Goal: Information Seeking & Learning: Learn about a topic

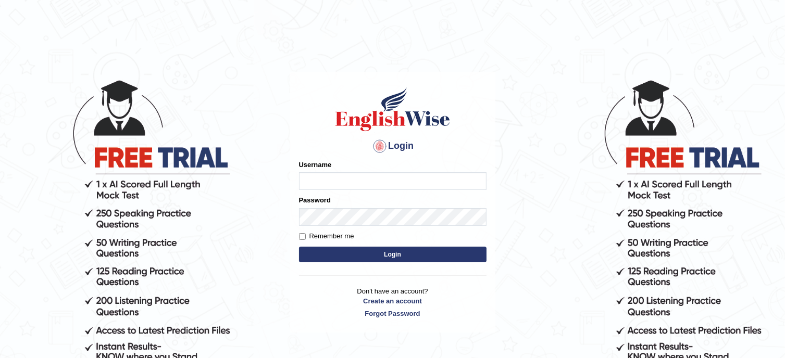
type input "Tanziral"
click at [375, 249] on button "Login" at bounding box center [392, 255] width 187 height 16
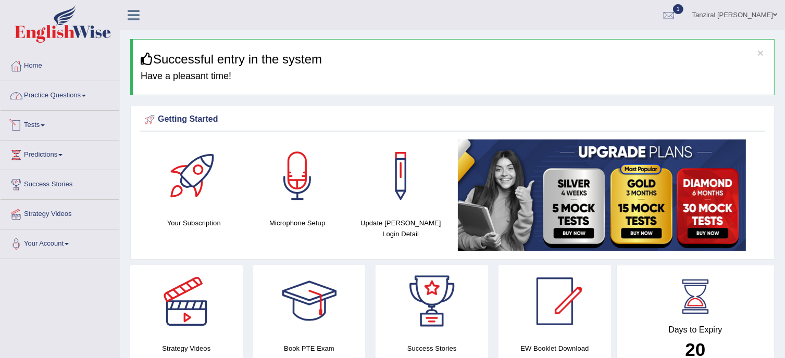
click at [66, 93] on link "Practice Questions" at bounding box center [60, 94] width 119 height 26
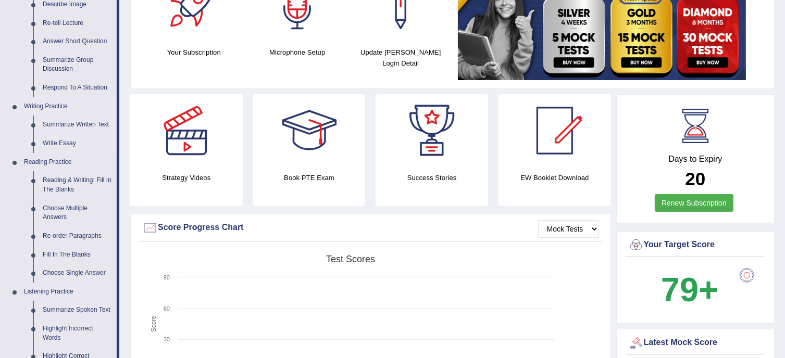
scroll to position [172, 0]
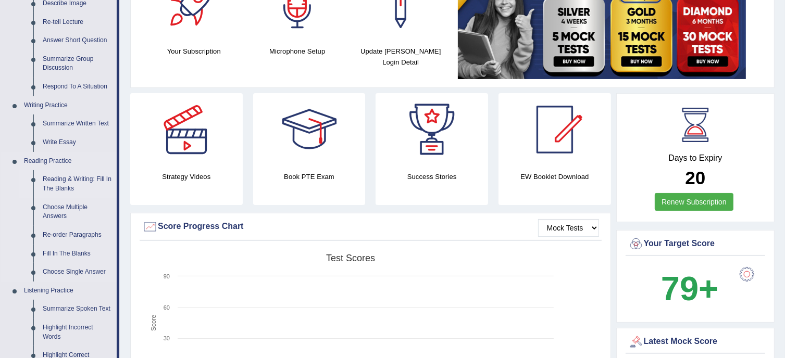
click at [68, 178] on link "Reading & Writing: Fill In The Blanks" at bounding box center [77, 184] width 79 height 28
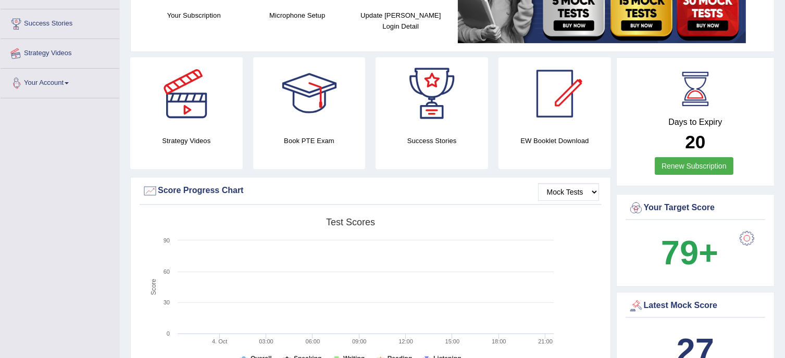
scroll to position [252, 0]
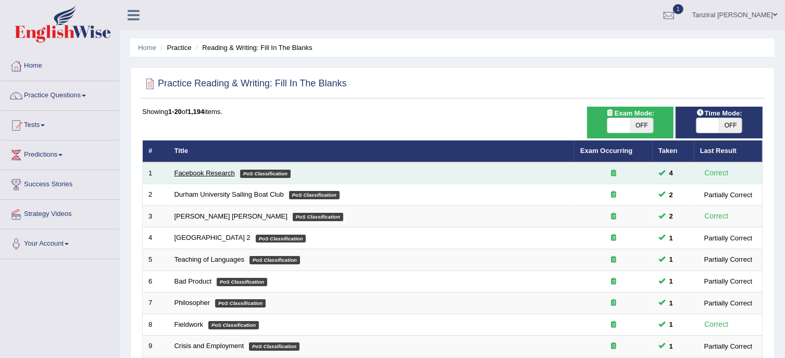
click at [217, 170] on link "Facebook Research" at bounding box center [204, 173] width 60 height 8
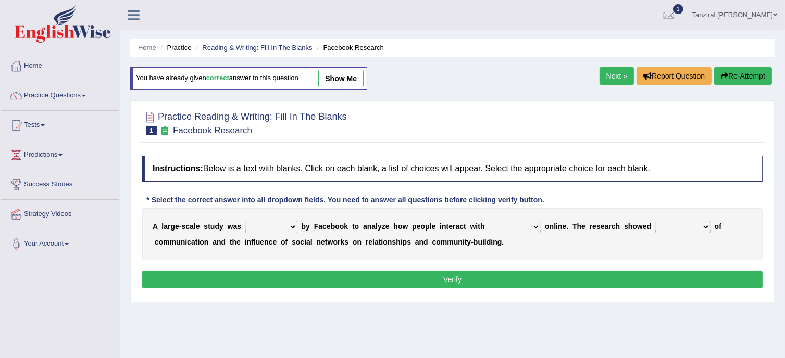
click at [619, 78] on link "Next »" at bounding box center [616, 76] width 34 height 18
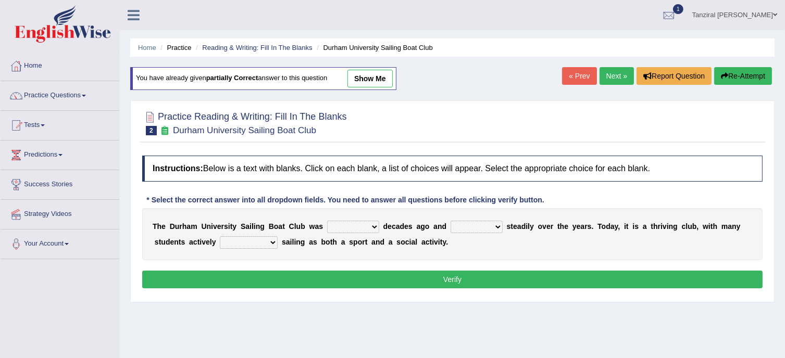
click at [371, 226] on select "found fund founded find" at bounding box center [353, 227] width 52 height 12
select select "founded"
click at [327, 221] on select "found fund founded find" at bounding box center [353, 227] width 52 height 12
click at [497, 224] on select "grow growing has grown grown" at bounding box center [476, 227] width 52 height 12
select select "has grown"
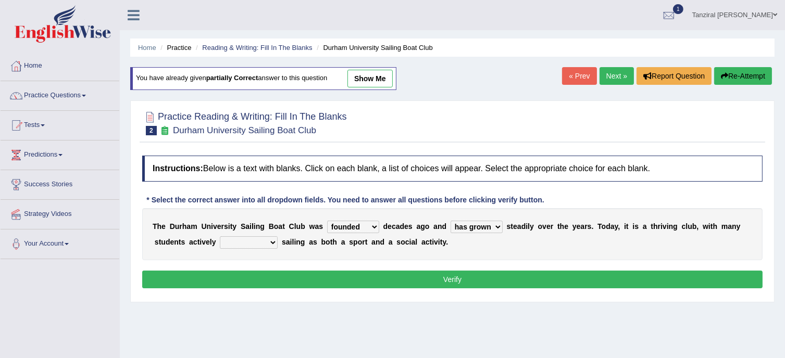
click at [450, 221] on select "grow growing has grown grown" at bounding box center [476, 227] width 52 height 12
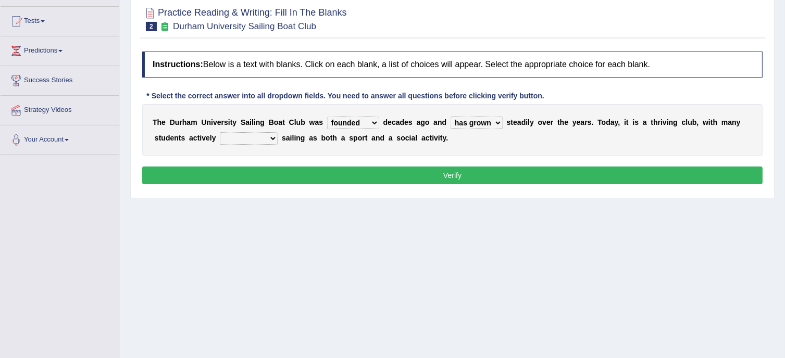
scroll to position [106, 0]
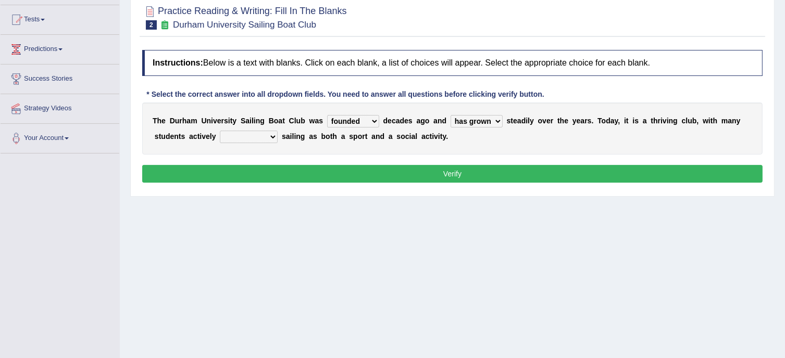
click at [270, 133] on select "enjoy enjoyed are enjoying enjoying" at bounding box center [249, 137] width 58 height 12
select select "enjoying"
click at [220, 131] on select "enjoy enjoyed are enjoying enjoying" at bounding box center [249, 137] width 58 height 12
click at [396, 168] on button "Verify" at bounding box center [452, 174] width 620 height 18
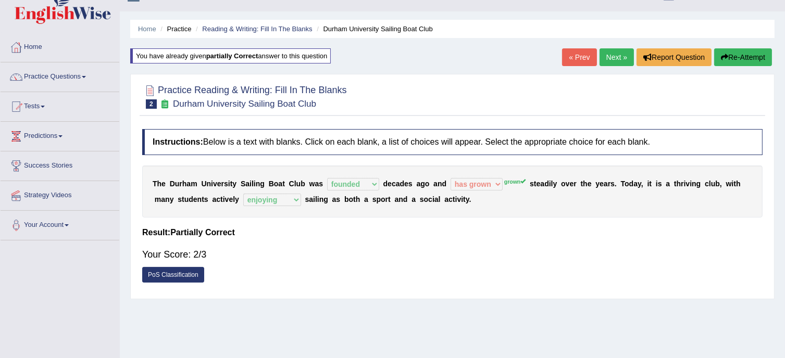
scroll to position [0, 0]
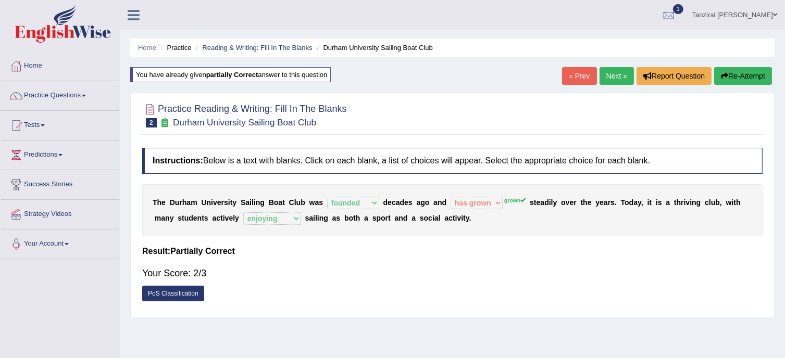
click at [604, 70] on link "Next »" at bounding box center [616, 76] width 34 height 18
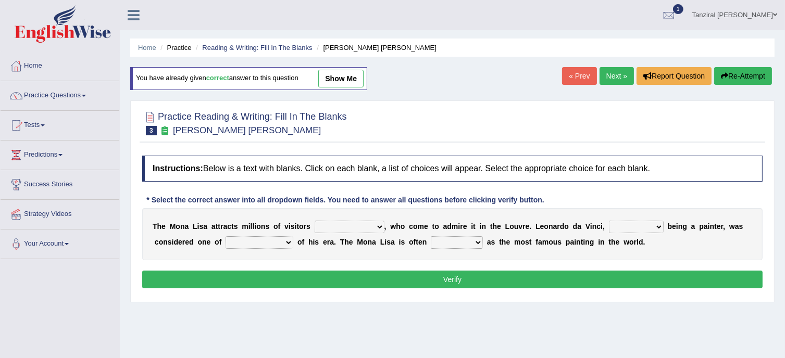
click at [616, 72] on link "Next »" at bounding box center [616, 76] width 34 height 18
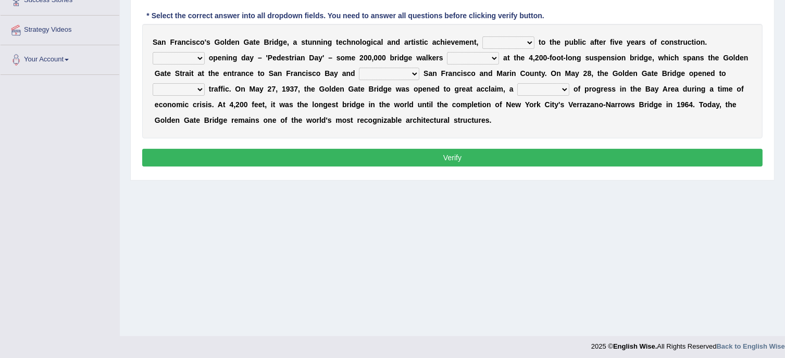
scroll to position [185, 0]
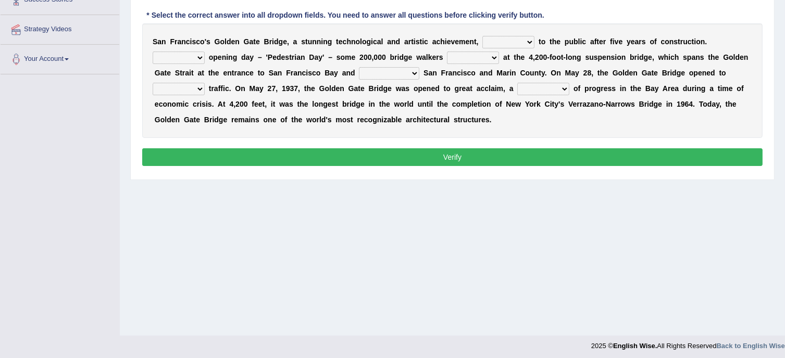
click at [532, 43] on select "opens closes appears equals" at bounding box center [508, 42] width 52 height 12
select select "opens"
click at [482, 36] on select "opens closes appears equals" at bounding box center [508, 42] width 52 height 12
click at [194, 54] on select "On During Since When" at bounding box center [179, 58] width 52 height 12
select select "On"
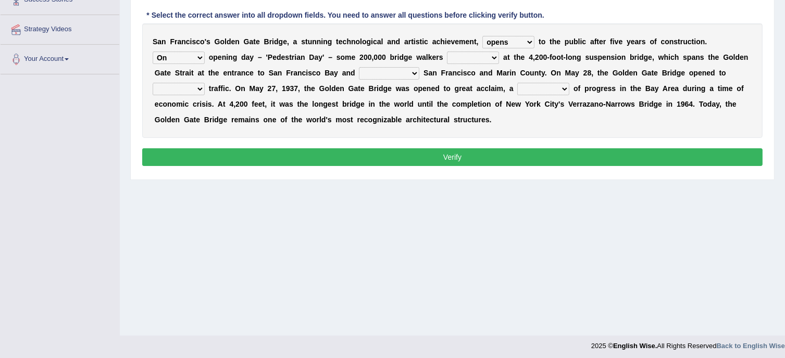
click at [153, 52] on select "On During Since When" at bounding box center [179, 58] width 52 height 12
click at [491, 54] on select "stationed looked marveled laughed" at bounding box center [473, 58] width 52 height 12
select select "stationed"
click at [447, 52] on select "stationed looked marveled laughed" at bounding box center [473, 58] width 52 height 12
click at [410, 70] on select "separates connects channels differentiates" at bounding box center [389, 73] width 60 height 12
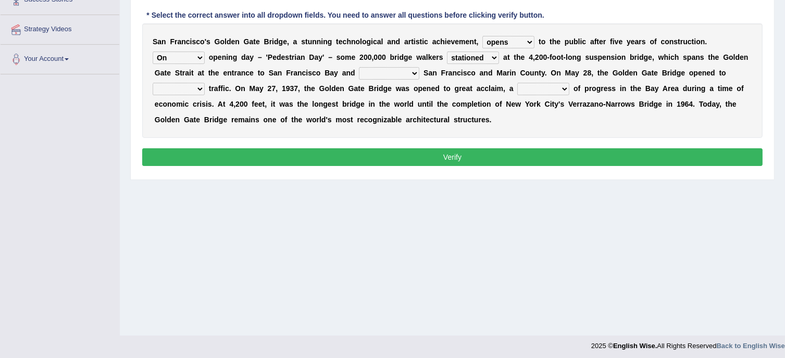
select select "connects"
click at [359, 67] on select "separates connects channels differentiates" at bounding box center [389, 73] width 60 height 12
click at [200, 89] on select "aquatic vehicular airborne watertight" at bounding box center [179, 89] width 52 height 12
select select "vehicular"
click at [153, 83] on select "aquatic vehicular airborne watertight" at bounding box center [179, 89] width 52 height 12
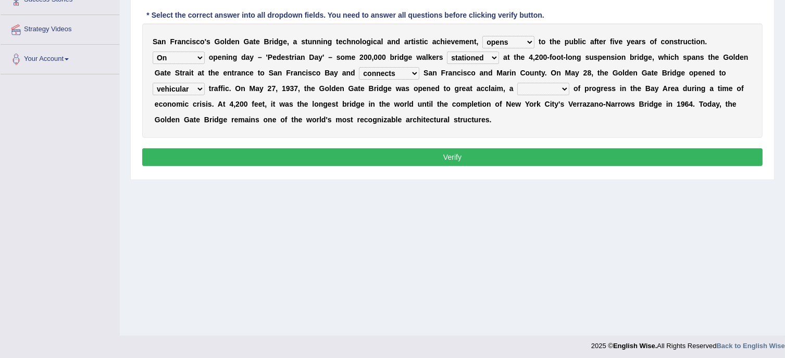
click at [563, 83] on select "denial symbol technique yield" at bounding box center [543, 89] width 52 height 12
select select "symbol"
click at [517, 83] on select "denial symbol technique yield" at bounding box center [543, 89] width 52 height 12
click at [562, 158] on button "Verify" at bounding box center [452, 157] width 620 height 18
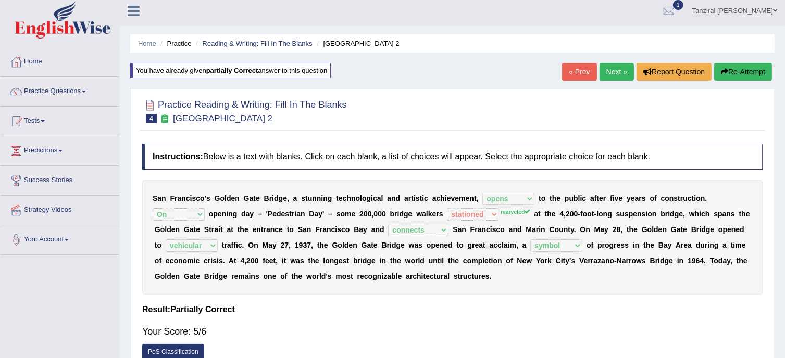
scroll to position [4, 0]
click at [616, 68] on link "Next »" at bounding box center [616, 73] width 34 height 18
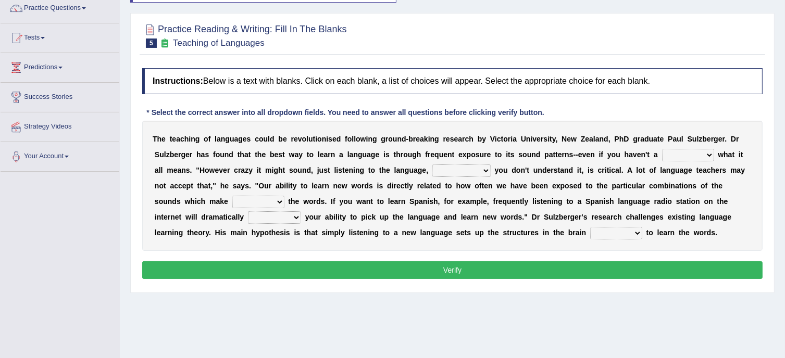
scroll to position [88, 0]
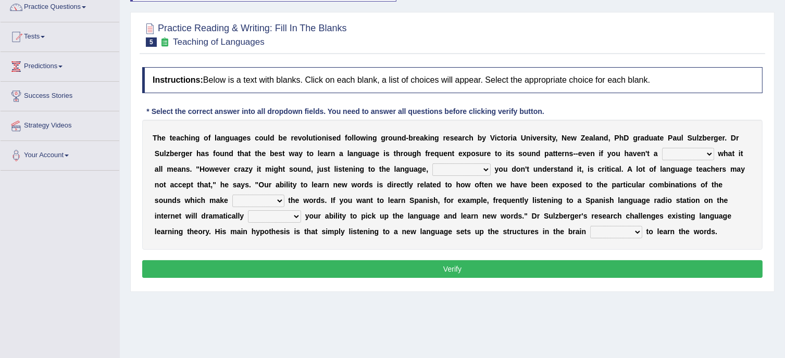
click at [703, 152] on select "dew claw clue due" at bounding box center [688, 154] width 52 height 12
select select "clue"
click at [662, 148] on select "dew claw clue due" at bounding box center [688, 154] width 52 height 12
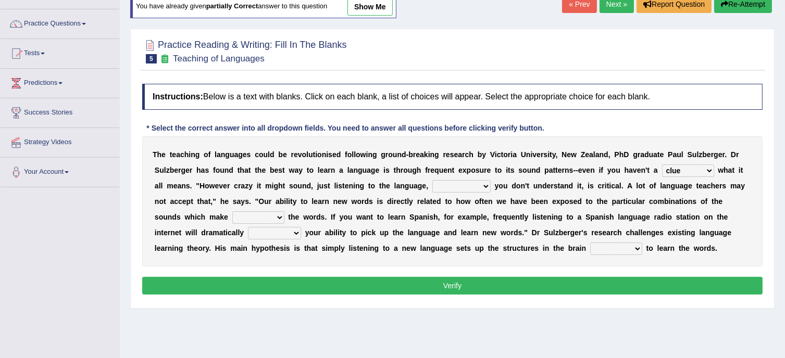
scroll to position [77, 0]
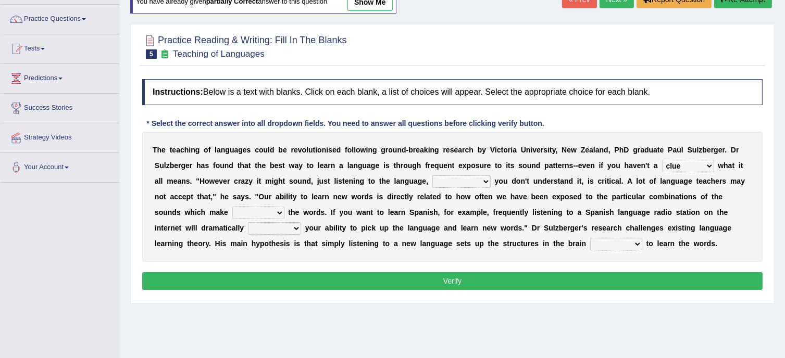
click at [681, 203] on div "T h e t e a c h i n g o f l a n g u a g e s c o u l d b e r e v o l u t i o n i…" at bounding box center [452, 197] width 620 height 130
click at [484, 181] on select "but also all together even though if so" at bounding box center [461, 181] width 58 height 12
select select "but also"
click at [432, 175] on select "but also all together even though if so" at bounding box center [461, 181] width 58 height 12
click at [249, 210] on select "down up of on" at bounding box center [258, 213] width 52 height 12
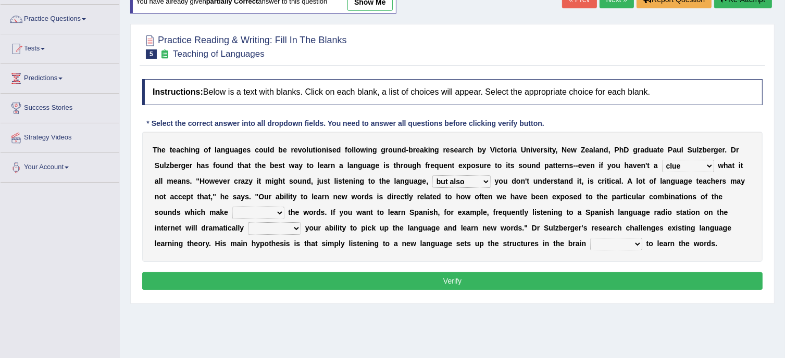
select select "up"
click at [232, 207] on select "down up of on" at bounding box center [258, 213] width 52 height 12
click at [248, 225] on select "evaluate exaggerate describe boost" at bounding box center [274, 228] width 53 height 12
select select "boost"
click at [248, 222] on select "evaluate exaggerate describe boost" at bounding box center [274, 228] width 53 height 12
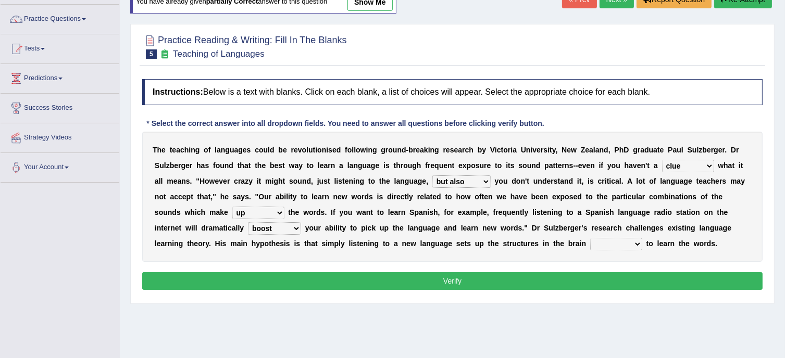
click at [590, 241] on select "requiring required directed to require" at bounding box center [616, 244] width 52 height 12
select select "required"
click at [590, 238] on select "requiring required directed to require" at bounding box center [616, 244] width 52 height 12
click at [557, 282] on button "Verify" at bounding box center [452, 281] width 620 height 18
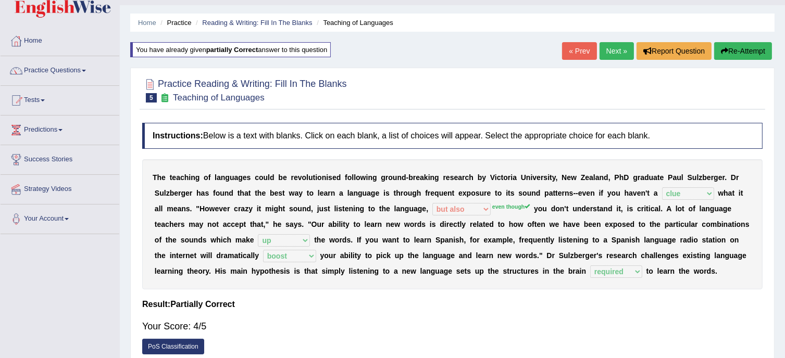
scroll to position [22, 0]
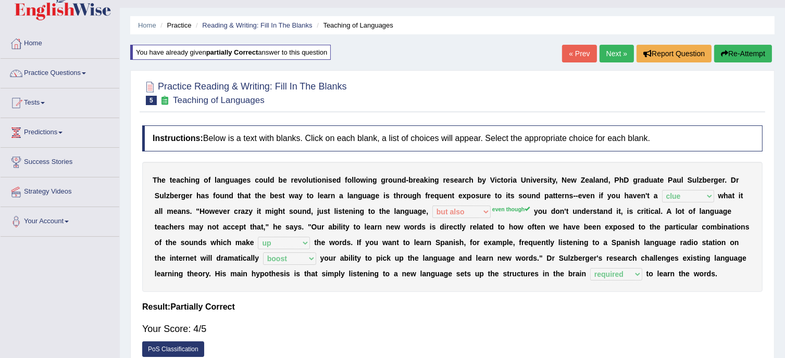
click at [608, 49] on link "Next »" at bounding box center [616, 54] width 34 height 18
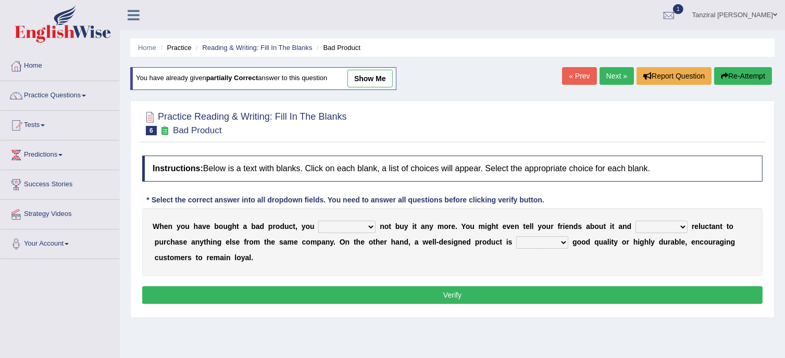
click at [366, 225] on select "would have should have should" at bounding box center [346, 227] width 57 height 12
select select "should"
click at [318, 221] on select "would have should have should" at bounding box center [346, 227] width 57 height 12
click at [673, 224] on select "is are be being" at bounding box center [661, 227] width 52 height 12
select select "are"
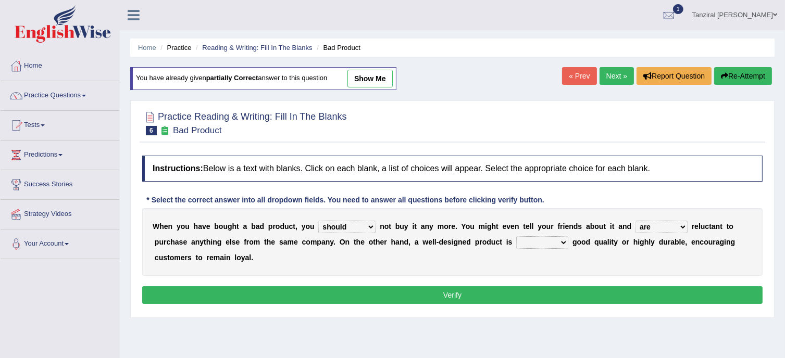
click at [635, 221] on select "is are be being" at bounding box center [661, 227] width 52 height 12
click at [560, 241] on select "both also neither either" at bounding box center [542, 242] width 52 height 12
select select "either"
click at [516, 236] on select "both also neither either" at bounding box center [542, 242] width 52 height 12
click at [560, 290] on button "Verify" at bounding box center [452, 295] width 620 height 18
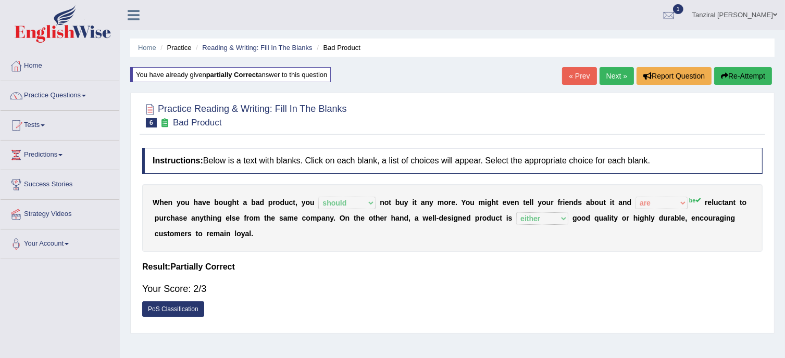
click at [610, 74] on link "Next »" at bounding box center [616, 76] width 34 height 18
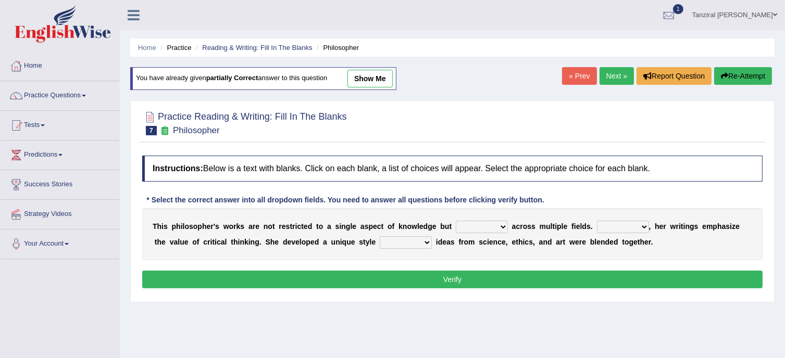
click at [502, 226] on select "constrain contain assemble extend" at bounding box center [482, 227] width 52 height 12
select select "extend"
click at [456, 221] on select "constrain contain assemble extend" at bounding box center [482, 227] width 52 height 12
click at [641, 227] on select "Rather So Moreover Likely" at bounding box center [623, 227] width 52 height 12
select select "So"
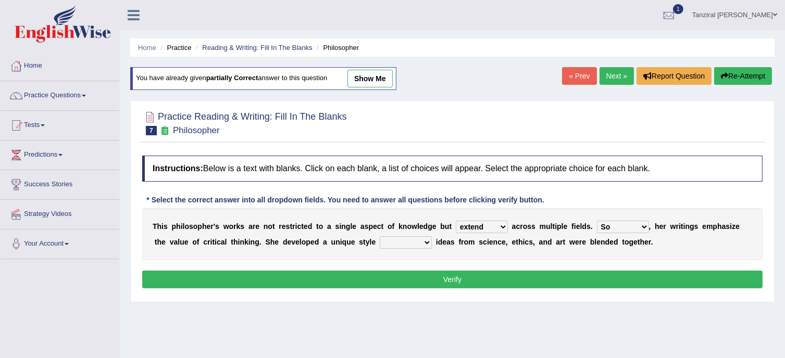
click at [597, 221] on select "Rather So Moreover Likely" at bounding box center [623, 227] width 52 height 12
click at [421, 242] on select "in that that which in which" at bounding box center [406, 242] width 52 height 12
select select "in which"
click at [380, 236] on select "in that that which in which" at bounding box center [406, 242] width 52 height 12
click at [639, 226] on select "Rather So Moreover Likely" at bounding box center [623, 227] width 52 height 12
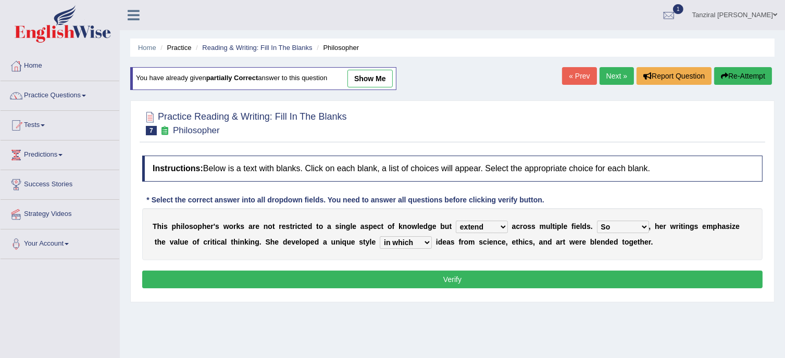
click at [675, 237] on div "T h i s p h i l o s o p h e r ' s w o r k s a r e n o t r e s t r i c t e d t o…" at bounding box center [452, 234] width 620 height 52
click at [453, 283] on button "Verify" at bounding box center [452, 280] width 620 height 18
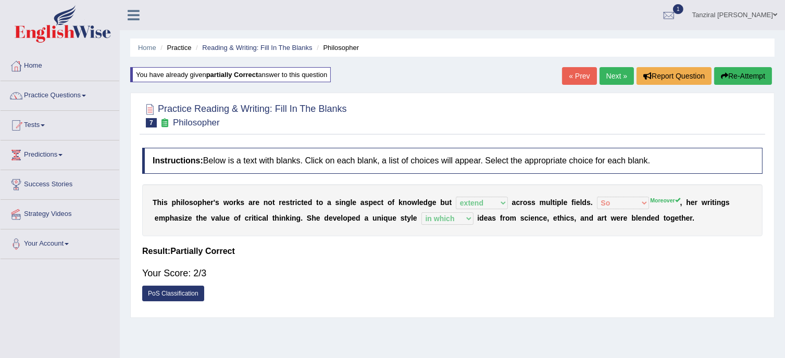
click at [616, 78] on link "Next »" at bounding box center [616, 76] width 34 height 18
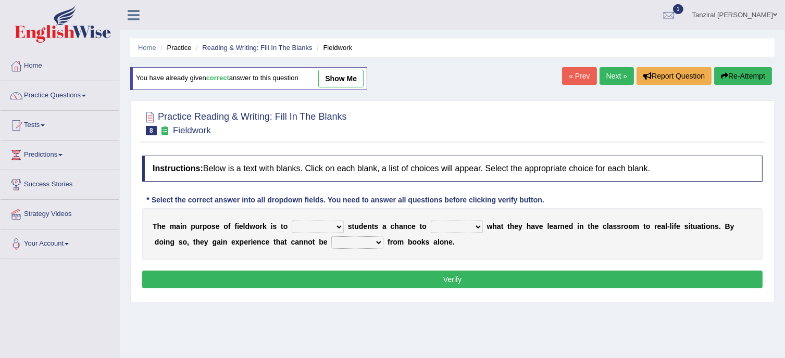
click at [336, 226] on select "resemble stow rave offer" at bounding box center [318, 227] width 52 height 12
select select "offer"
click at [292, 221] on select "resemble stow rave offer" at bounding box center [318, 227] width 52 height 12
click at [475, 226] on select "compare align apply dismount" at bounding box center [457, 227] width 52 height 12
select select "compare"
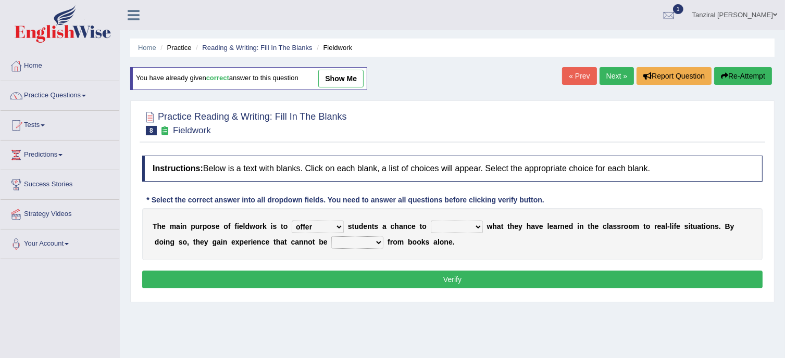
click at [431, 221] on select "compare align apply dismount" at bounding box center [457, 227] width 52 height 12
click at [377, 239] on select "originated prepared obtained touted" at bounding box center [357, 242] width 52 height 12
select select "obtained"
click at [331, 236] on select "originated prepared obtained touted" at bounding box center [357, 242] width 52 height 12
click at [414, 273] on button "Verify" at bounding box center [452, 280] width 620 height 18
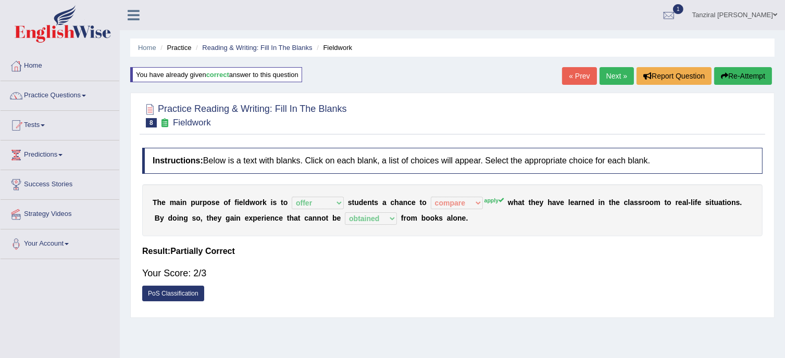
click at [604, 70] on link "Next »" at bounding box center [616, 76] width 34 height 18
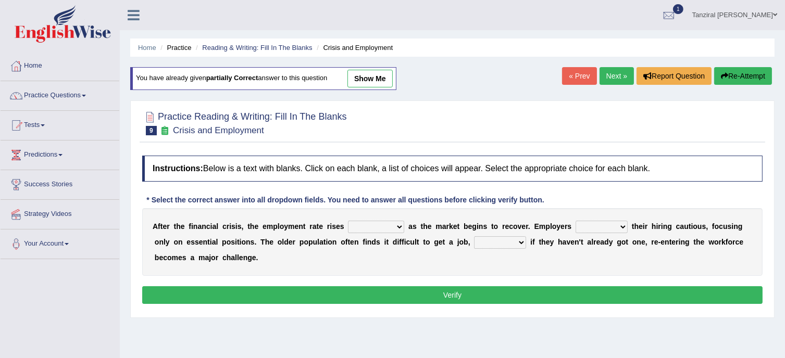
click at [391, 228] on select "normally conversely strenuously sharply" at bounding box center [376, 227] width 56 height 12
select select "sharply"
click at [348, 221] on select "normally conversely strenuously sharply" at bounding box center [376, 227] width 56 height 12
click at [614, 223] on select "keeping kept keep are kept" at bounding box center [601, 227] width 52 height 12
select select "kept"
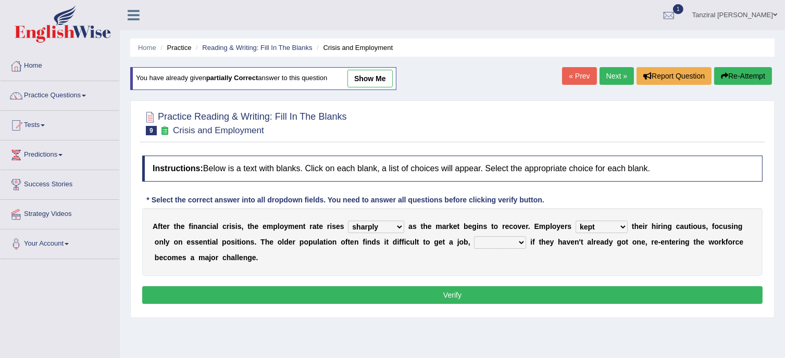
click at [575, 221] on select "keeping kept keep are kept" at bounding box center [601, 227] width 52 height 12
click at [518, 243] on select "although while then because" at bounding box center [500, 242] width 52 height 12
select select "because"
click at [474, 236] on select "although while then because" at bounding box center [500, 242] width 52 height 12
click at [523, 291] on button "Verify" at bounding box center [452, 295] width 620 height 18
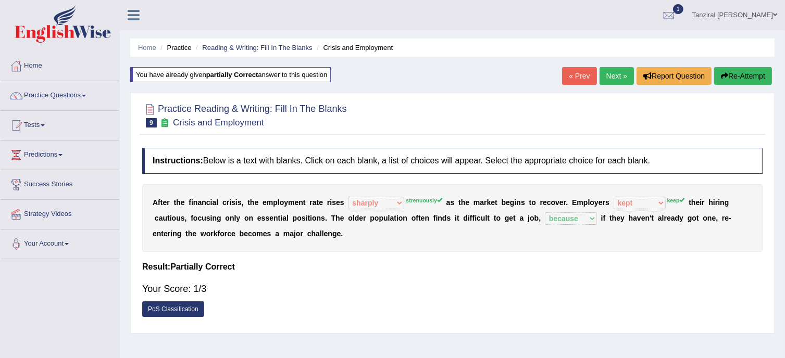
click at [720, 74] on icon "button" at bounding box center [723, 75] width 7 height 7
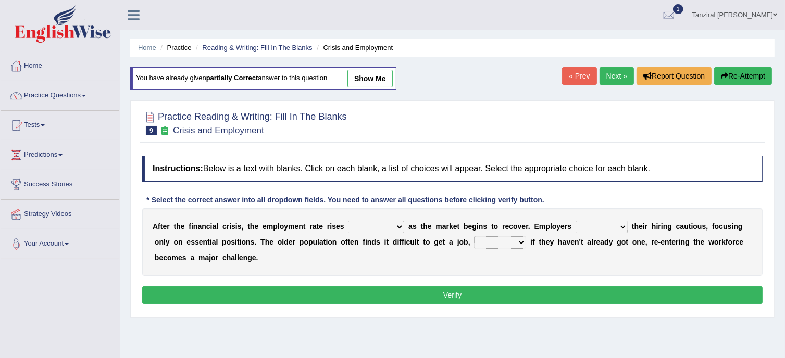
click at [396, 222] on select "normally conversely strenuously sharply" at bounding box center [376, 227] width 56 height 12
select select "strenuously"
click at [348, 221] on select "normally conversely strenuously sharply" at bounding box center [376, 227] width 56 height 12
click at [621, 224] on select "keeping kept keep are kept" at bounding box center [601, 227] width 52 height 12
select select "keep"
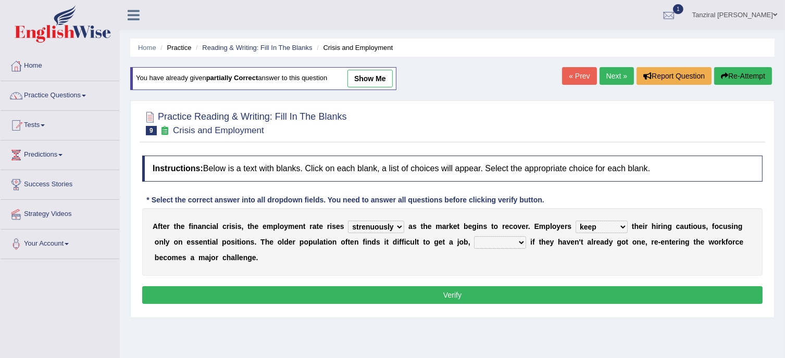
click at [575, 221] on select "keeping kept keep are kept" at bounding box center [601, 227] width 52 height 12
click at [520, 247] on select "although while then because" at bounding box center [500, 242] width 52 height 12
select select "because"
click at [474, 236] on select "although while then because" at bounding box center [500, 242] width 52 height 12
click at [524, 299] on button "Verify" at bounding box center [452, 295] width 620 height 18
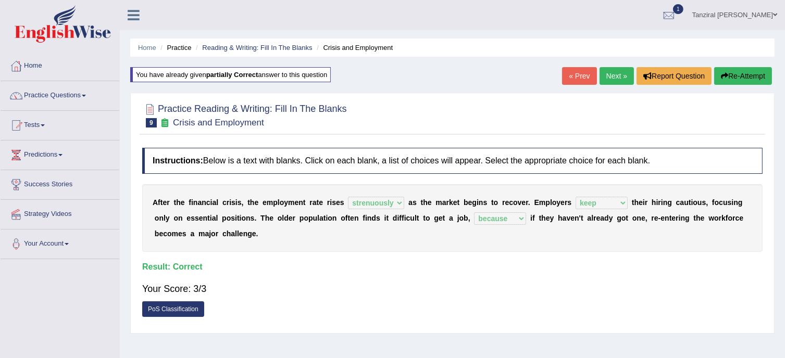
click at [610, 79] on link "Next »" at bounding box center [616, 76] width 34 height 18
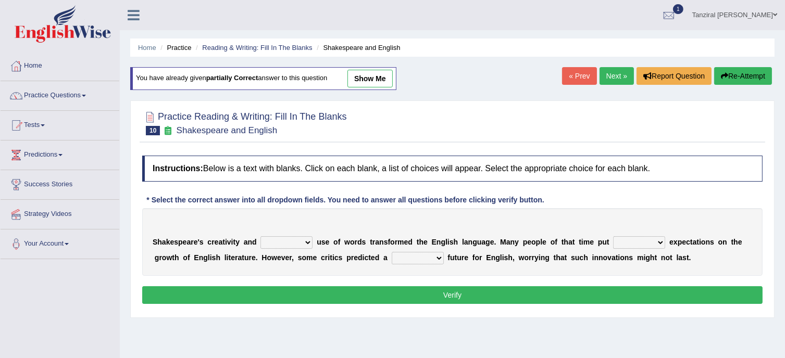
click at [305, 242] on select "idealized intensive fancied inventive" at bounding box center [286, 242] width 52 height 12
select select "intensive"
click at [260, 236] on select "idealized intensive fancied inventive" at bounding box center [286, 242] width 52 height 12
click at [659, 241] on select "wide much high more" at bounding box center [639, 242] width 52 height 12
select select "high"
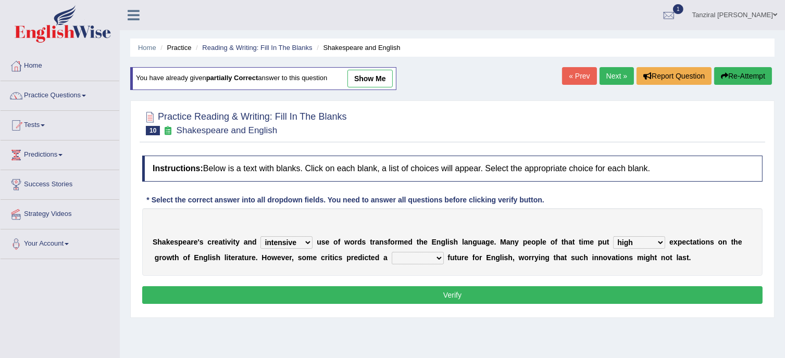
click at [613, 236] on select "wide much high more" at bounding box center [639, 242] width 52 height 12
click at [435, 258] on select "monetary promising irresistible daunting" at bounding box center [417, 258] width 52 height 12
select select "daunting"
click at [391, 252] on select "monetary promising irresistible daunting" at bounding box center [417, 258] width 52 height 12
click at [463, 287] on button "Verify" at bounding box center [452, 295] width 620 height 18
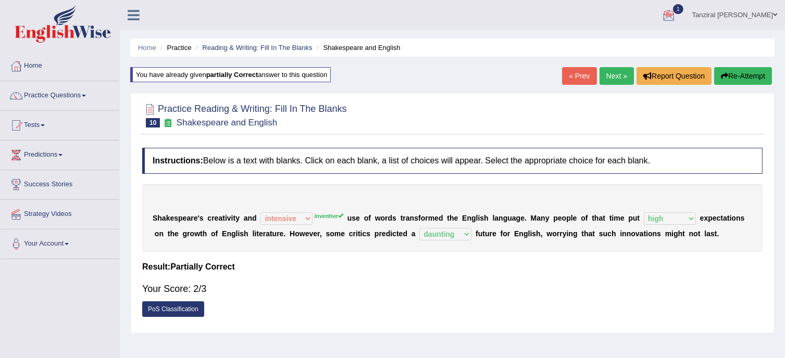
click at [621, 70] on link "Next »" at bounding box center [616, 76] width 34 height 18
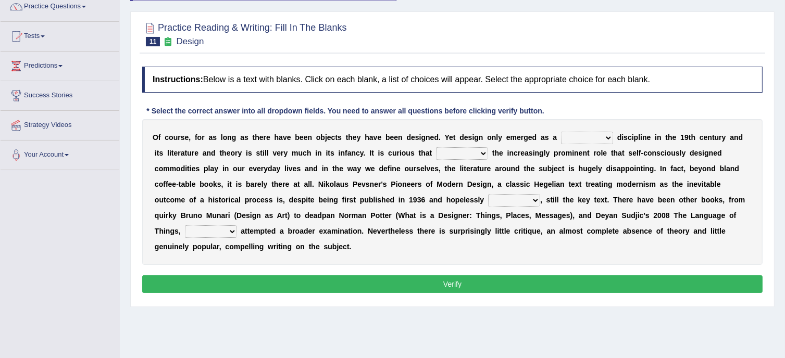
scroll to position [90, 0]
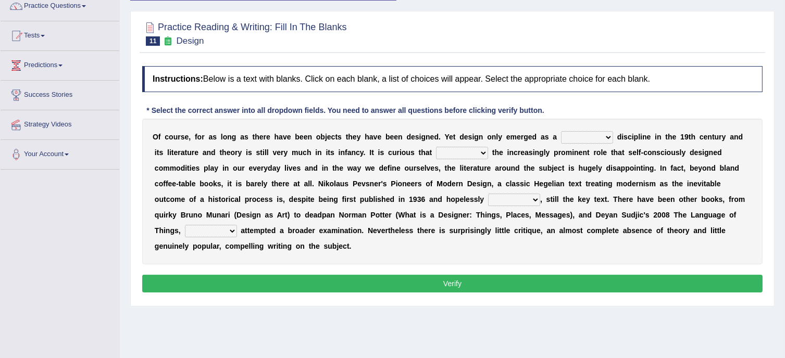
click at [596, 135] on select "bilateral ubiquitous foremost dedicated" at bounding box center [587, 137] width 52 height 12
click at [618, 177] on div "O f c o u r s e , f o r a s l o n g a s t h e r e h a v e b e e n o b j e c t s…" at bounding box center [452, 192] width 620 height 146
click at [488, 150] on b at bounding box center [490, 152] width 4 height 8
click at [484, 151] on select "since despite within through" at bounding box center [462, 153] width 52 height 12
select select "despite"
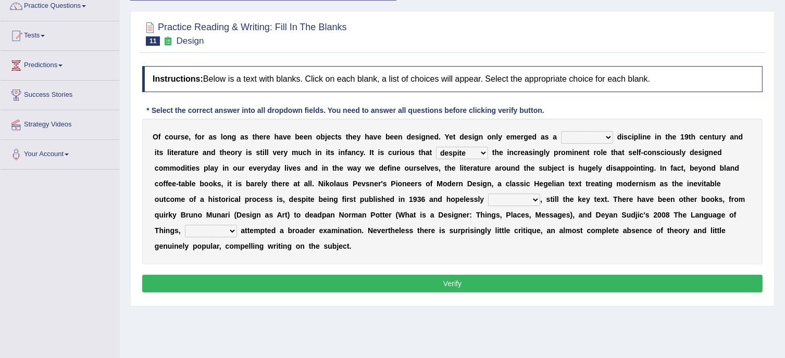
click at [436, 147] on select "since despite within through" at bounding box center [462, 153] width 52 height 12
click at [482, 153] on select "since despite within through" at bounding box center [462, 153] width 52 height 12
click at [596, 186] on div "O f c o u r s e , f o r a s l o n g a s t h e r e h a v e b e e n o b j e c t s…" at bounding box center [452, 192] width 620 height 146
click at [534, 196] on select "dates dating date dated" at bounding box center [514, 200] width 52 height 12
select select "dated"
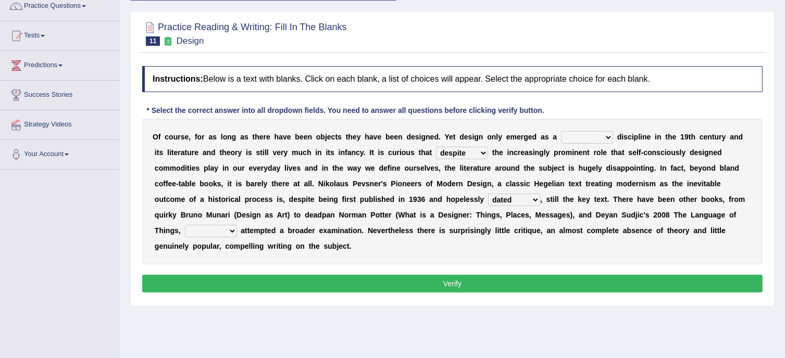
click at [488, 194] on select "dates dating date dated" at bounding box center [514, 200] width 52 height 12
click at [229, 230] on select "which then however as" at bounding box center [211, 231] width 52 height 12
select select "which"
click at [185, 225] on select "which then however as" at bounding box center [211, 231] width 52 height 12
click at [605, 139] on select "bilateral ubiquitous foremost dedicated" at bounding box center [587, 137] width 52 height 12
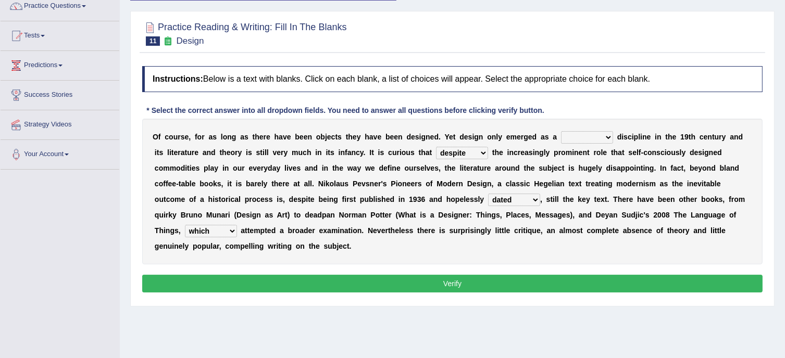
select select "bilateral"
click at [561, 131] on select "bilateral ubiquitous foremost dedicated" at bounding box center [587, 137] width 52 height 12
click at [483, 279] on button "Verify" at bounding box center [452, 284] width 620 height 18
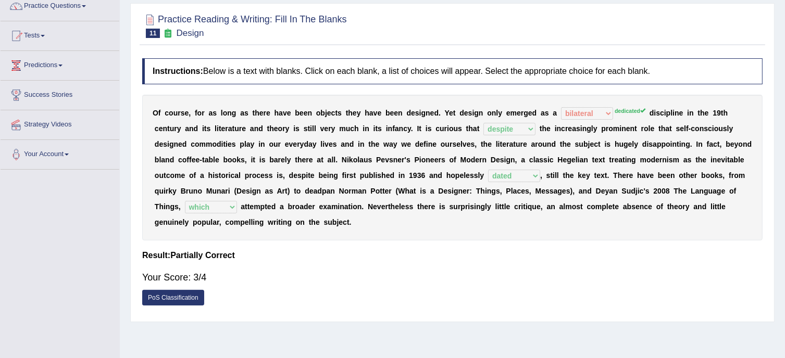
scroll to position [0, 0]
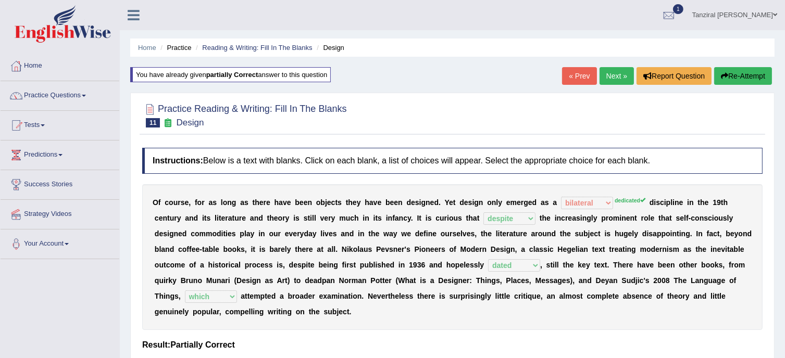
click at [52, 91] on link "Practice Questions" at bounding box center [60, 94] width 119 height 26
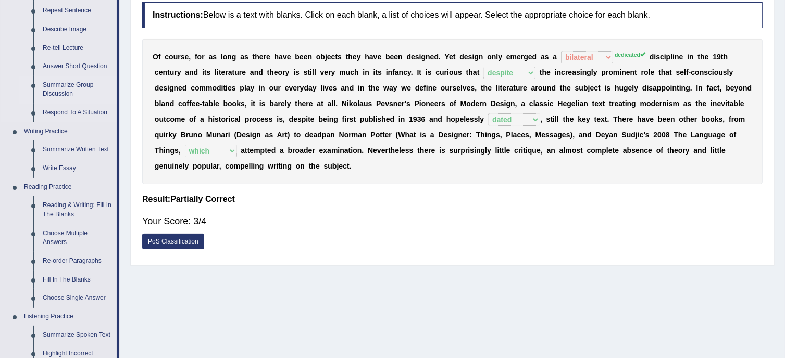
scroll to position [149, 0]
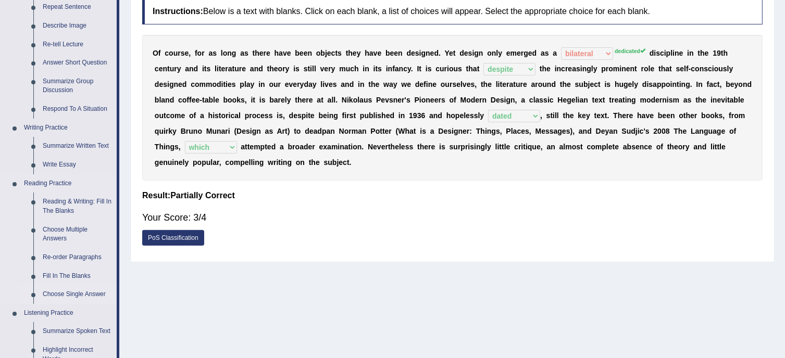
click at [80, 293] on link "Choose Single Answer" at bounding box center [77, 294] width 79 height 19
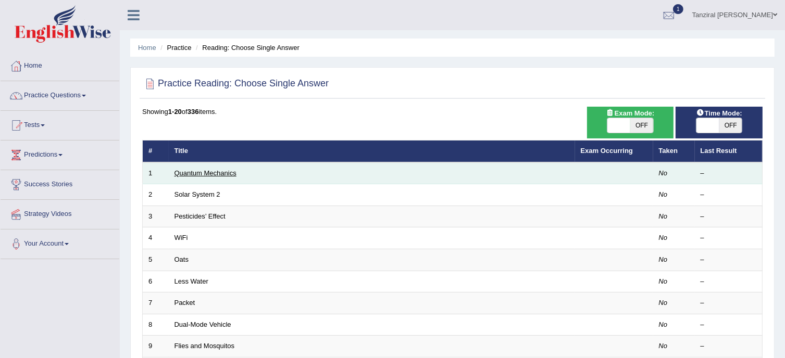
click at [223, 170] on link "Quantum Mechanics" at bounding box center [205, 173] width 62 height 8
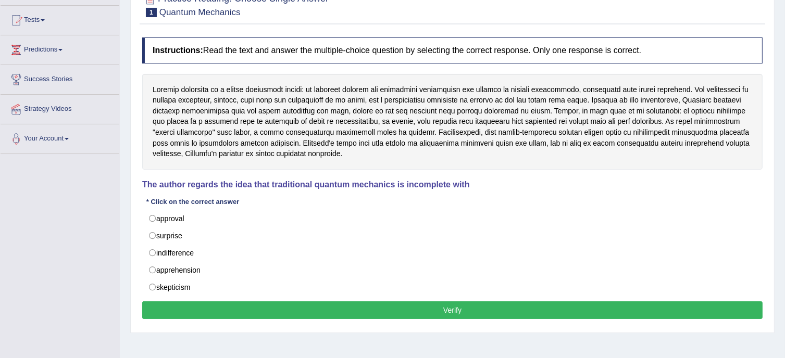
scroll to position [106, 0]
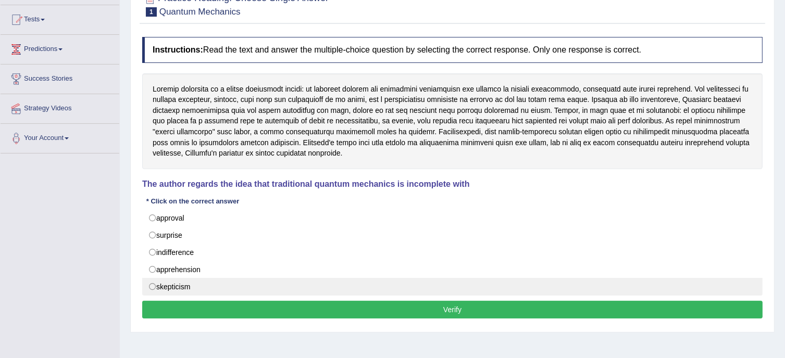
click at [154, 285] on label "skepticism" at bounding box center [452, 287] width 620 height 18
radio input "true"
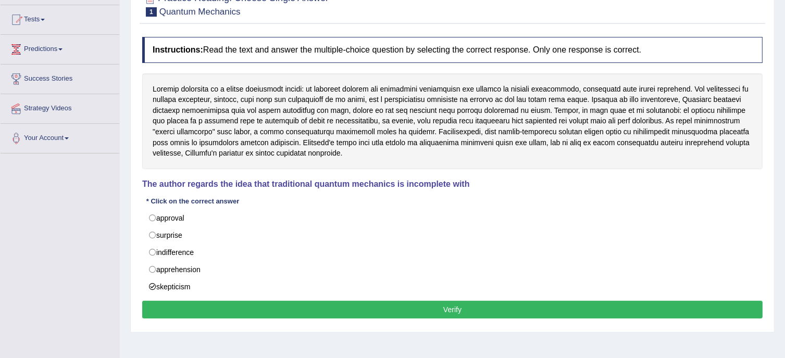
click at [398, 306] on button "Verify" at bounding box center [452, 310] width 620 height 18
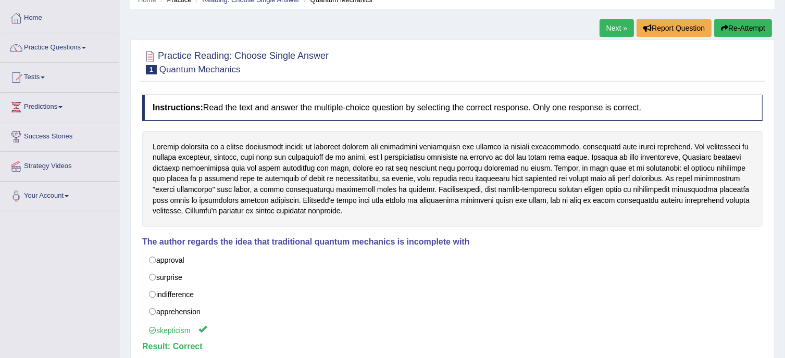
scroll to position [45, 0]
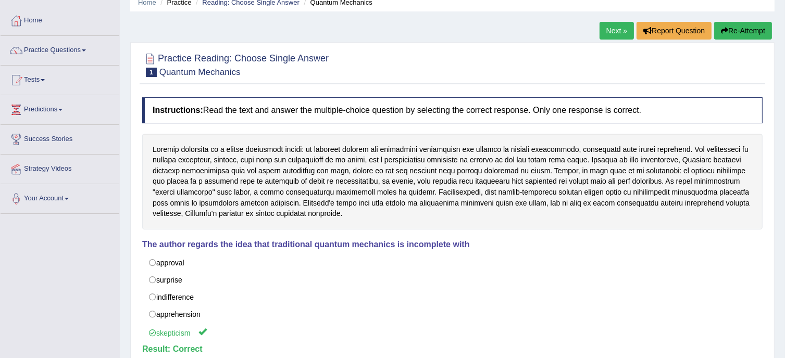
click at [607, 28] on link "Next »" at bounding box center [616, 31] width 34 height 18
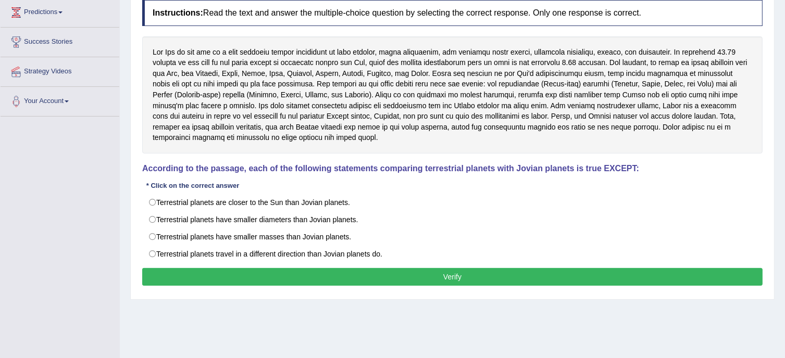
scroll to position [148, 0]
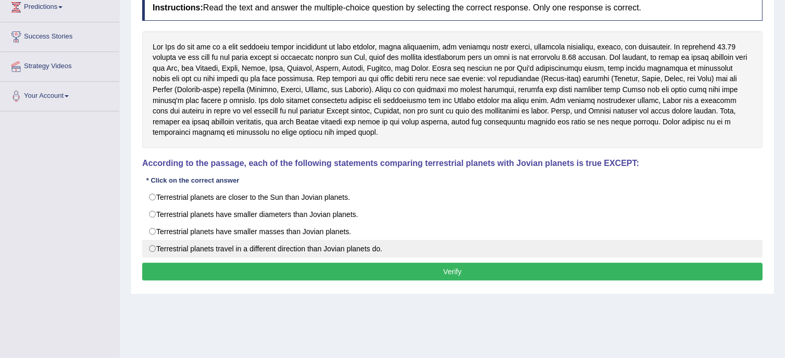
click at [154, 246] on label "Terrestrial planets travel in a different direction than Jovian planets do." at bounding box center [452, 249] width 620 height 18
radio input "true"
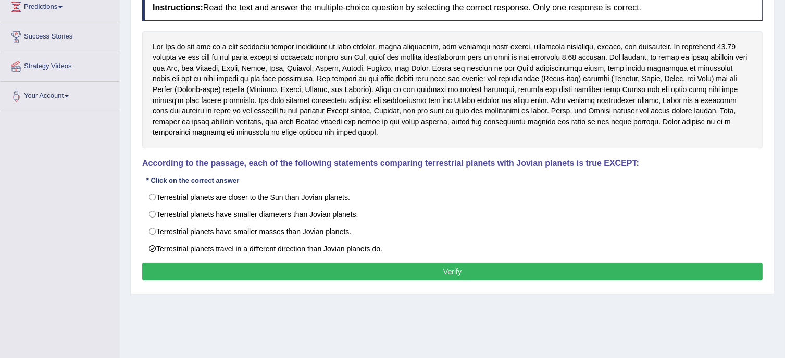
click at [461, 272] on button "Verify" at bounding box center [452, 272] width 620 height 18
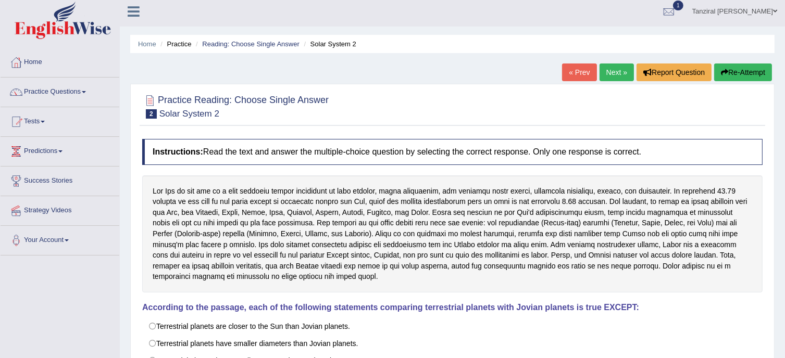
scroll to position [0, 0]
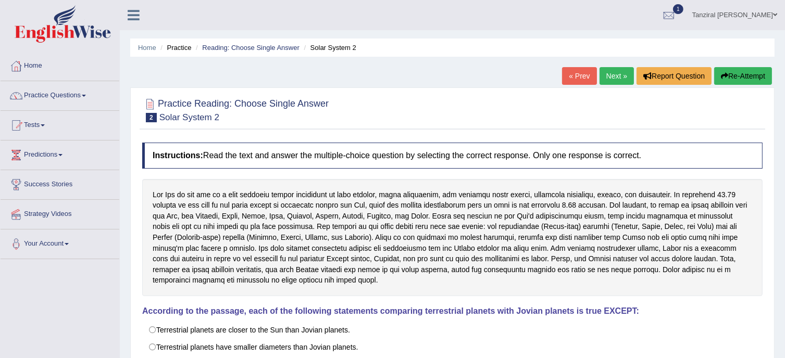
click at [615, 78] on link "Next »" at bounding box center [616, 76] width 34 height 18
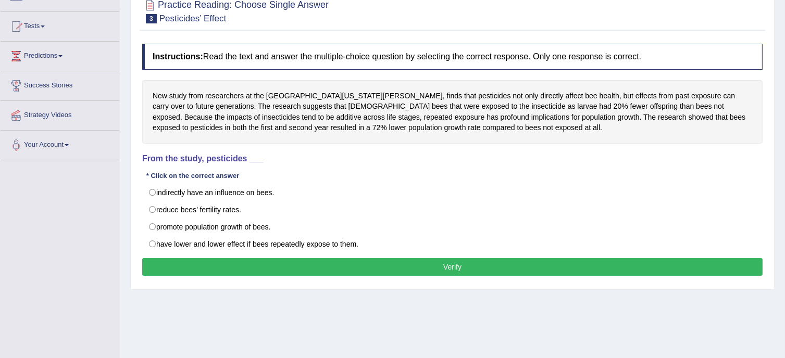
scroll to position [100, 0]
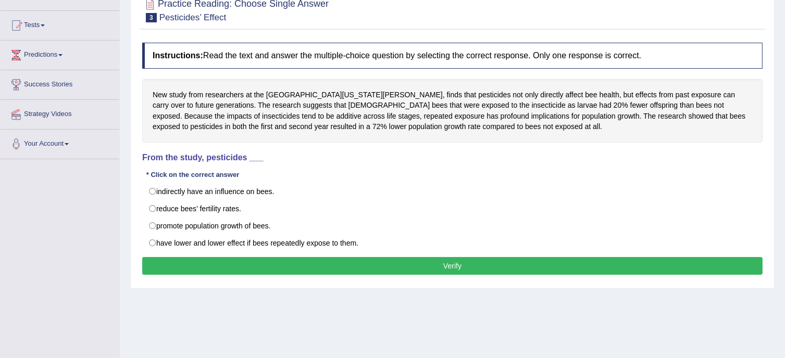
click at [409, 218] on label "promote population growth of bees." at bounding box center [452, 226] width 620 height 18
radio input "true"
click at [409, 218] on label "promote population growth of bees." at bounding box center [452, 226] width 620 height 18
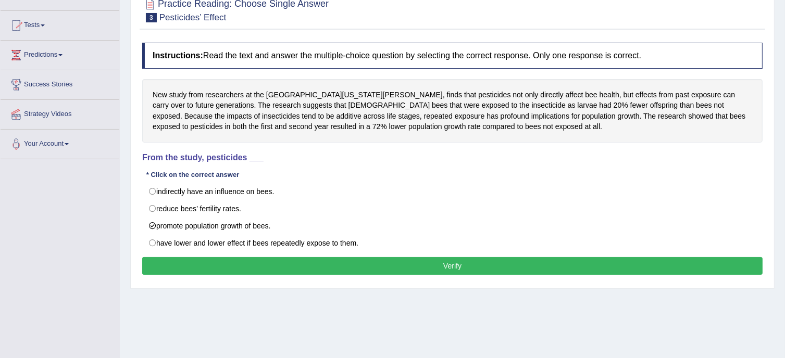
click at [409, 218] on label "promote population growth of bees." at bounding box center [452, 226] width 620 height 18
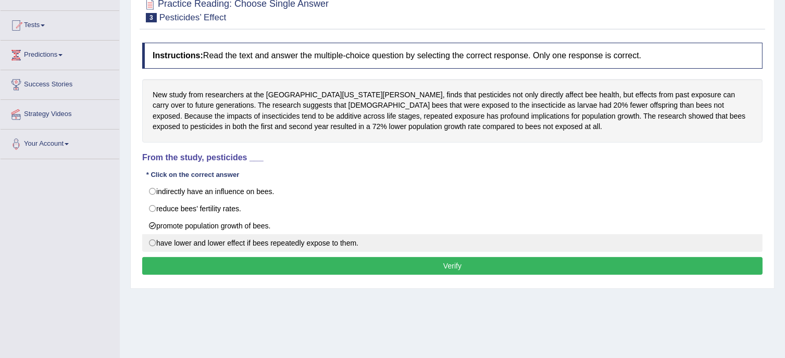
click at [154, 242] on label "have lower and lower effect if bees repeatedly expose to them." at bounding box center [452, 243] width 620 height 18
radio input "true"
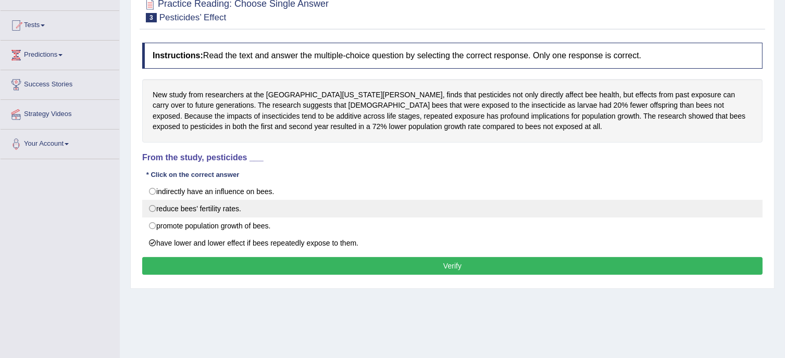
click at [151, 207] on label "reduce bees’ fertility rates." at bounding box center [452, 209] width 620 height 18
radio input "true"
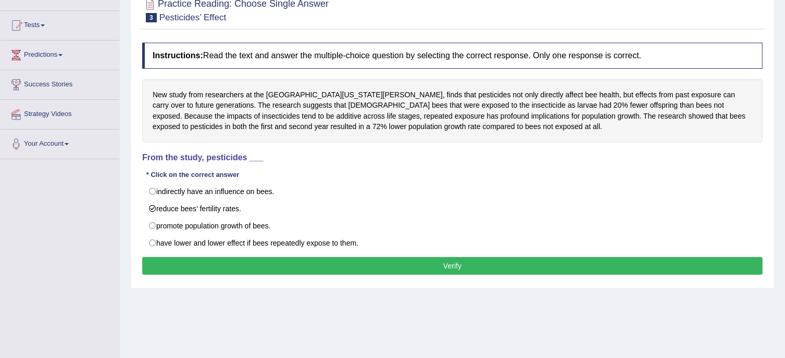
click at [444, 263] on button "Verify" at bounding box center [452, 266] width 620 height 18
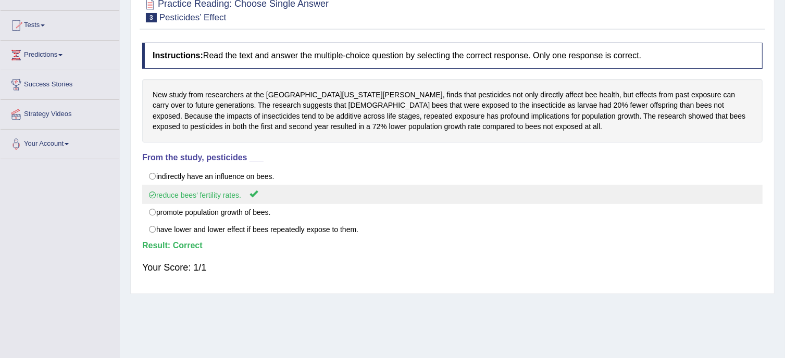
scroll to position [0, 0]
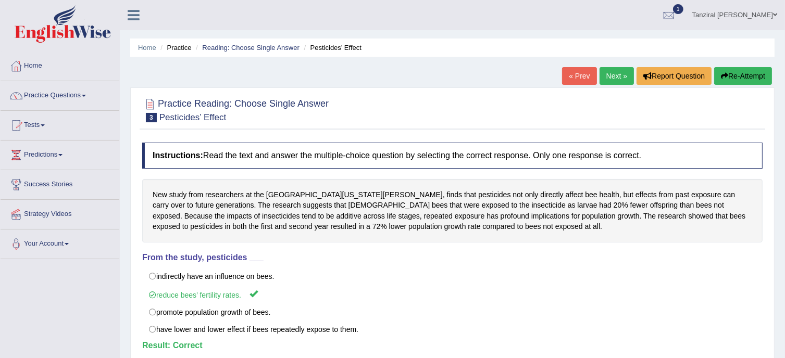
click at [604, 80] on link "Next »" at bounding box center [616, 76] width 34 height 18
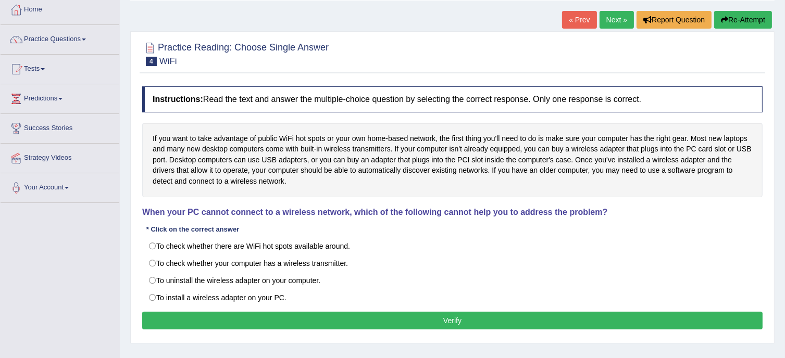
scroll to position [77, 0]
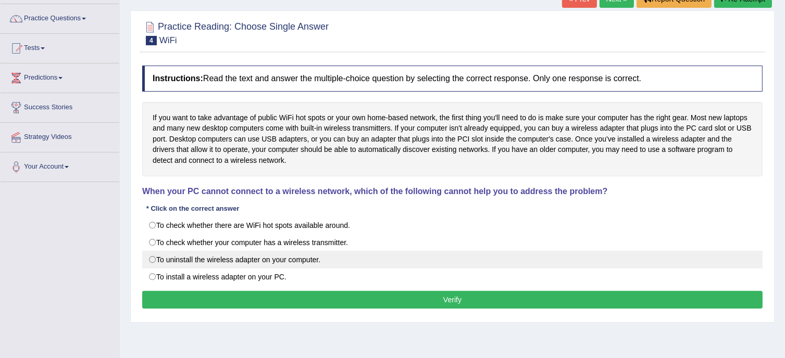
click at [150, 259] on label "To uninstall the wireless adapter on your computer." at bounding box center [452, 260] width 620 height 18
radio input "true"
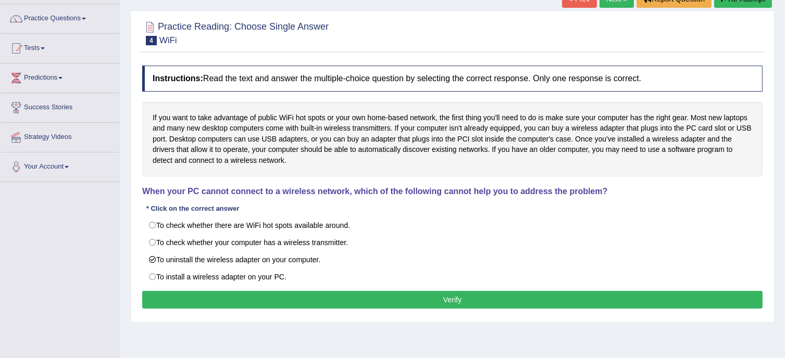
click at [391, 296] on button "Verify" at bounding box center [452, 300] width 620 height 18
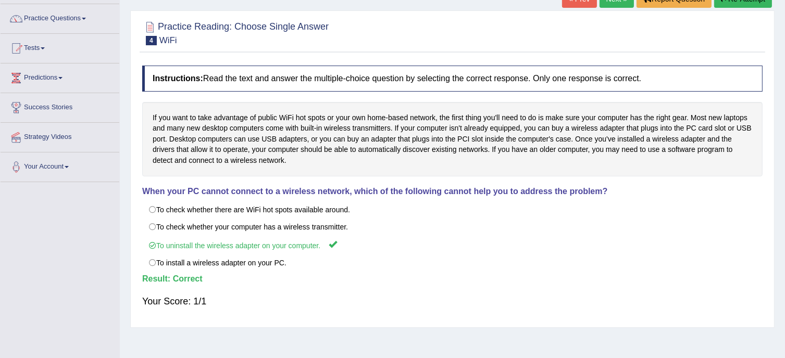
scroll to position [0, 0]
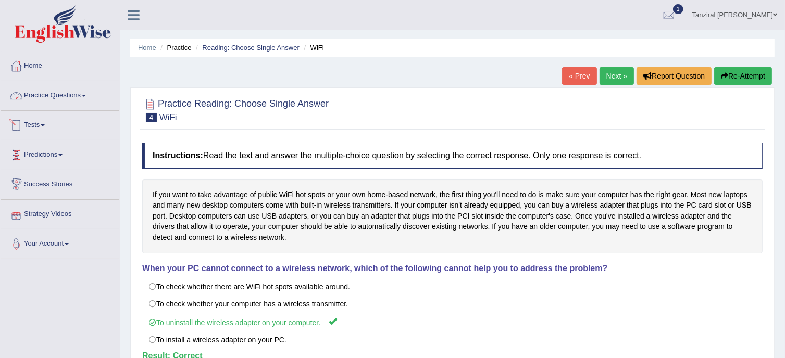
click at [57, 89] on link "Practice Questions" at bounding box center [60, 94] width 119 height 26
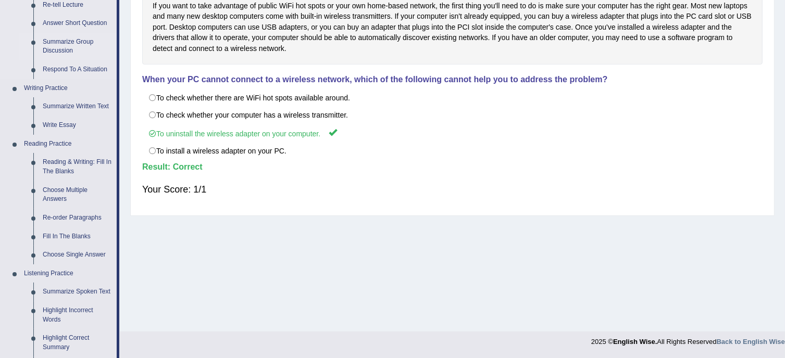
scroll to position [189, 0]
click at [65, 187] on link "Choose Multiple Answers" at bounding box center [77, 195] width 79 height 28
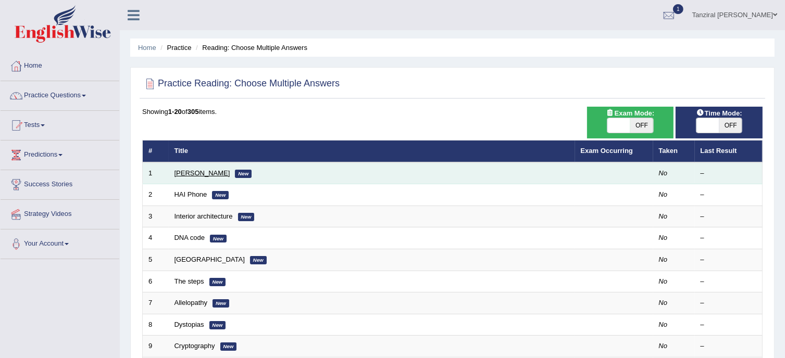
click at [200, 172] on link "Damian Scarf" at bounding box center [202, 173] width 56 height 8
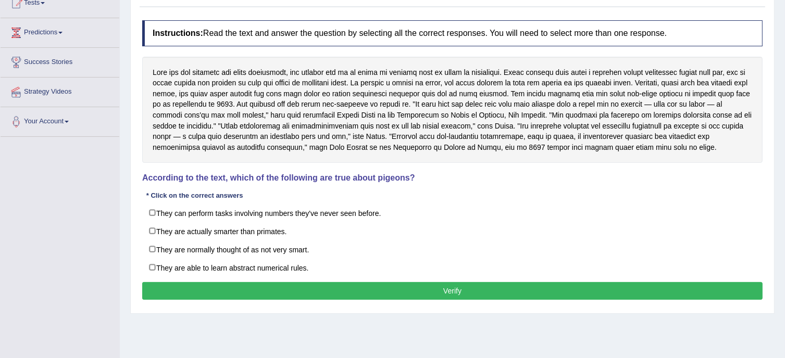
scroll to position [113, 0]
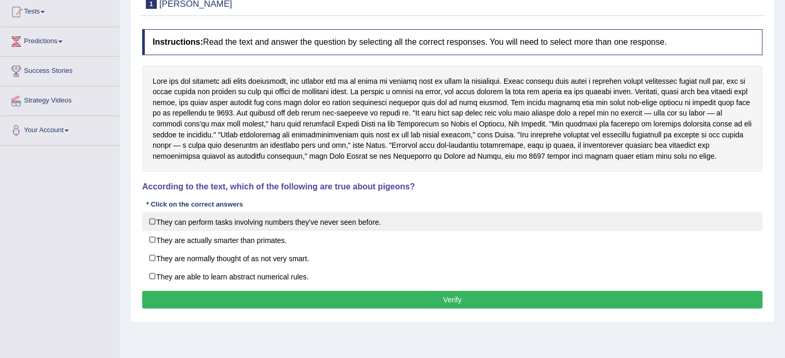
click at [151, 218] on label "They can perform tasks involving numbers they've never seen before." at bounding box center [452, 221] width 620 height 19
checkbox input "true"
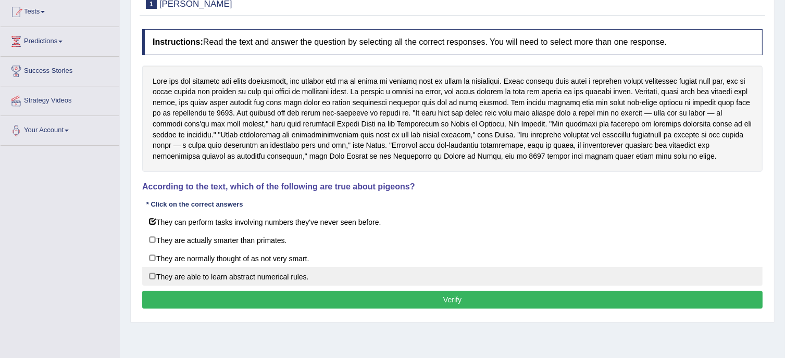
click at [153, 272] on label "They are able to learn abstract numerical rules." at bounding box center [452, 276] width 620 height 19
checkbox input "true"
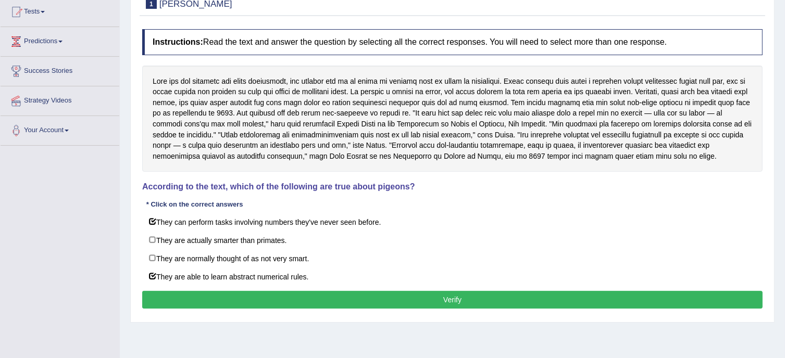
click at [404, 304] on button "Verify" at bounding box center [452, 300] width 620 height 18
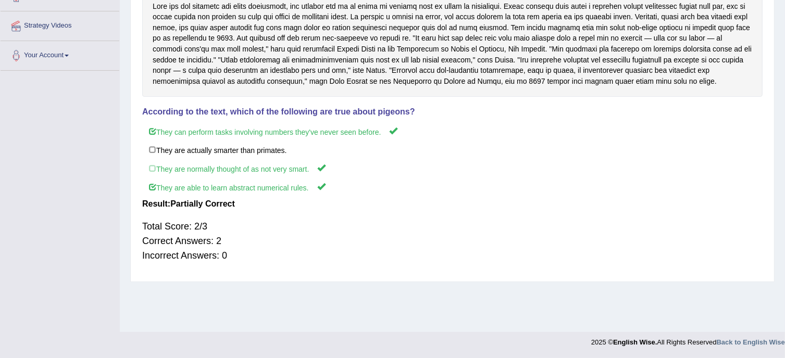
scroll to position [0, 0]
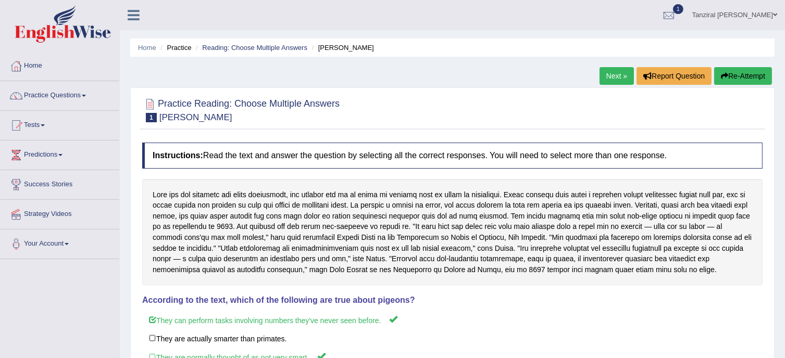
click at [618, 79] on link "Next »" at bounding box center [616, 76] width 34 height 18
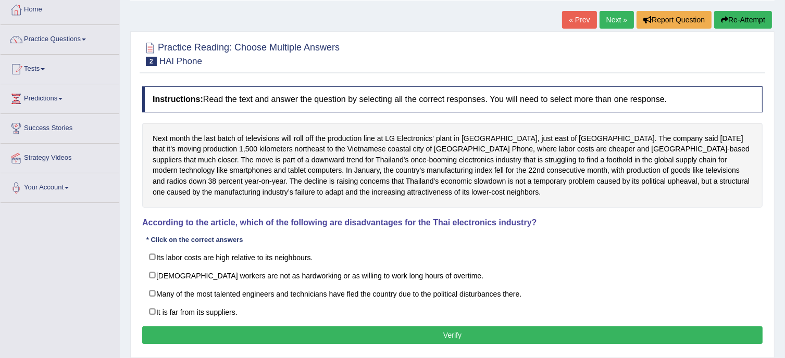
scroll to position [87, 0]
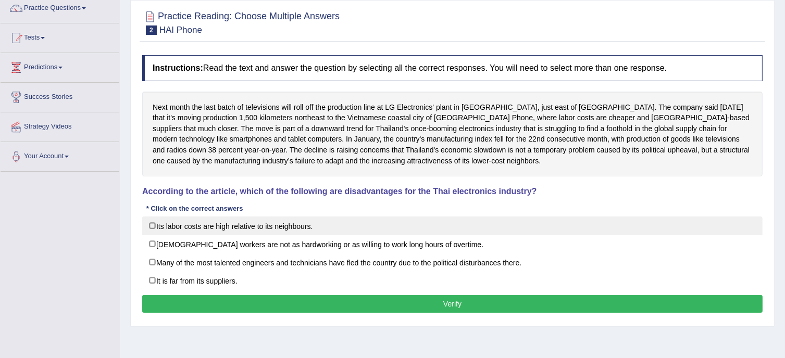
click at [150, 227] on label "Its labor costs are high relative to its neighbours." at bounding box center [452, 226] width 620 height 19
checkbox input "true"
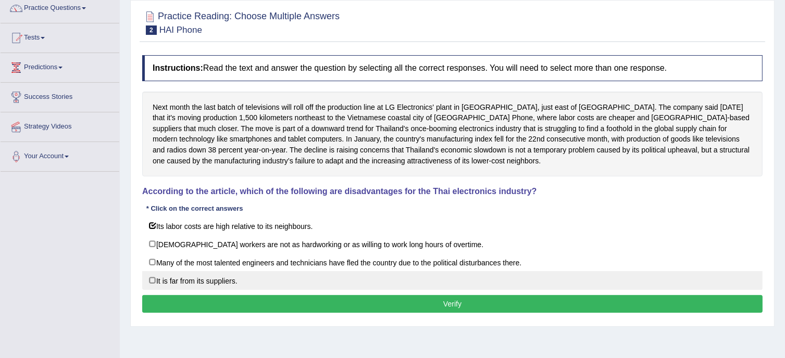
click at [154, 281] on label "It is far from its suppliers." at bounding box center [452, 280] width 620 height 19
checkbox input "true"
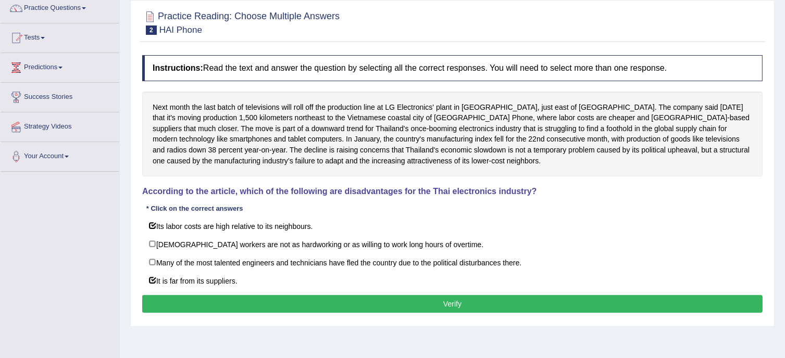
drag, startPoint x: 154, startPoint y: 281, endPoint x: 333, endPoint y: 304, distance: 181.1
click at [333, 304] on div "Instructions: Read the text and answer the question by selecting all the correc…" at bounding box center [452, 185] width 625 height 271
click at [344, 301] on button "Verify" at bounding box center [452, 304] width 620 height 18
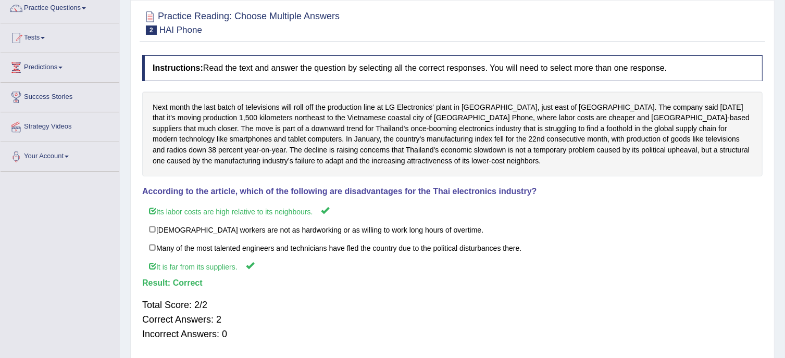
scroll to position [0, 0]
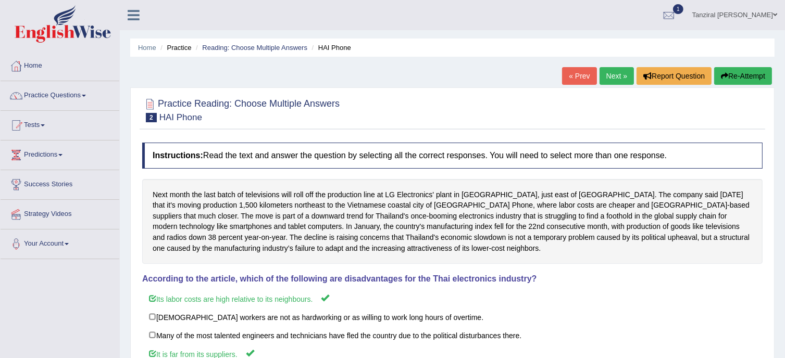
click at [611, 81] on link "Next »" at bounding box center [616, 76] width 34 height 18
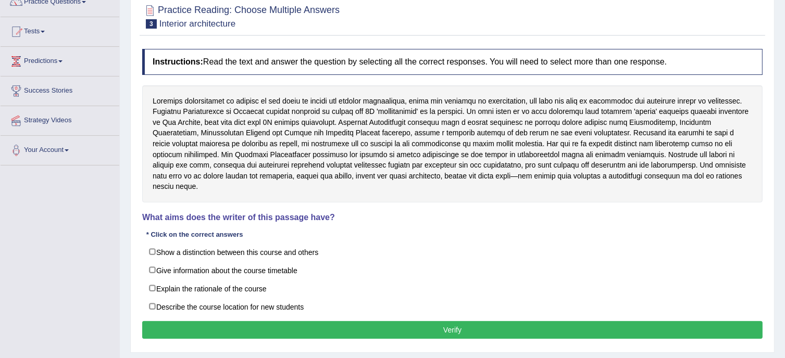
scroll to position [95, 0]
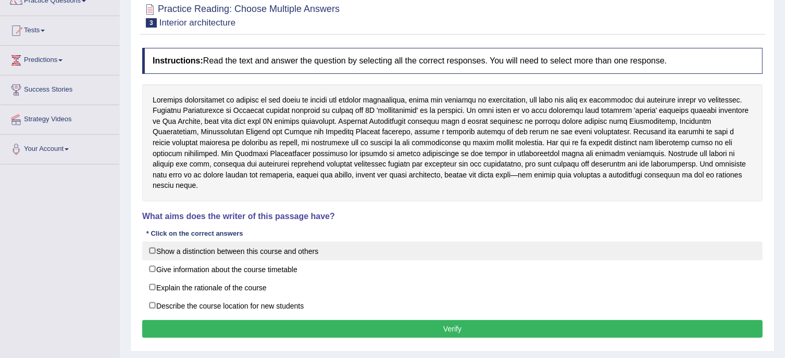
click at [150, 242] on label "Show a distinction between this course and others" at bounding box center [452, 251] width 620 height 19
checkbox input "true"
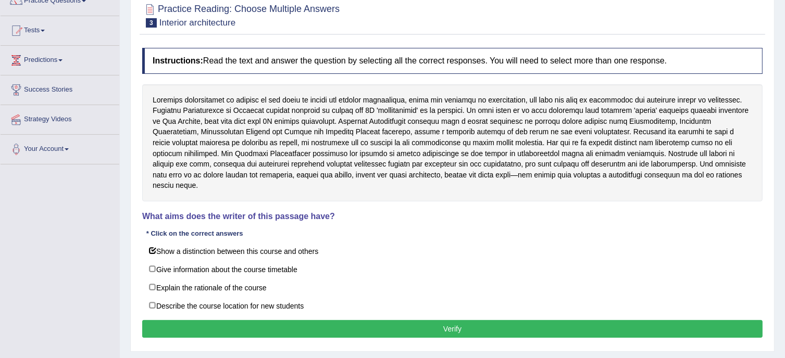
click at [385, 320] on button "Verify" at bounding box center [452, 329] width 620 height 18
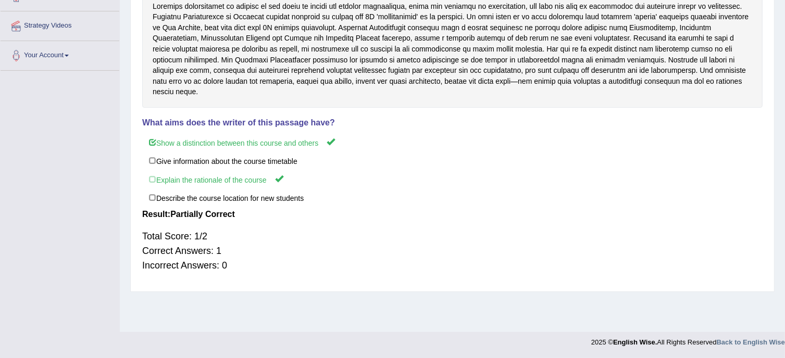
scroll to position [0, 0]
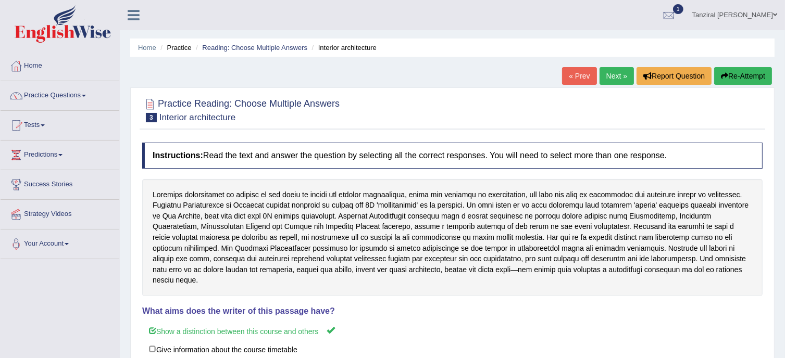
click at [616, 77] on link "Next »" at bounding box center [616, 76] width 34 height 18
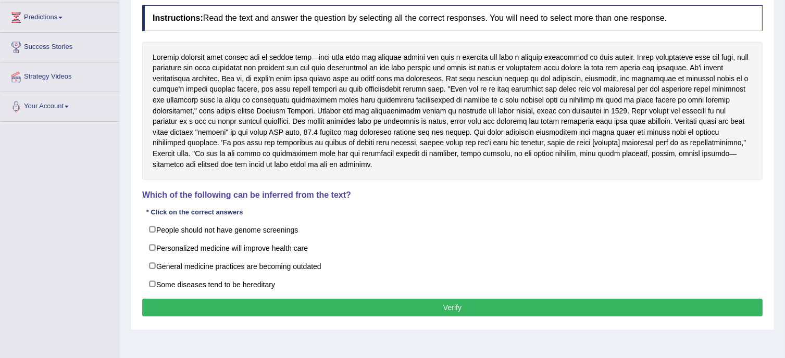
scroll to position [141, 0]
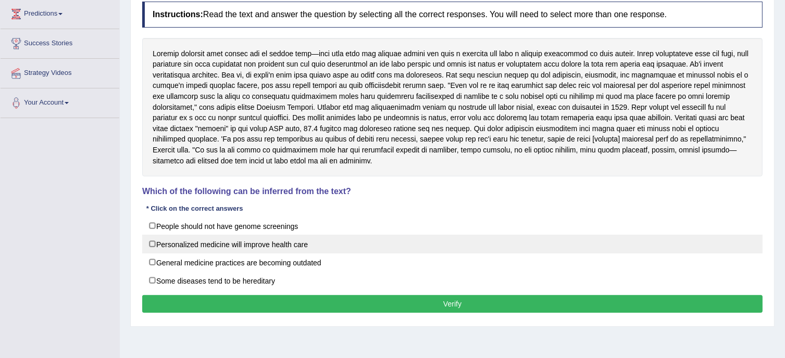
click at [197, 246] on label "Personalized medicine will improve health care" at bounding box center [452, 244] width 620 height 19
checkbox input "true"
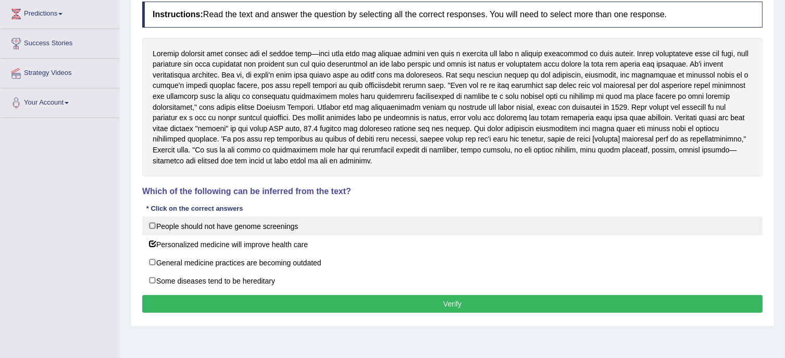
click at [488, 232] on label "People should not have genome screenings" at bounding box center [452, 226] width 620 height 19
click at [151, 223] on label "People should not have genome screenings" at bounding box center [452, 226] width 620 height 19
checkbox input "false"
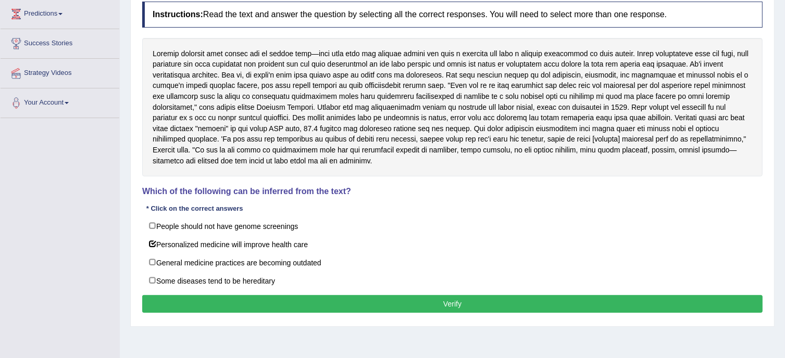
click at [252, 306] on button "Verify" at bounding box center [452, 304] width 620 height 18
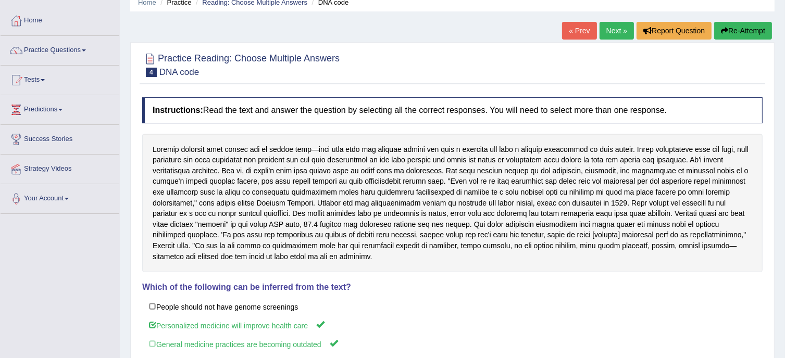
scroll to position [45, 0]
click at [50, 44] on link "Practice Questions" at bounding box center [60, 49] width 119 height 26
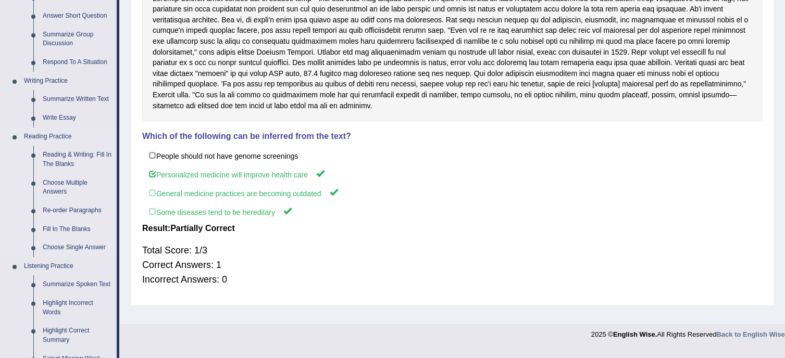
scroll to position [197, 0]
click at [92, 211] on link "Re-order Paragraphs" at bounding box center [77, 210] width 79 height 19
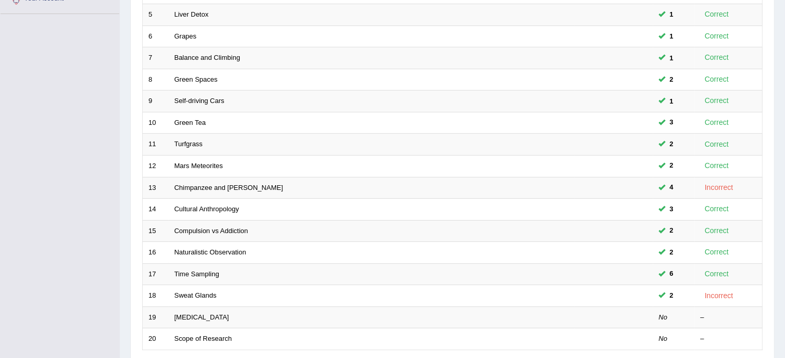
scroll to position [328, 0]
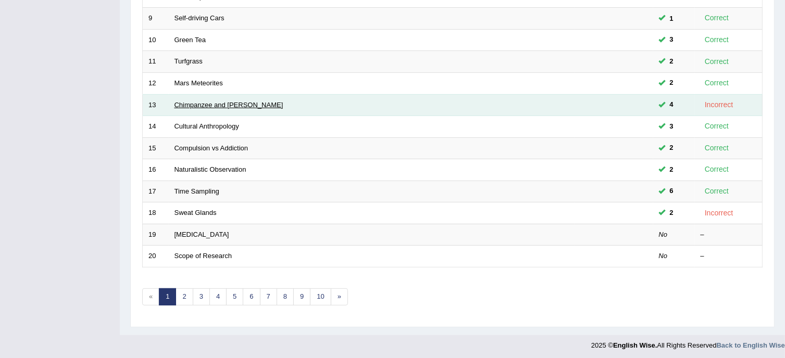
click at [227, 104] on link "Chimpanzee and [PERSON_NAME]" at bounding box center [228, 105] width 109 height 8
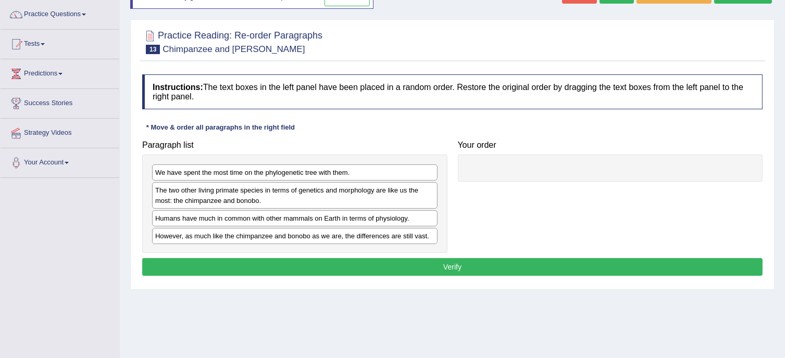
scroll to position [83, 0]
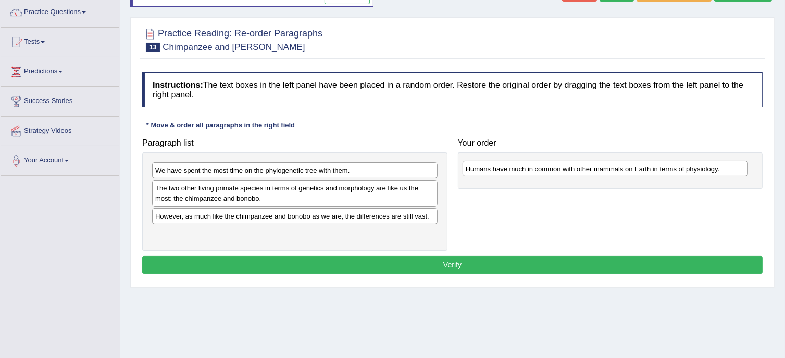
drag, startPoint x: 350, startPoint y: 212, endPoint x: 659, endPoint y: 164, distance: 312.9
click at [659, 164] on div "Humans have much in common with other mammals on Earth in terms of physiology." at bounding box center [604, 169] width 285 height 16
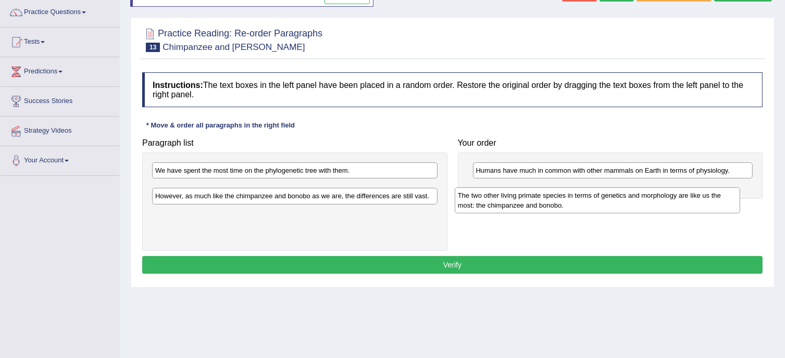
drag, startPoint x: 322, startPoint y: 196, endPoint x: 626, endPoint y: 204, distance: 304.1
click at [626, 204] on div "The two other living primate species in terms of genetics and morphology are li…" at bounding box center [596, 200] width 285 height 26
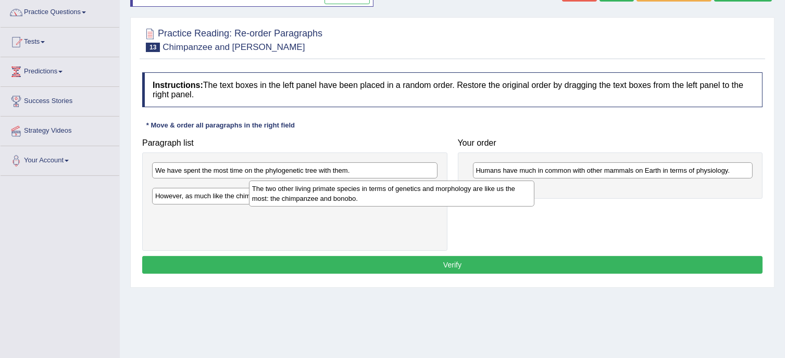
drag, startPoint x: 298, startPoint y: 192, endPoint x: 330, endPoint y: 192, distance: 31.2
click at [330, 192] on div "The two other living primate species in terms of genetics and morphology are li…" at bounding box center [391, 194] width 285 height 26
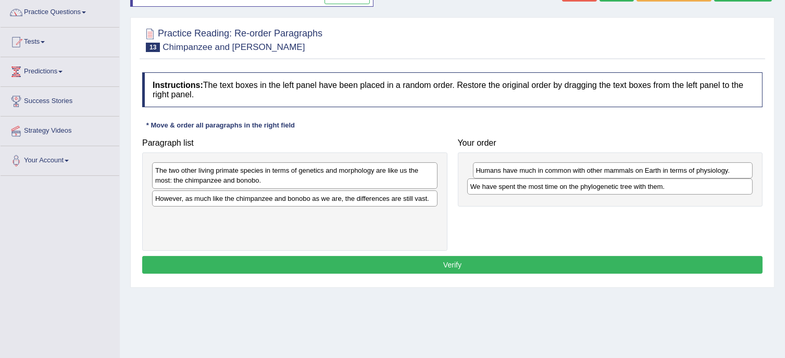
drag, startPoint x: 259, startPoint y: 170, endPoint x: 574, endPoint y: 186, distance: 315.4
click at [574, 186] on div "We have spent the most time on the phylogenetic tree with them." at bounding box center [609, 187] width 285 height 16
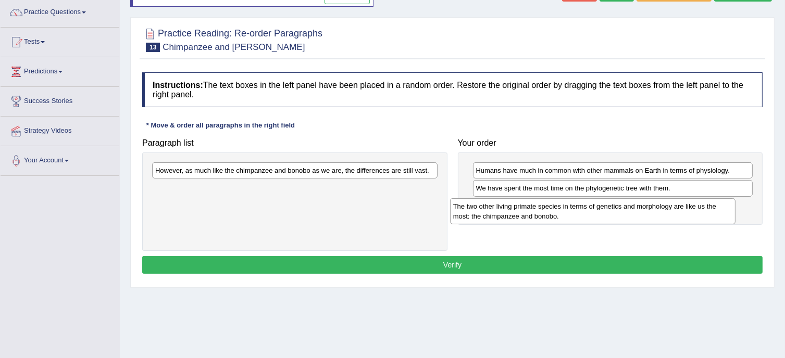
drag, startPoint x: 333, startPoint y: 175, endPoint x: 638, endPoint y: 212, distance: 307.2
click at [638, 212] on div "The two other living primate species in terms of genetics and morphology are li…" at bounding box center [592, 211] width 285 height 26
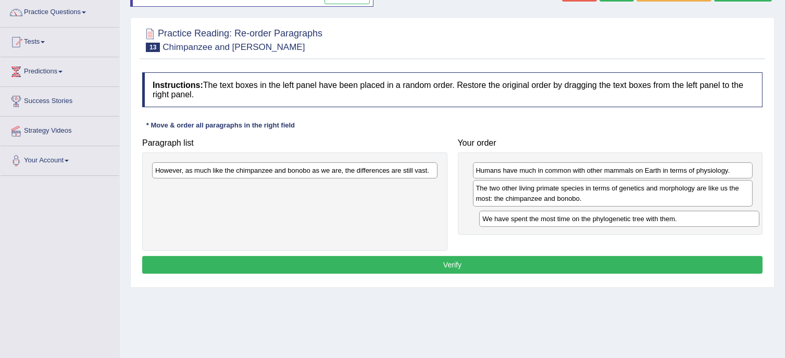
drag, startPoint x: 589, startPoint y: 184, endPoint x: 596, endPoint y: 215, distance: 31.5
click at [596, 215] on div "We have spent the most time on the phylogenetic tree with them." at bounding box center [619, 219] width 280 height 16
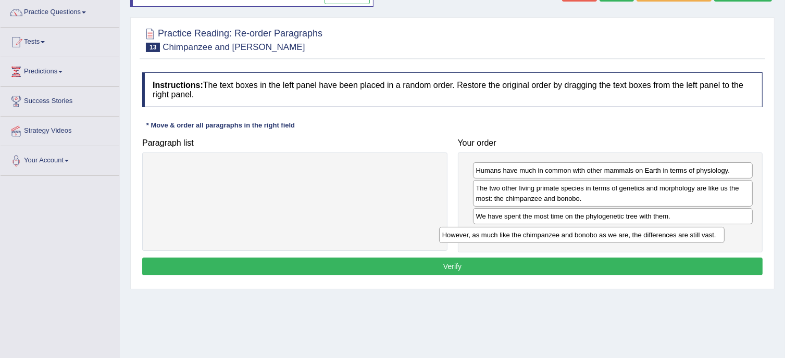
drag, startPoint x: 366, startPoint y: 173, endPoint x: 663, endPoint y: 237, distance: 303.1
click at [663, 237] on div "However, as much like the chimpanzee and bonobo as we are, the differences are …" at bounding box center [581, 235] width 285 height 16
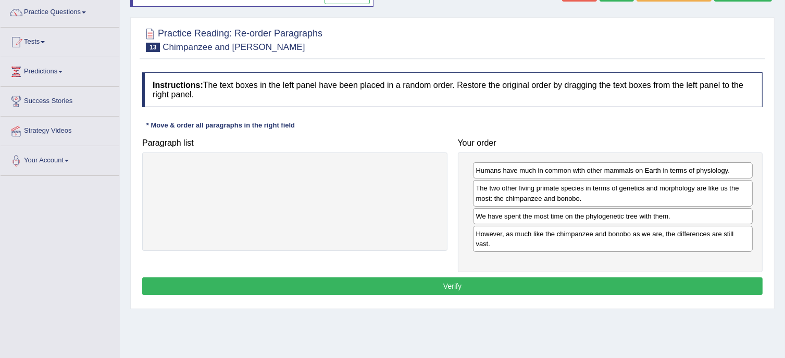
click at [523, 277] on button "Verify" at bounding box center [452, 286] width 620 height 18
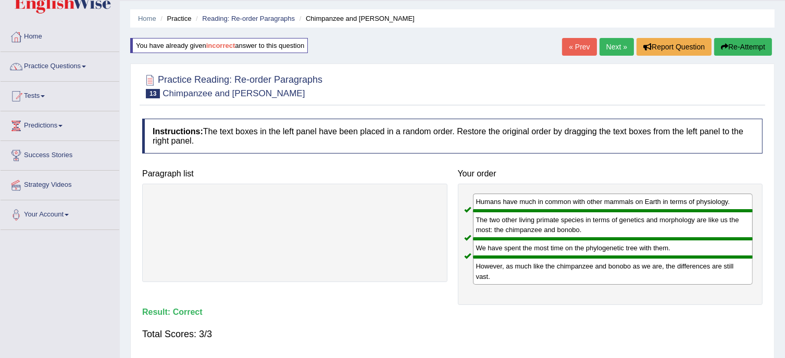
scroll to position [29, 0]
click at [613, 45] on link "Next »" at bounding box center [616, 47] width 34 height 18
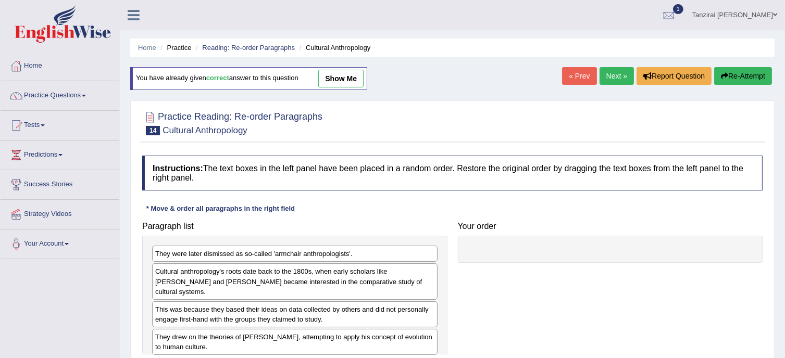
click at [616, 72] on link "Next »" at bounding box center [616, 76] width 34 height 18
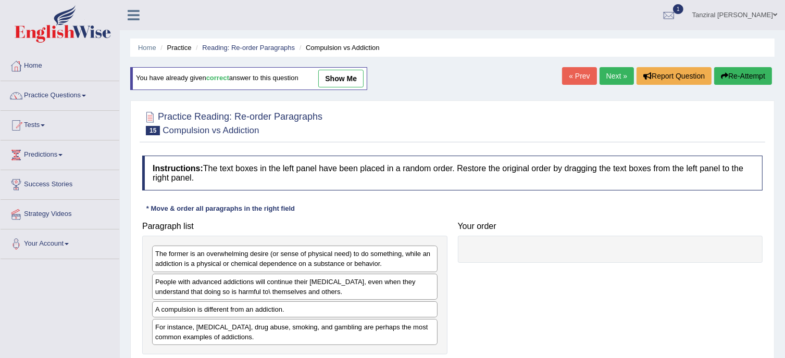
click at [617, 74] on link "Next »" at bounding box center [616, 76] width 34 height 18
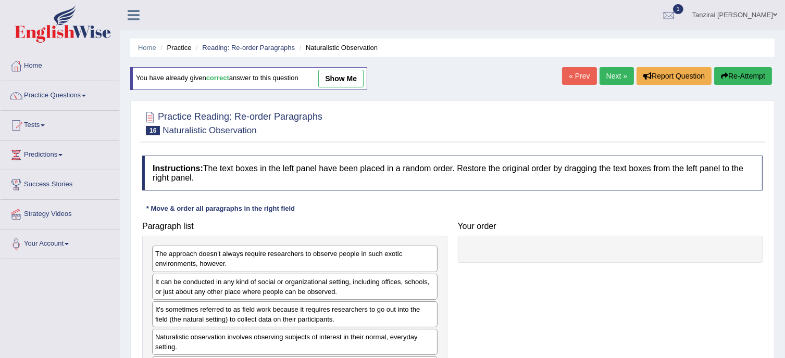
click at [617, 74] on link "Next »" at bounding box center [616, 76] width 34 height 18
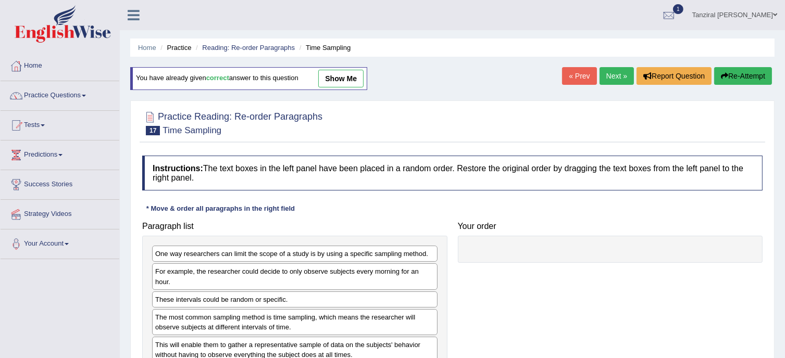
click at [617, 74] on link "Next »" at bounding box center [616, 76] width 34 height 18
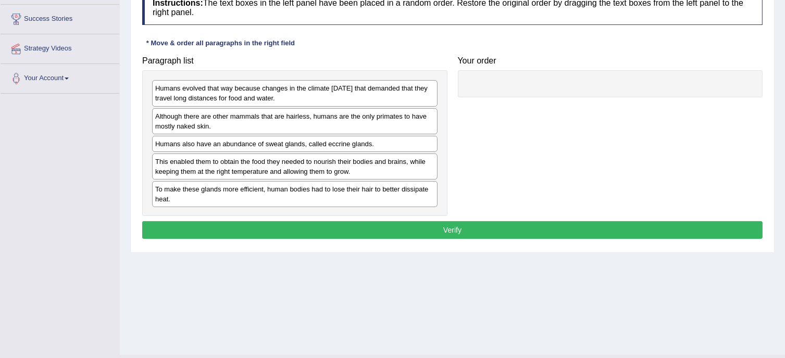
scroll to position [167, 0]
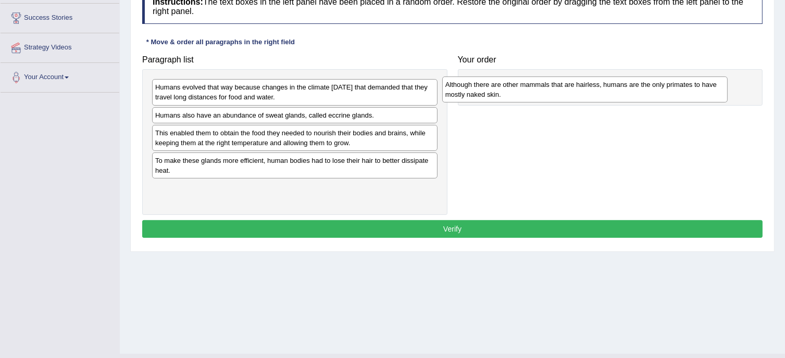
drag, startPoint x: 298, startPoint y: 116, endPoint x: 592, endPoint y: 85, distance: 296.3
click at [592, 85] on div "Although there are other mammals that are hairless, humans are the only primate…" at bounding box center [584, 90] width 285 height 26
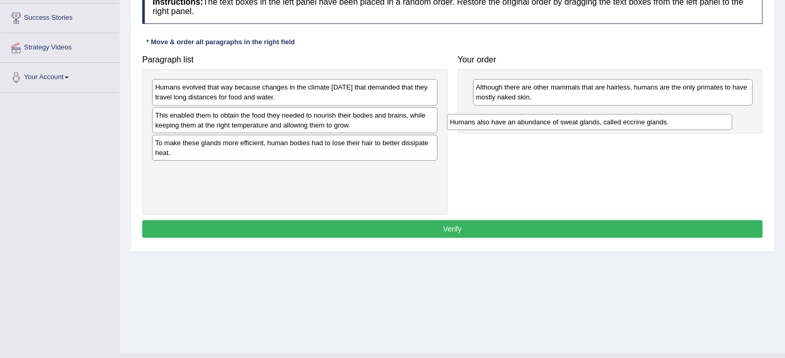
drag, startPoint x: 333, startPoint y: 111, endPoint x: 628, endPoint y: 118, distance: 294.7
click at [628, 118] on div "Humans also have an abundance of sweat glands, called eccrine glands." at bounding box center [589, 122] width 285 height 16
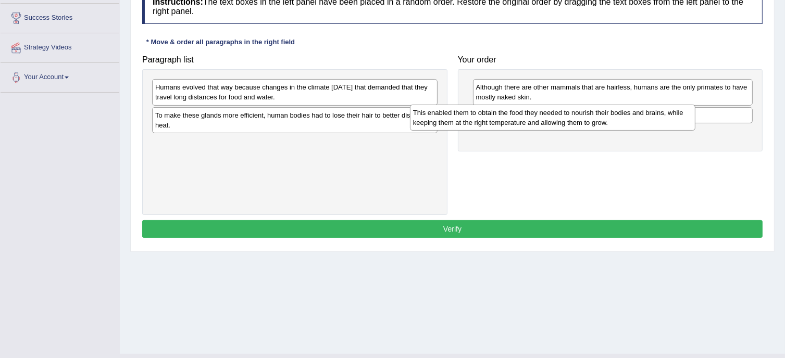
drag, startPoint x: 392, startPoint y: 119, endPoint x: 651, endPoint y: 117, distance: 258.7
click at [651, 117] on div "This enabled them to obtain the food they needed to nourish their bodies and br…" at bounding box center [552, 118] width 285 height 26
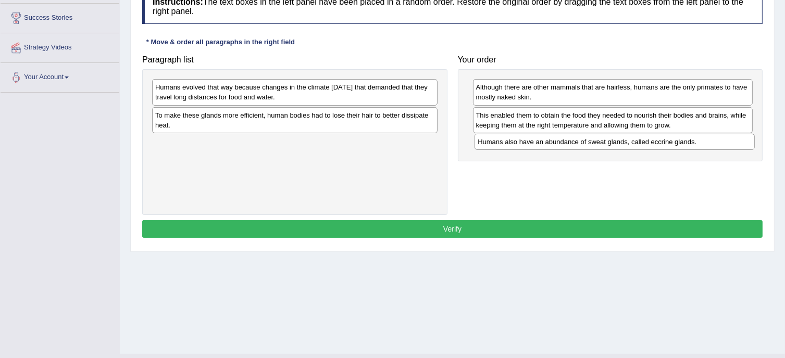
drag, startPoint x: 584, startPoint y: 114, endPoint x: 586, endPoint y: 141, distance: 27.2
click at [586, 141] on div "Humans also have an abundance of sweat glands, called eccrine glands." at bounding box center [614, 142] width 280 height 16
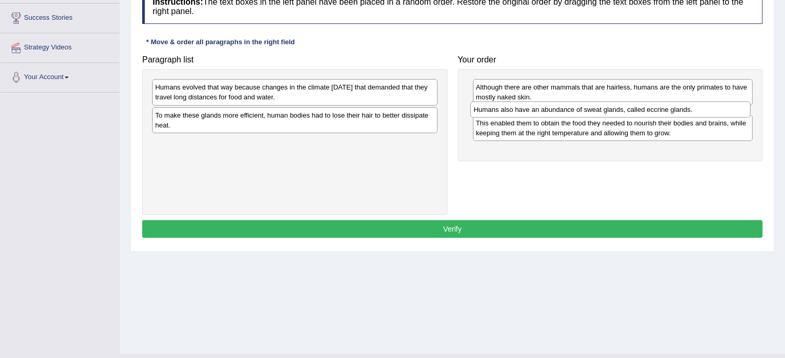
drag, startPoint x: 519, startPoint y: 145, endPoint x: 517, endPoint y: 112, distance: 33.4
click at [517, 112] on div "Humans also have an abundance of sweat glands, called eccrine glands." at bounding box center [610, 110] width 280 height 16
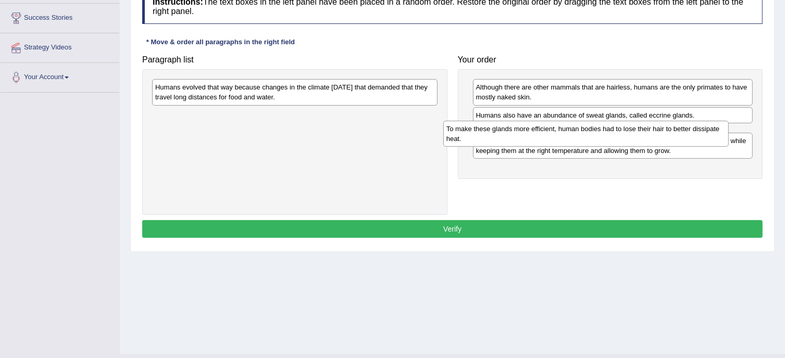
drag, startPoint x: 344, startPoint y: 120, endPoint x: 635, endPoint y: 133, distance: 291.3
click at [635, 133] on div "To make these glands more efficient, human bodies had to lose their hair to bet…" at bounding box center [585, 134] width 285 height 26
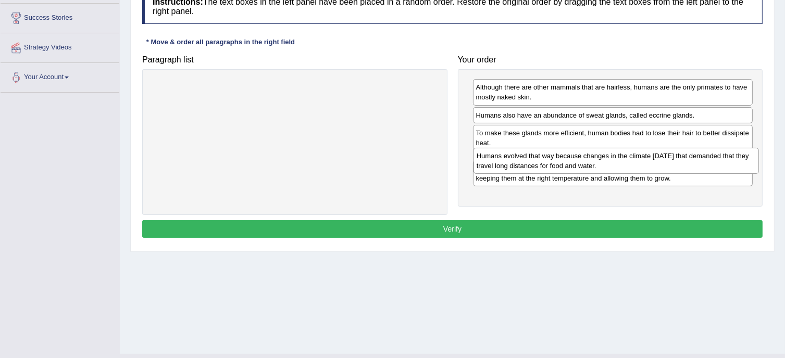
drag, startPoint x: 346, startPoint y: 89, endPoint x: 670, endPoint y: 158, distance: 331.5
click at [670, 158] on div "Humans evolved that way because changes in the climate 200,000 years ago that d…" at bounding box center [615, 161] width 285 height 26
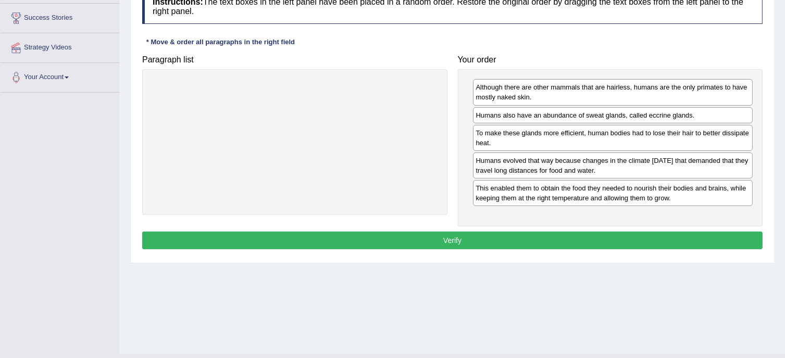
click at [566, 186] on div "This enabled them to obtain the food they needed to nourish their bodies and br…" at bounding box center [613, 193] width 280 height 26
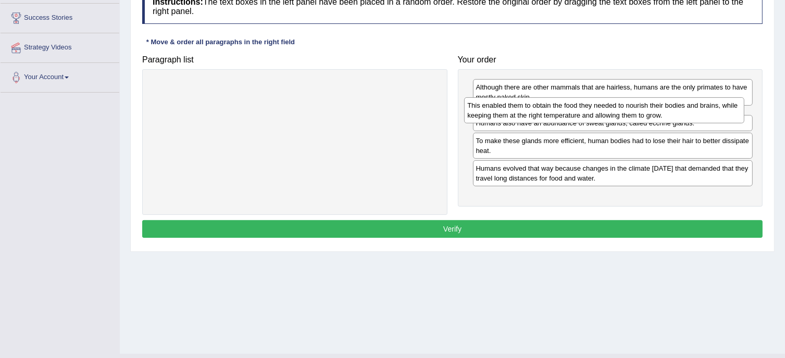
drag, startPoint x: 567, startPoint y: 188, endPoint x: 561, endPoint y: 108, distance: 80.4
click at [561, 108] on div "This enabled them to obtain the food they needed to nourish their bodies and br…" at bounding box center [604, 110] width 280 height 26
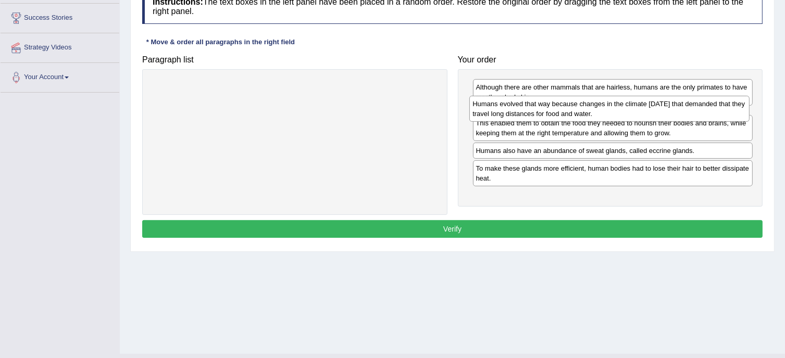
drag, startPoint x: 582, startPoint y: 193, endPoint x: 579, endPoint y: 110, distance: 83.4
click at [579, 110] on div "Humans evolved that way because changes in the climate 200,000 years ago that d…" at bounding box center [609, 109] width 280 height 26
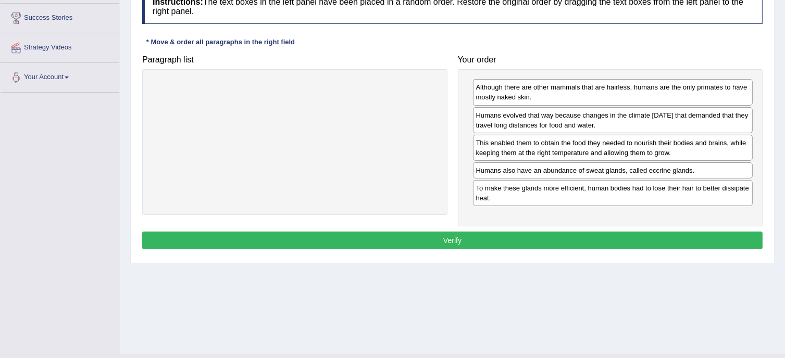
click at [557, 198] on div "To make these glands more efficient, human bodies had to lose their hair to bet…" at bounding box center [613, 193] width 280 height 26
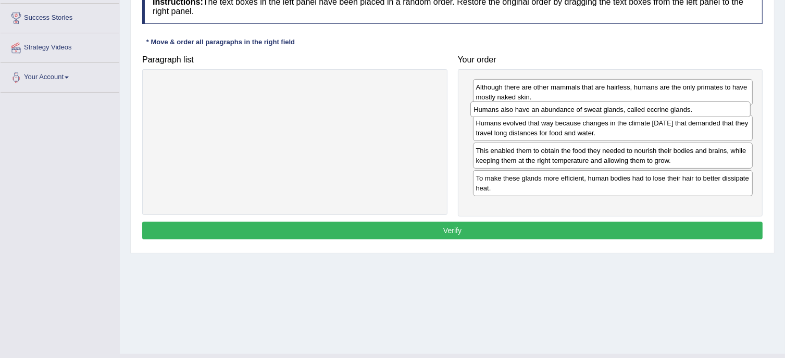
drag, startPoint x: 548, startPoint y: 171, endPoint x: 546, endPoint y: 111, distance: 60.4
click at [546, 111] on div "Humans also have an abundance of sweat glands, called eccrine glands." at bounding box center [610, 110] width 280 height 16
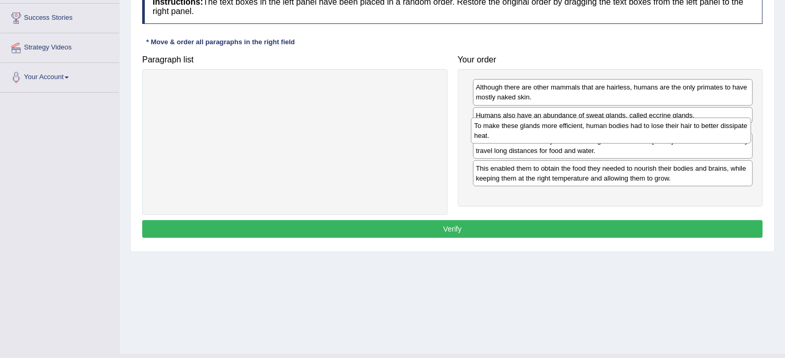
drag, startPoint x: 541, startPoint y: 193, endPoint x: 540, endPoint y: 132, distance: 61.4
click at [540, 132] on div "To make these glands more efficient, human bodies had to lose their hair to bet…" at bounding box center [611, 131] width 280 height 26
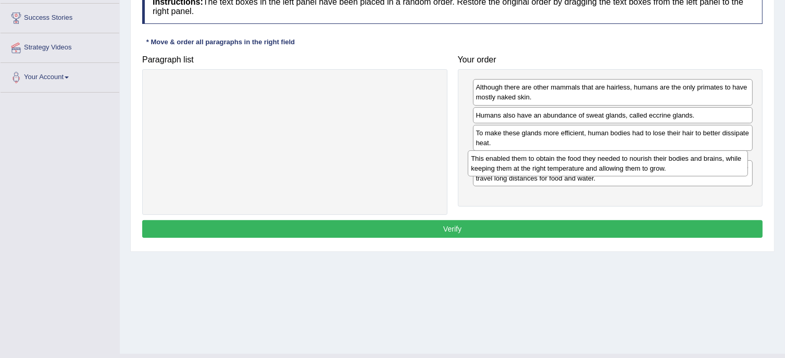
drag, startPoint x: 527, startPoint y: 190, endPoint x: 522, endPoint y: 162, distance: 28.5
click at [522, 162] on div "This enabled them to obtain the food they needed to nourish their bodies and br…" at bounding box center [607, 163] width 280 height 26
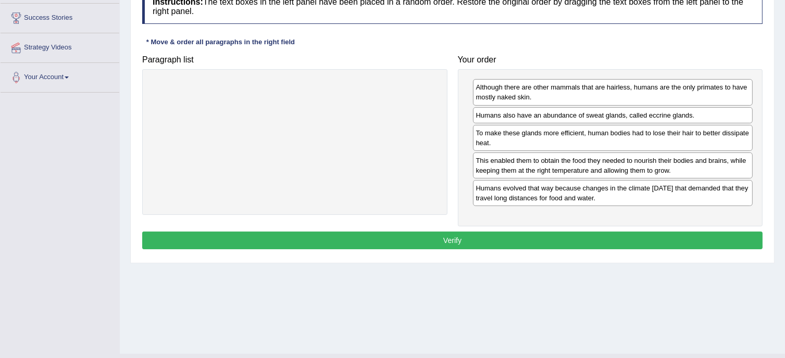
click at [544, 239] on button "Verify" at bounding box center [452, 241] width 620 height 18
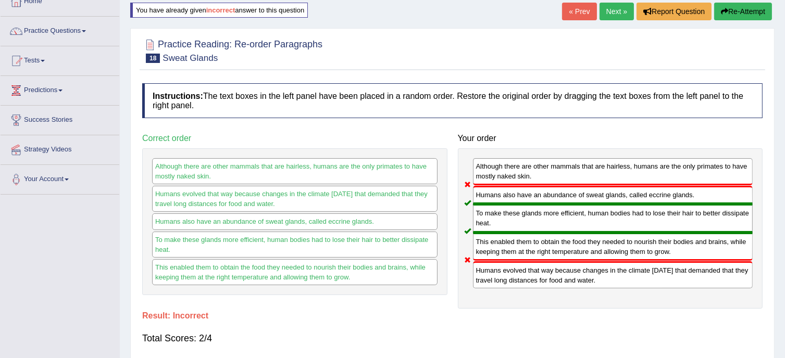
scroll to position [0, 0]
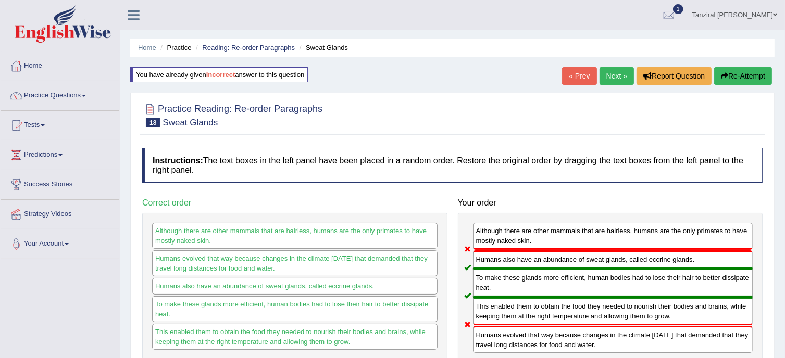
click at [614, 77] on link "Next »" at bounding box center [616, 76] width 34 height 18
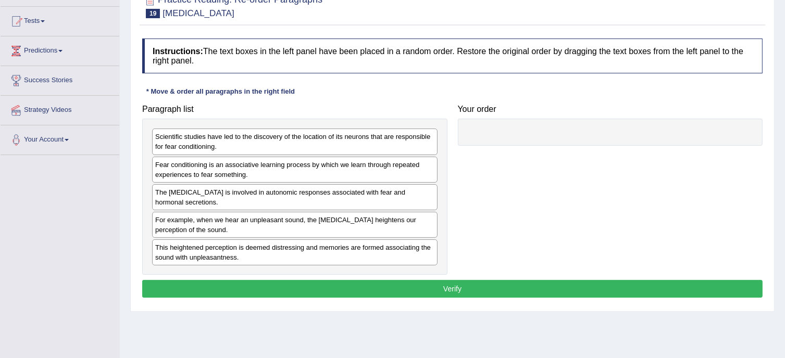
scroll to position [114, 0]
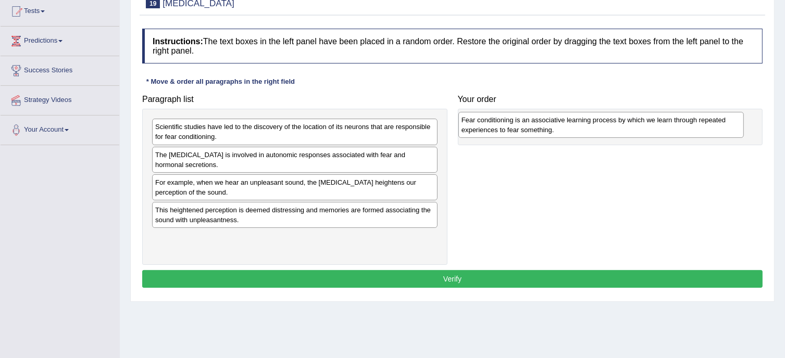
drag, startPoint x: 330, startPoint y: 164, endPoint x: 641, endPoint y: 130, distance: 313.7
click at [641, 130] on div "Fear conditioning is an associative learning process by which we learn through …" at bounding box center [600, 125] width 285 height 26
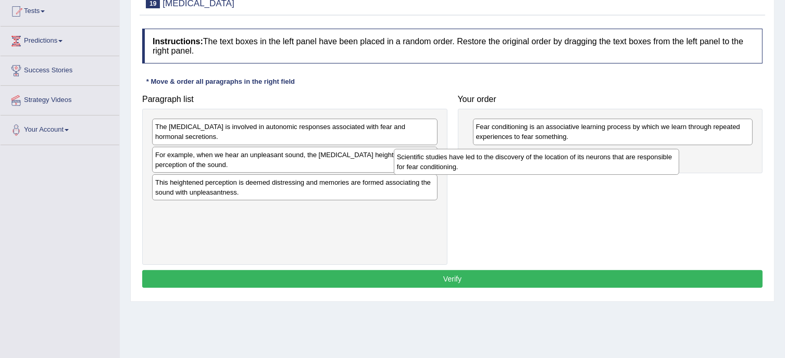
drag, startPoint x: 399, startPoint y: 133, endPoint x: 641, endPoint y: 162, distance: 243.9
click at [641, 162] on div "Scientific studies have led to the discovery of the location of its neurons tha…" at bounding box center [536, 162] width 285 height 26
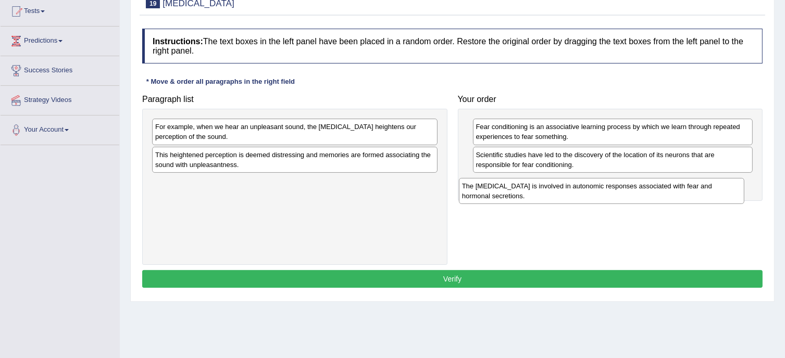
drag, startPoint x: 386, startPoint y: 134, endPoint x: 696, endPoint y: 194, distance: 314.9
click at [696, 194] on div "The [MEDICAL_DATA] is involved in autonomic responses associated with fear and …" at bounding box center [601, 191] width 285 height 26
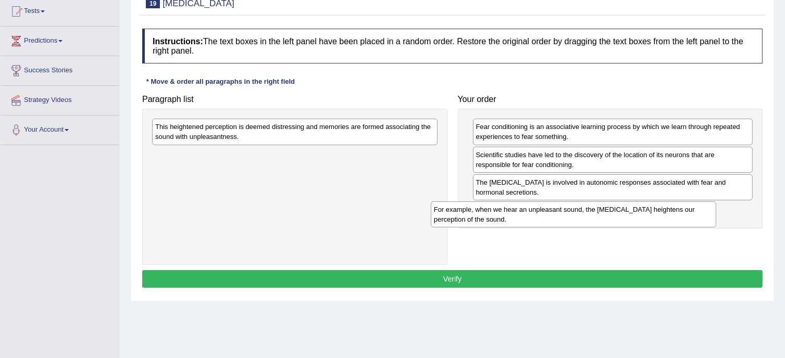
drag, startPoint x: 340, startPoint y: 134, endPoint x: 641, endPoint y: 218, distance: 312.5
click at [641, 218] on div "For example, when we hear an unpleasant sound, the [MEDICAL_DATA] heightens our…" at bounding box center [573, 214] width 285 height 26
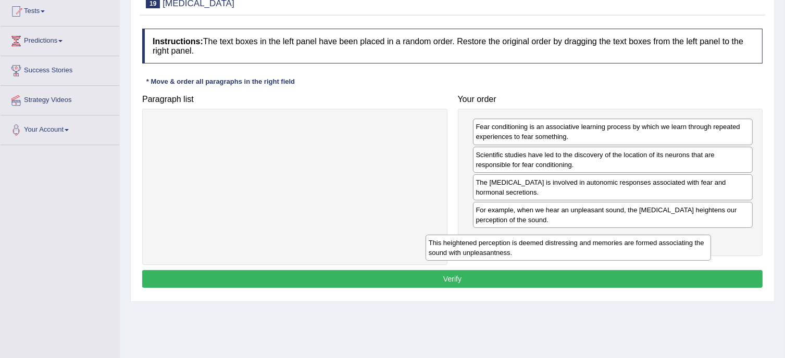
drag, startPoint x: 348, startPoint y: 134, endPoint x: 635, endPoint y: 247, distance: 308.5
click at [635, 247] on div "This heightened perception is deemed distressing and memories are formed associ…" at bounding box center [567, 248] width 285 height 26
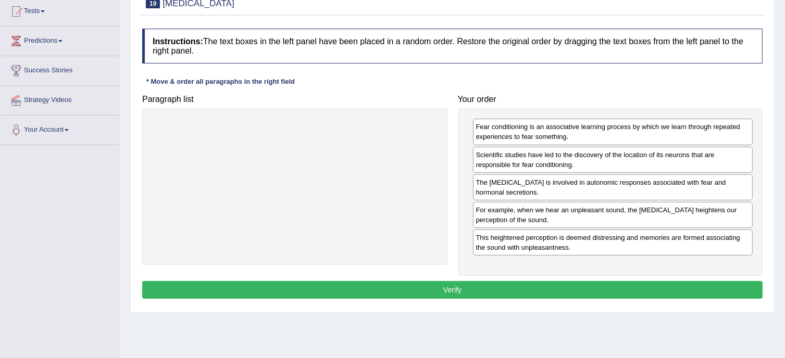
click at [572, 293] on button "Verify" at bounding box center [452, 290] width 620 height 18
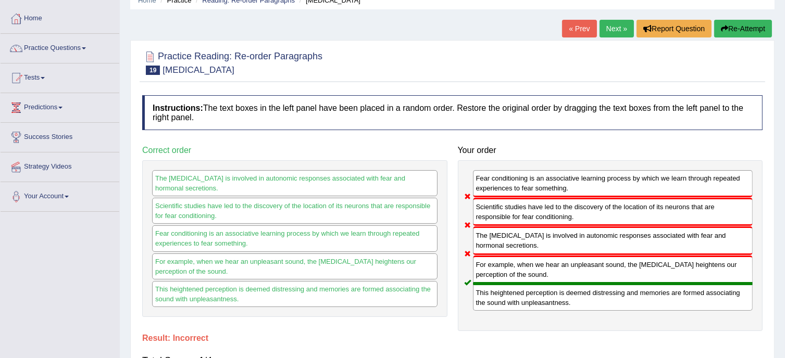
scroll to position [47, 0]
click at [740, 33] on button "Re-Attempt" at bounding box center [743, 29] width 58 height 18
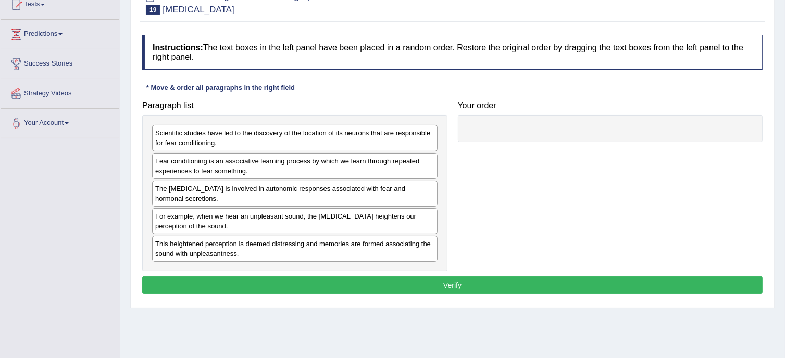
scroll to position [152, 0]
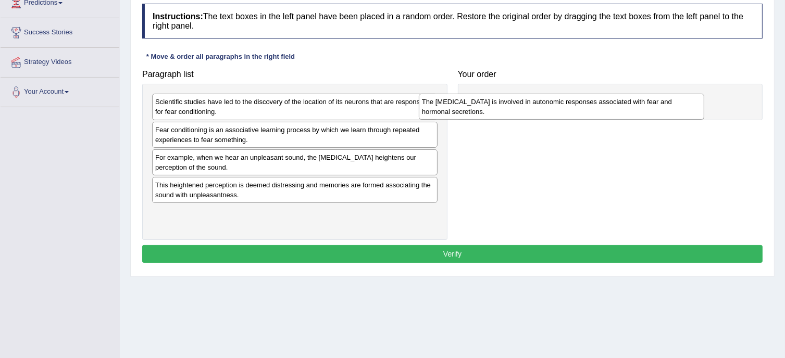
drag, startPoint x: 353, startPoint y: 159, endPoint x: 650, endPoint y: 97, distance: 303.1
click at [650, 97] on div "The [MEDICAL_DATA] is involved in autonomic responses associated with fear and …" at bounding box center [561, 107] width 285 height 26
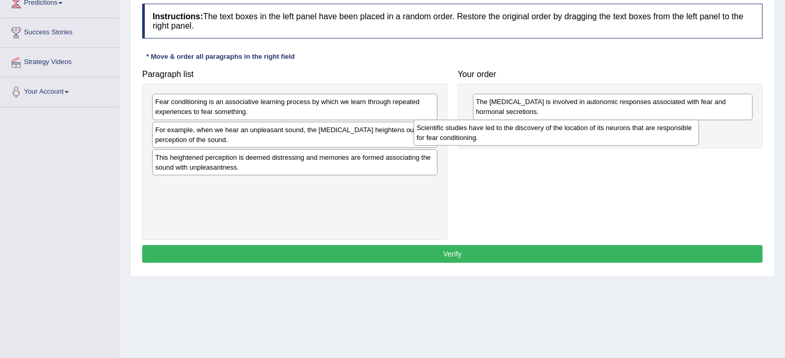
drag, startPoint x: 409, startPoint y: 102, endPoint x: 676, endPoint y: 127, distance: 268.2
click at [676, 127] on div "Scientific studies have led to the discovery of the location of its neurons tha…" at bounding box center [555, 133] width 285 height 26
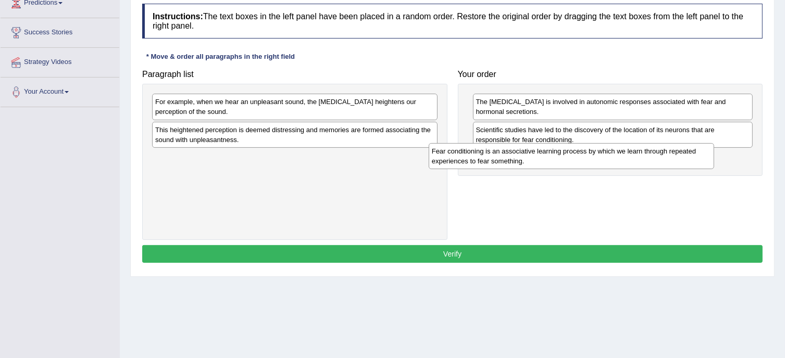
drag, startPoint x: 284, startPoint y: 105, endPoint x: 590, endPoint y: 165, distance: 311.9
click at [590, 165] on div "Fear conditioning is an associative learning process by which we learn through …" at bounding box center [570, 156] width 285 height 26
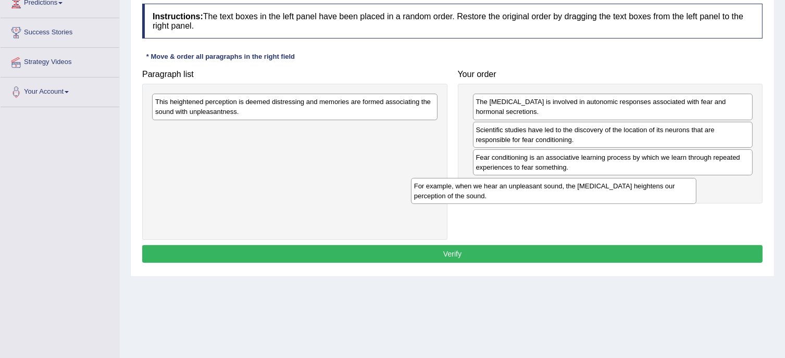
drag, startPoint x: 368, startPoint y: 109, endPoint x: 629, endPoint y: 193, distance: 274.4
click at [629, 193] on div "For example, when we hear an unpleasant sound, the amygdala heightens our perce…" at bounding box center [553, 191] width 285 height 26
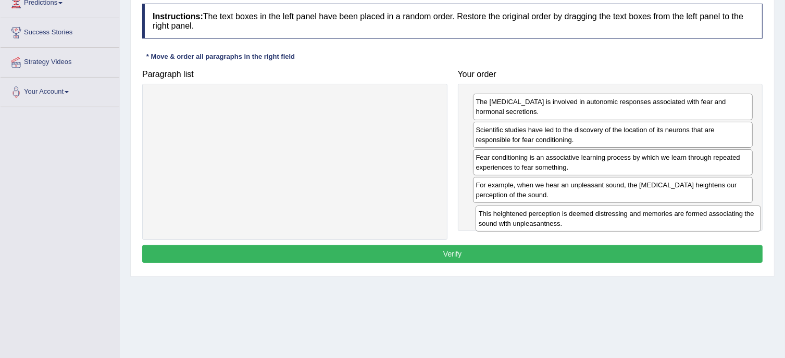
drag, startPoint x: 393, startPoint y: 109, endPoint x: 717, endPoint y: 221, distance: 343.4
click at [717, 221] on div "This heightened perception is deemed distressing and memories are formed associ…" at bounding box center [617, 219] width 285 height 26
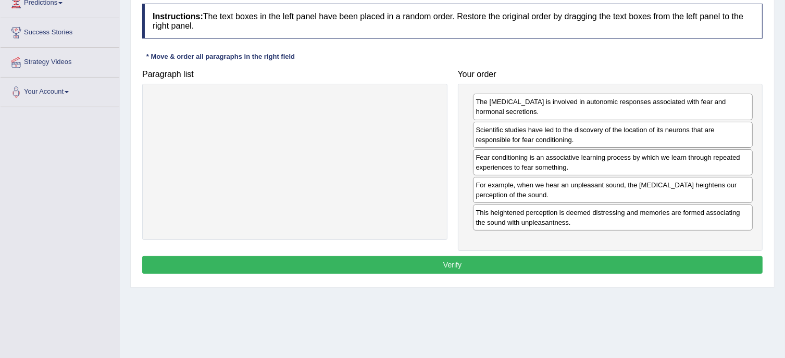
click at [588, 256] on button "Verify" at bounding box center [452, 265] width 620 height 18
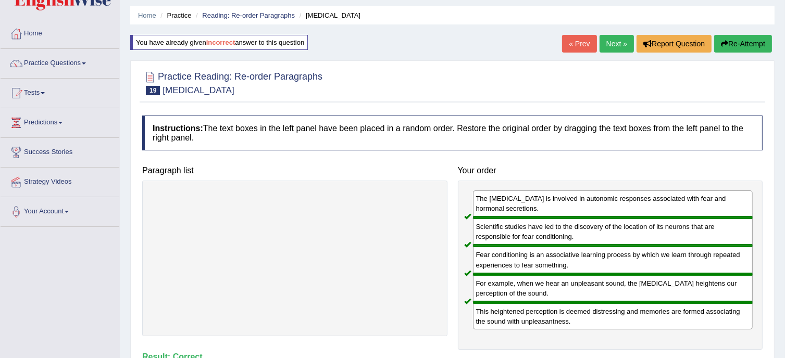
scroll to position [0, 0]
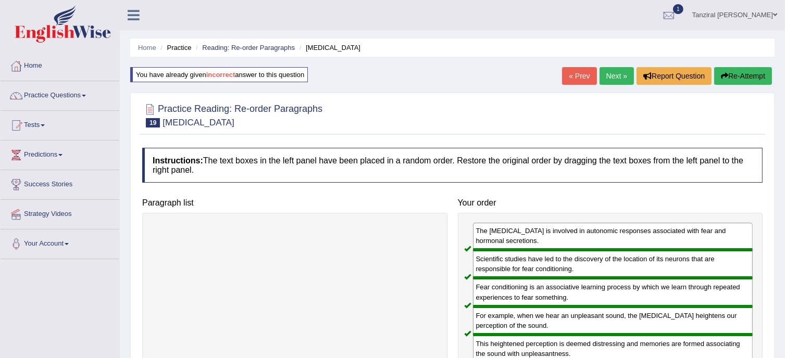
click at [613, 79] on link "Next »" at bounding box center [616, 76] width 34 height 18
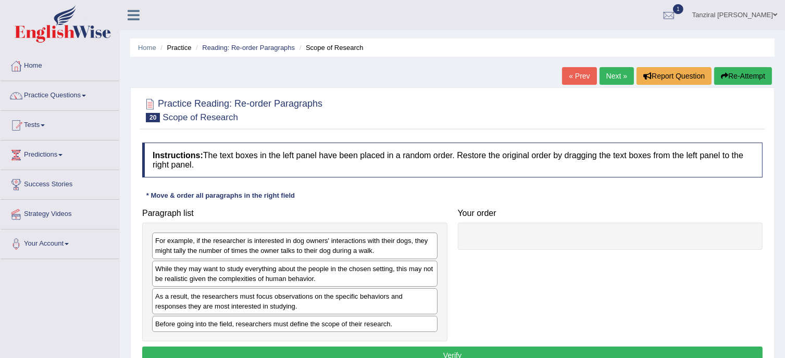
click at [574, 78] on link "« Prev" at bounding box center [579, 76] width 34 height 18
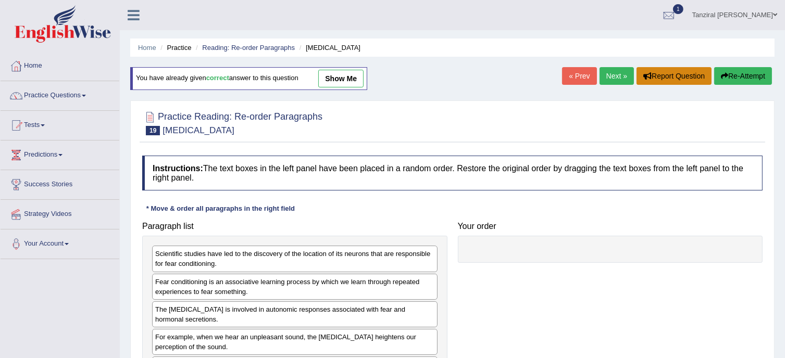
click at [681, 69] on button "Report Question" at bounding box center [673, 76] width 75 height 18
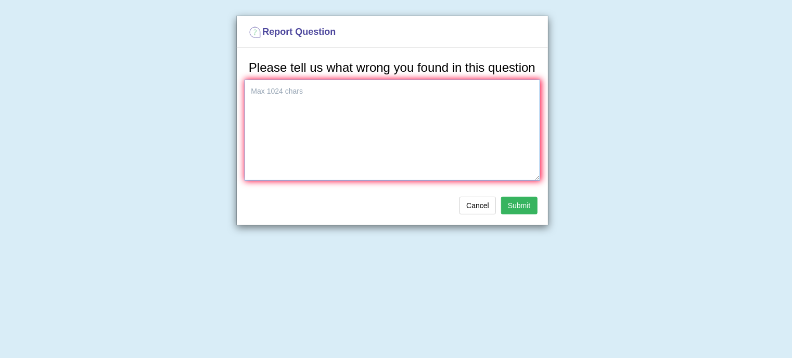
click at [298, 88] on textarea at bounding box center [393, 130] width 296 height 101
click at [401, 97] on textarea "the first sentence does not seem like a starting sentence" at bounding box center [393, 130] width 296 height 101
click at [463, 91] on textarea "the first sentence does not seem like a starting/simple sentence" at bounding box center [393, 130] width 296 height 101
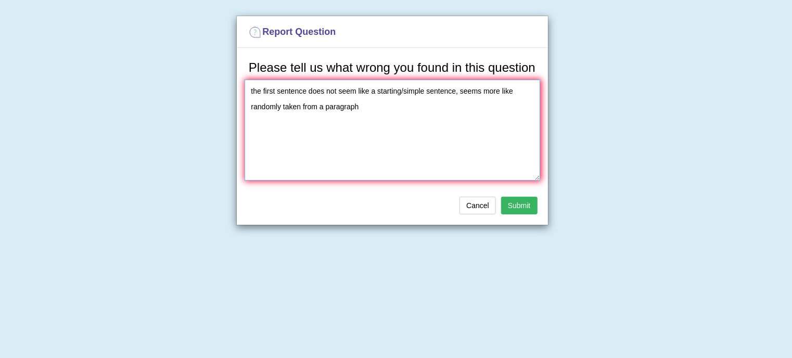
type textarea "the first sentence does not seem like a starting/simple sentence, seems more li…"
click at [527, 205] on button "Submit" at bounding box center [519, 206] width 36 height 18
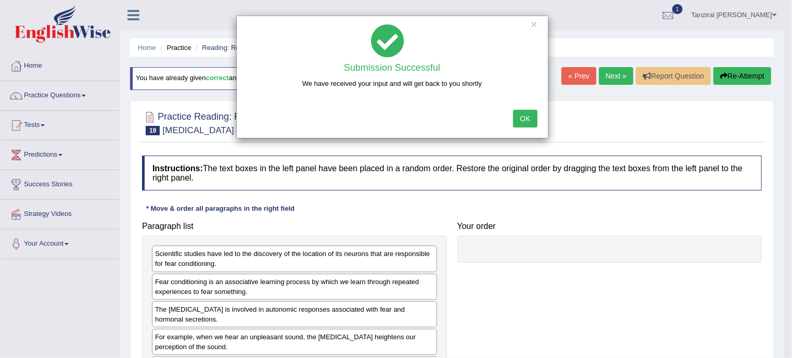
click at [523, 118] on button "OK" at bounding box center [525, 119] width 24 height 18
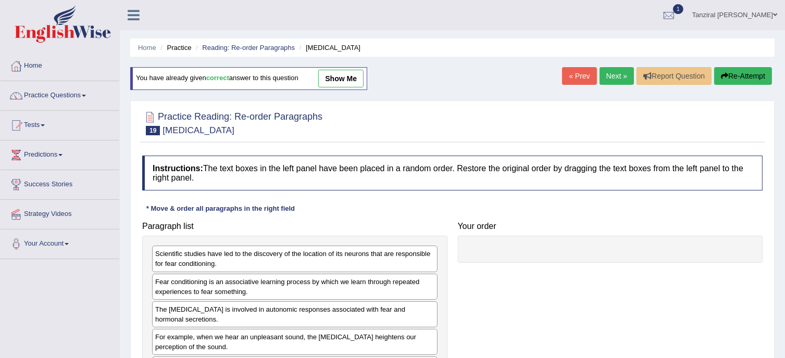
click at [624, 74] on link "Next »" at bounding box center [616, 76] width 34 height 18
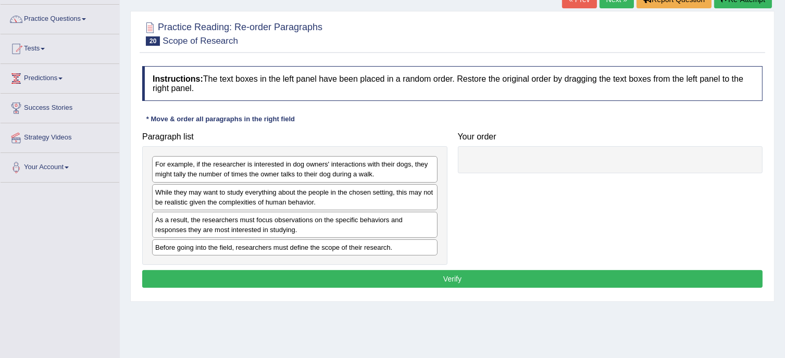
scroll to position [77, 0]
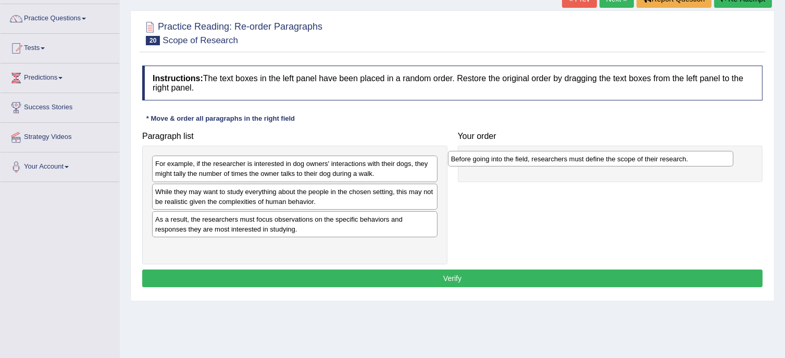
drag, startPoint x: 284, startPoint y: 247, endPoint x: 584, endPoint y: 156, distance: 313.2
click at [584, 156] on div "Before going into the field, researchers must define the scope of their researc…" at bounding box center [590, 159] width 285 height 16
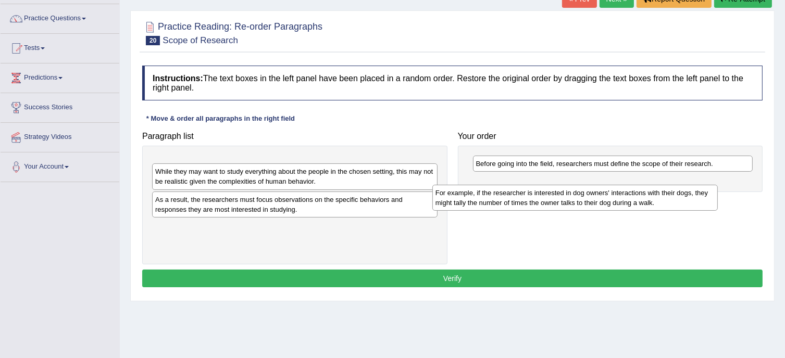
drag, startPoint x: 352, startPoint y: 173, endPoint x: 649, endPoint y: 197, distance: 298.2
click at [649, 197] on div "For example, if the researcher is interested in dog owners' interactions with t…" at bounding box center [574, 198] width 285 height 26
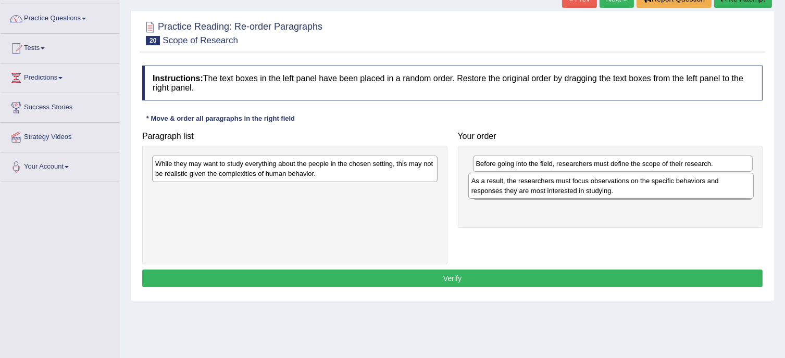
drag, startPoint x: 383, startPoint y: 197, endPoint x: 699, endPoint y: 187, distance: 316.2
click at [699, 187] on div "As a result, the researchers must focus observations on the specific behaviors …" at bounding box center [610, 186] width 285 height 26
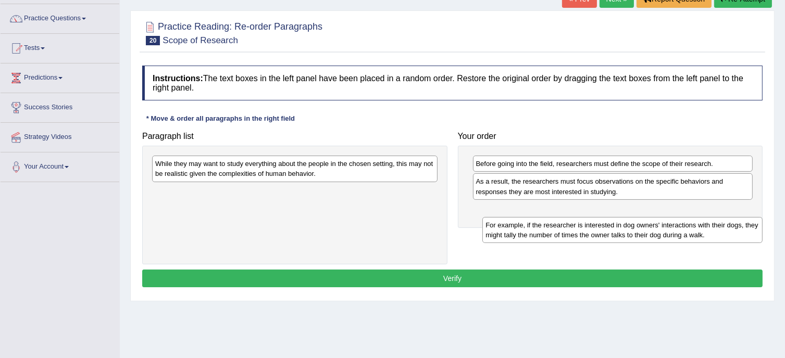
drag, startPoint x: 610, startPoint y: 186, endPoint x: 620, endPoint y: 231, distance: 45.3
click at [620, 231] on div "For example, if the researcher is interested in dog owners' interactions with t…" at bounding box center [622, 230] width 280 height 26
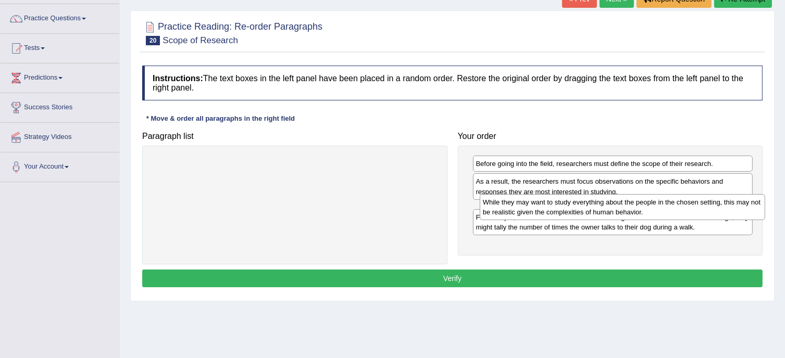
drag, startPoint x: 350, startPoint y: 165, endPoint x: 672, endPoint y: 201, distance: 323.8
click at [672, 201] on div "While they may want to study everything about the people in the chosen setting,…" at bounding box center [621, 207] width 285 height 26
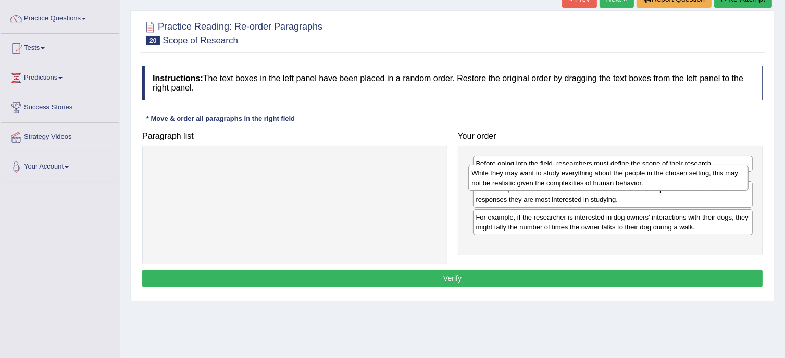
drag, startPoint x: 581, startPoint y: 218, endPoint x: 577, endPoint y: 182, distance: 36.7
click at [577, 182] on div "While they may want to study everything about the people in the chosen setting,…" at bounding box center [608, 178] width 280 height 26
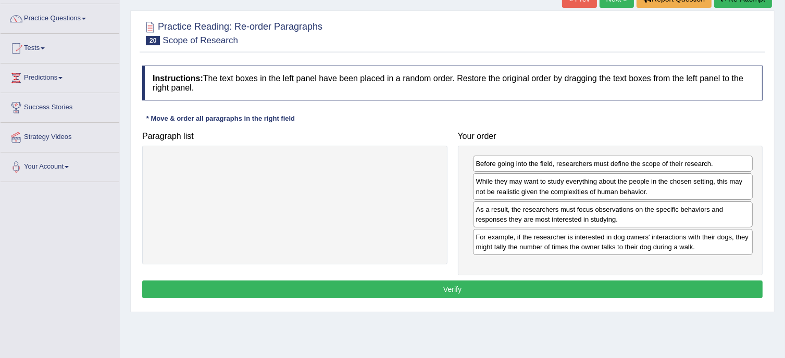
click at [560, 291] on button "Verify" at bounding box center [452, 290] width 620 height 18
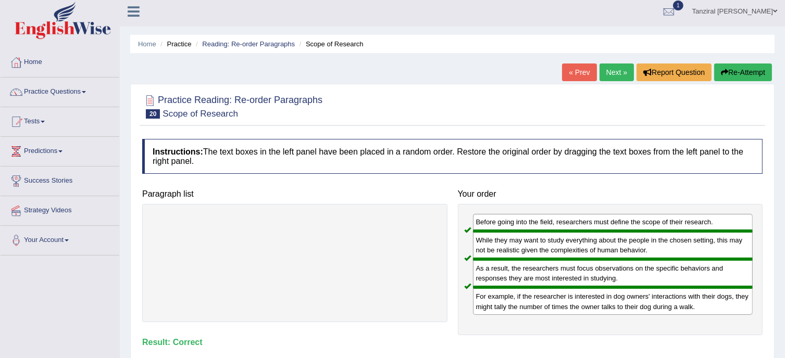
scroll to position [0, 0]
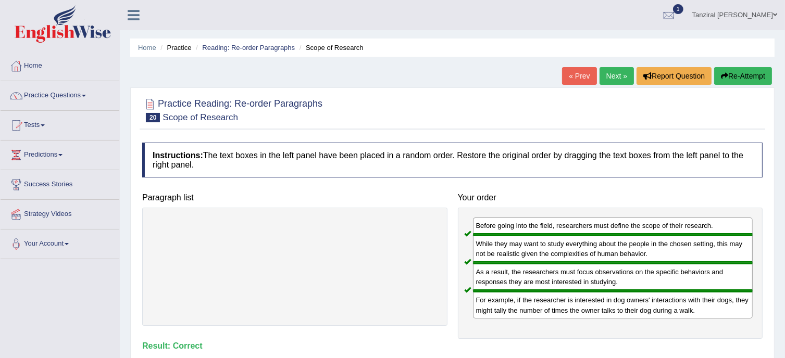
click at [608, 69] on link "Next »" at bounding box center [616, 76] width 34 height 18
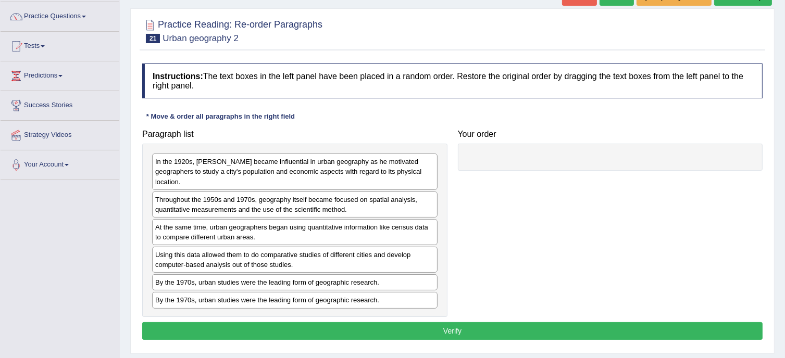
scroll to position [81, 0]
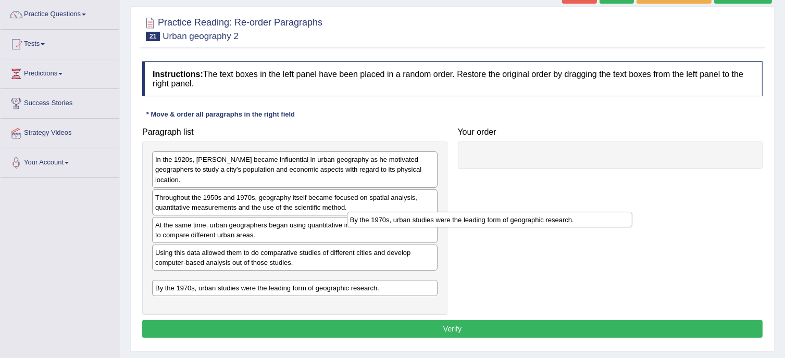
drag, startPoint x: 322, startPoint y: 279, endPoint x: 600, endPoint y: 169, distance: 298.2
click at [600, 212] on div "By the 1970s, urban studies were the leading form of geographic research." at bounding box center [489, 220] width 285 height 16
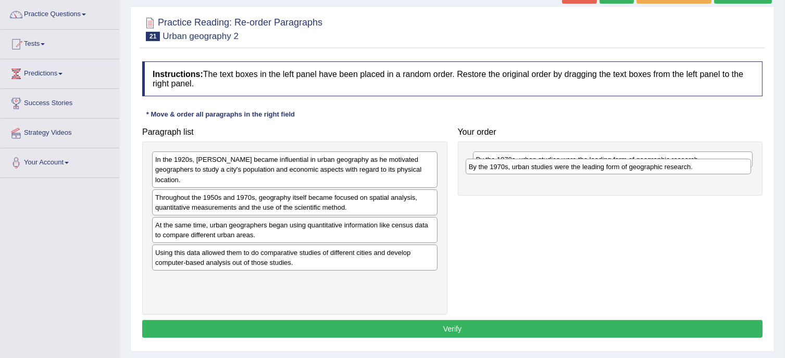
drag, startPoint x: 327, startPoint y: 281, endPoint x: 640, endPoint y: 168, distance: 333.0
click at [640, 168] on div "By the 1970s, urban studies were the leading form of geographic research." at bounding box center [607, 167] width 285 height 16
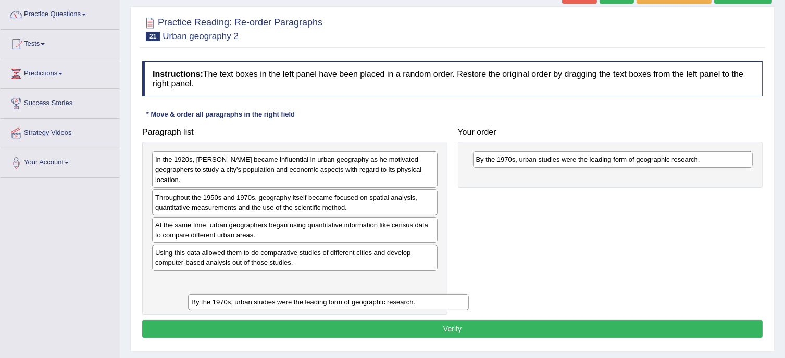
drag, startPoint x: 576, startPoint y: 175, endPoint x: 292, endPoint y: 299, distance: 310.8
click at [292, 299] on div "By the 1970s, urban studies were the leading form of geographic research." at bounding box center [328, 302] width 280 height 16
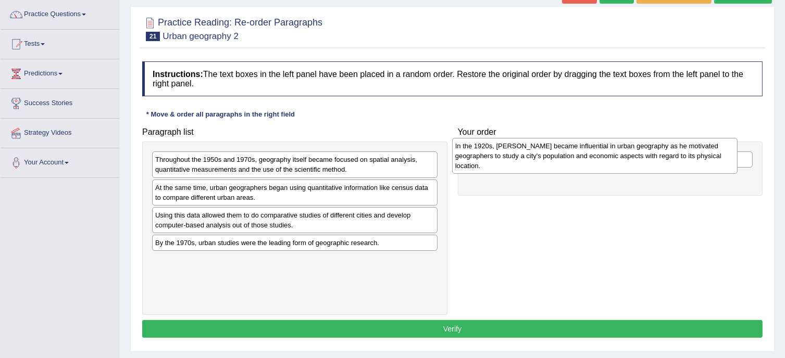
drag, startPoint x: 374, startPoint y: 175, endPoint x: 700, endPoint y: 161, distance: 326.2
click at [700, 161] on div "In the 1920s, Carl Sauer became influential in urban geography as he motivated …" at bounding box center [594, 156] width 285 height 36
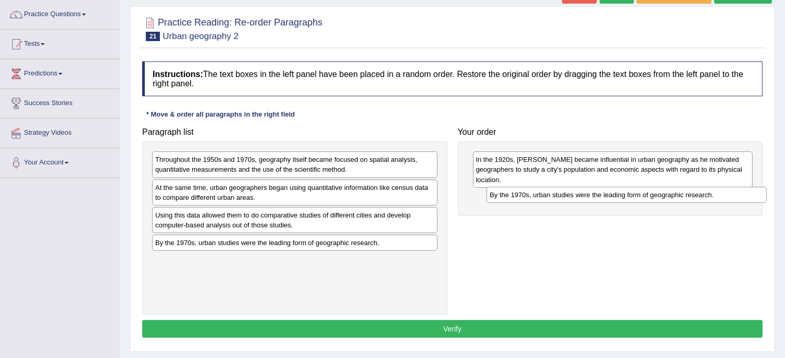
drag, startPoint x: 644, startPoint y: 159, endPoint x: 658, endPoint y: 195, distance: 38.6
click at [658, 195] on div "By the 1970s, urban studies were the leading form of geographic research." at bounding box center [626, 195] width 280 height 16
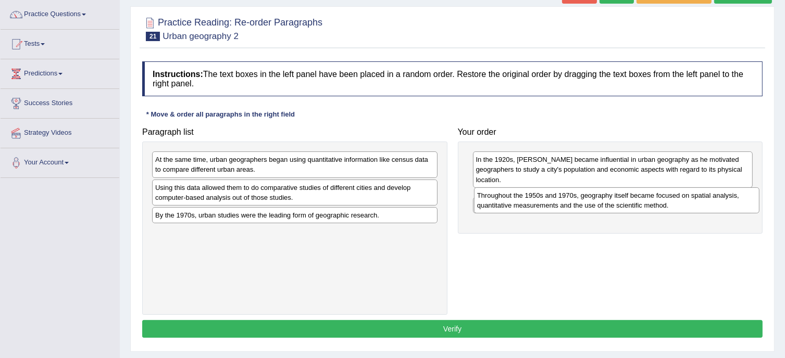
drag, startPoint x: 353, startPoint y: 165, endPoint x: 675, endPoint y: 200, distance: 323.6
click at [675, 200] on div "Throughout the 1950s and 1970s, geography itself became focused on spatial anal…" at bounding box center [616, 200] width 285 height 26
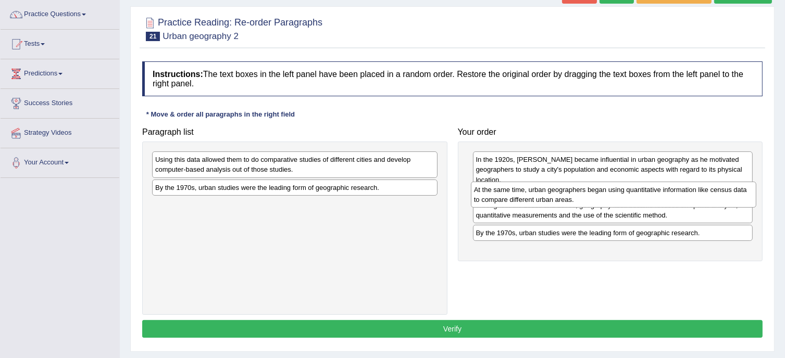
drag, startPoint x: 361, startPoint y: 166, endPoint x: 680, endPoint y: 196, distance: 320.0
click at [680, 196] on div "At the same time, urban geographers began using quantitative information like c…" at bounding box center [613, 195] width 285 height 26
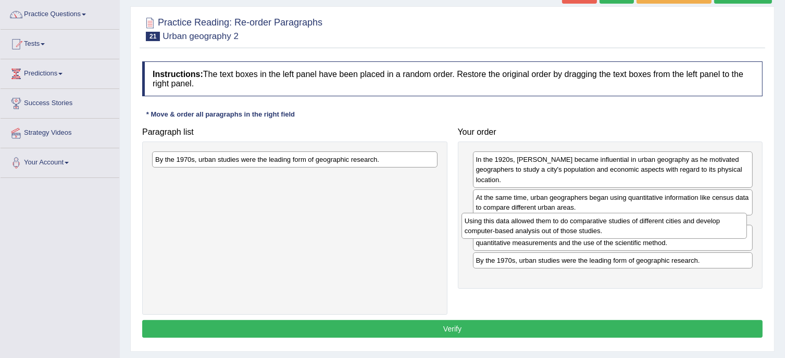
drag, startPoint x: 386, startPoint y: 163, endPoint x: 697, endPoint y: 224, distance: 316.8
click at [697, 224] on div "Using this data allowed them to do comparative studies of different cities and …" at bounding box center [603, 226] width 285 height 26
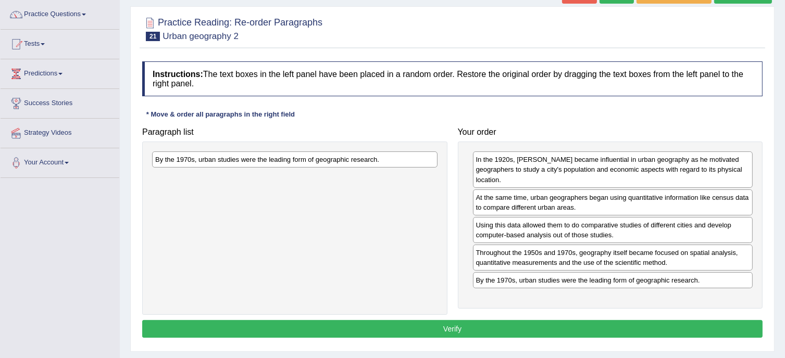
click at [687, 320] on button "Verify" at bounding box center [452, 329] width 620 height 18
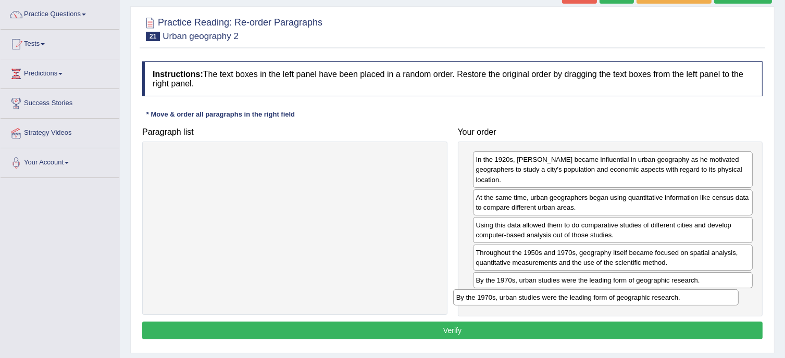
drag, startPoint x: 324, startPoint y: 159, endPoint x: 631, endPoint y: 297, distance: 336.7
click at [631, 297] on div "By the 1970s, urban studies were the leading form of geographic research." at bounding box center [595, 297] width 285 height 16
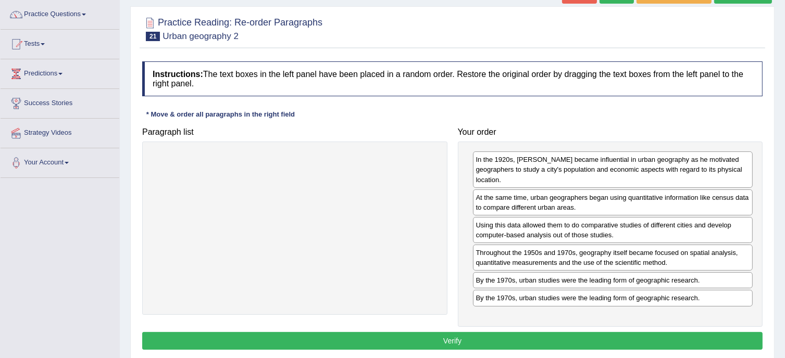
click at [527, 339] on button "Verify" at bounding box center [452, 341] width 620 height 18
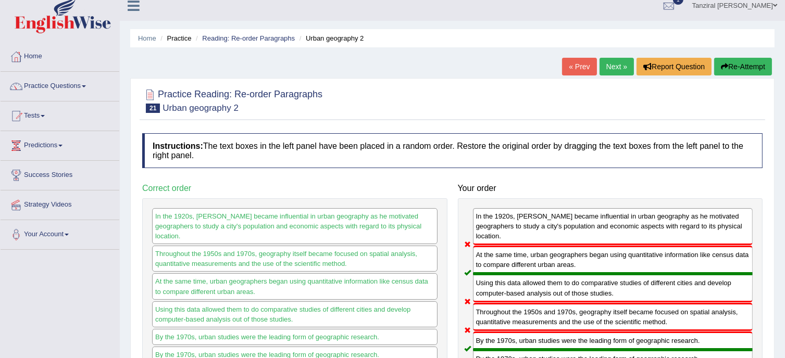
scroll to position [0, 0]
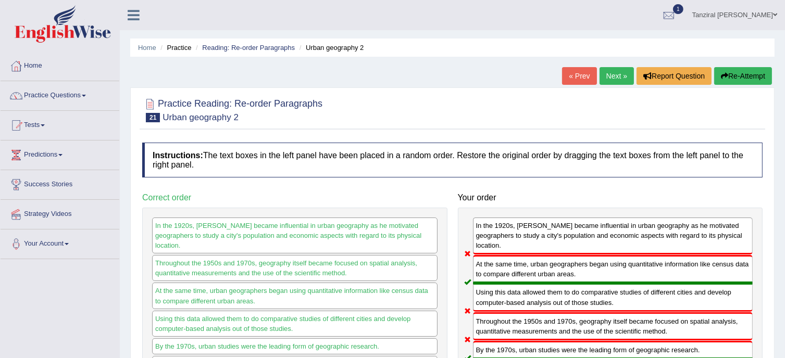
click at [737, 72] on button "Re-Attempt" at bounding box center [743, 76] width 58 height 18
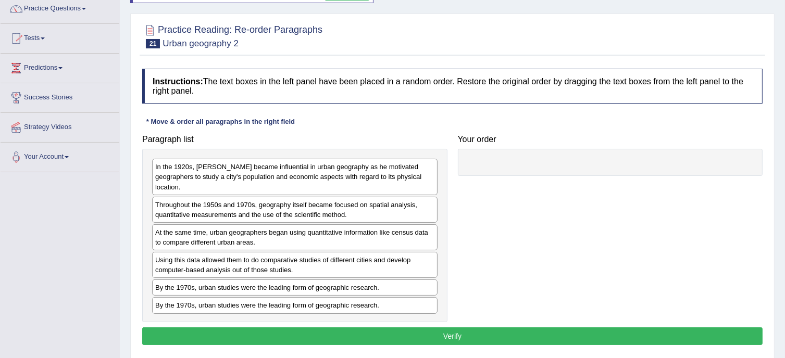
scroll to position [95, 0]
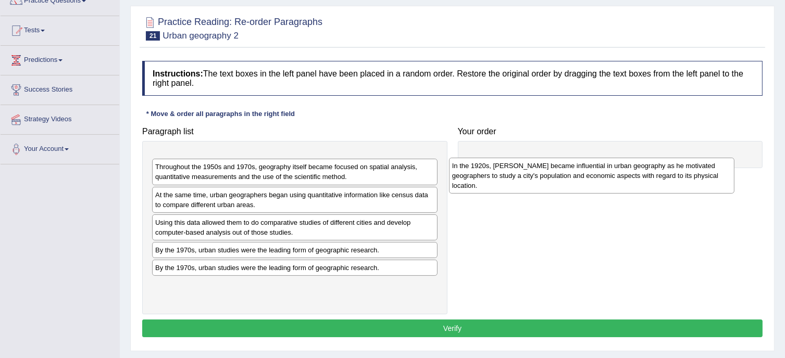
drag, startPoint x: 326, startPoint y: 171, endPoint x: 628, endPoint y: 178, distance: 301.5
click at [628, 178] on div "In the 1920s, [PERSON_NAME] became influential in urban geography as he motivat…" at bounding box center [591, 176] width 285 height 36
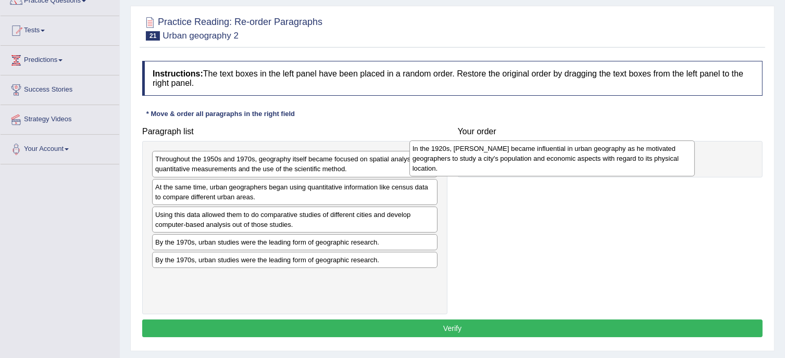
drag, startPoint x: 344, startPoint y: 166, endPoint x: 658, endPoint y: 156, distance: 314.6
click at [658, 156] on div "In the 1920s, [PERSON_NAME] became influential in urban geography as he motivat…" at bounding box center [551, 159] width 285 height 36
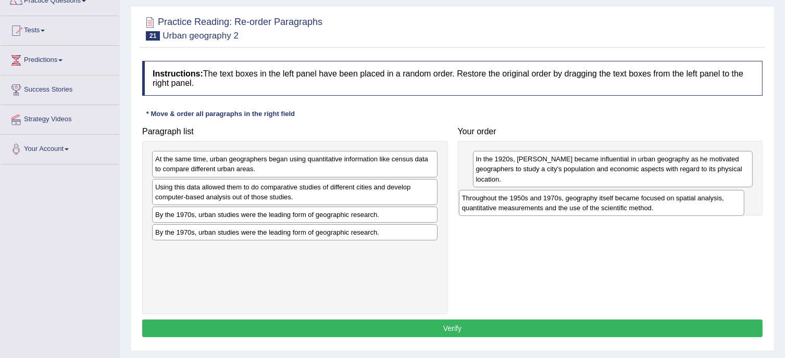
drag, startPoint x: 225, startPoint y: 166, endPoint x: 532, endPoint y: 206, distance: 309.2
click at [532, 206] on div "Throughout the 1950s and 1970s, geography itself became focused on spatial anal…" at bounding box center [601, 203] width 285 height 26
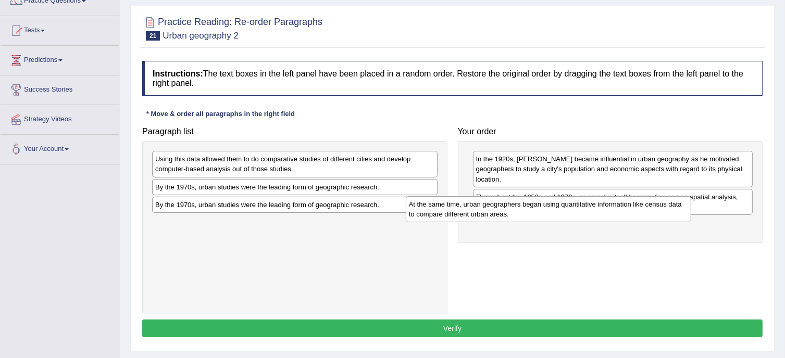
drag, startPoint x: 320, startPoint y: 167, endPoint x: 601, endPoint y: 220, distance: 285.6
click at [601, 220] on div "At the same time, urban geographers began using quantitative information like c…" at bounding box center [548, 209] width 285 height 26
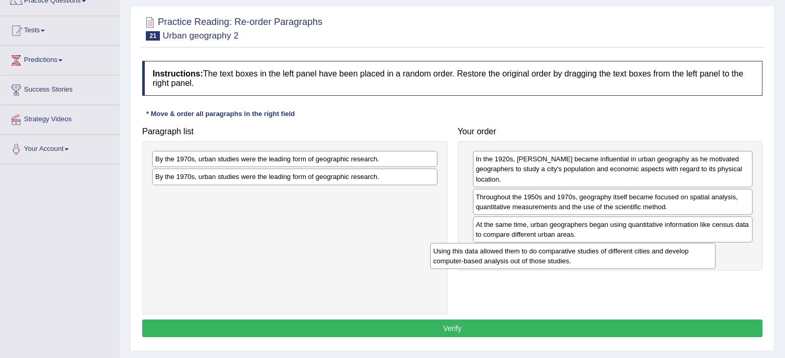
drag, startPoint x: 362, startPoint y: 172, endPoint x: 656, endPoint y: 268, distance: 308.7
click at [656, 268] on div "Using this data allowed them to do comparative studies of different cities and …" at bounding box center [572, 256] width 285 height 26
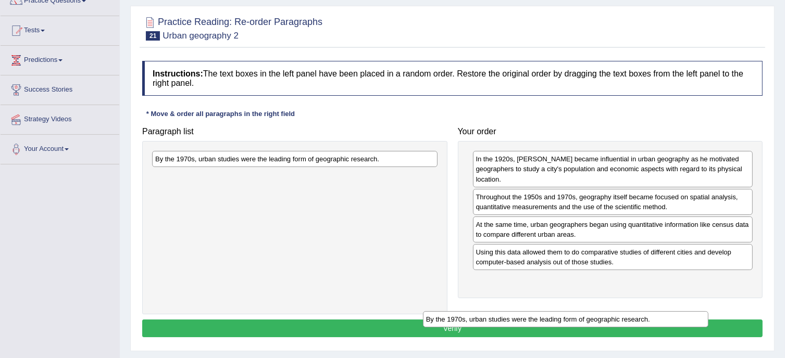
drag, startPoint x: 388, startPoint y: 168, endPoint x: 665, endPoint y: 299, distance: 306.5
click at [665, 311] on div "By the 1970s, urban studies were the leading form of geographic research." at bounding box center [565, 319] width 285 height 16
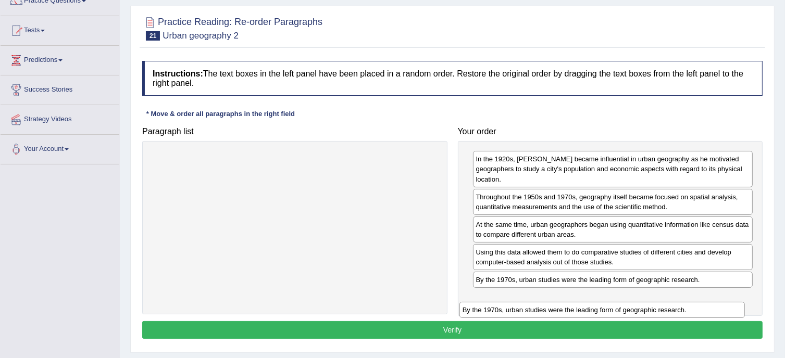
drag, startPoint x: 374, startPoint y: 161, endPoint x: 677, endPoint y: 300, distance: 333.3
click at [677, 302] on div "By the 1970s, urban studies were the leading form of geographic research." at bounding box center [601, 310] width 285 height 16
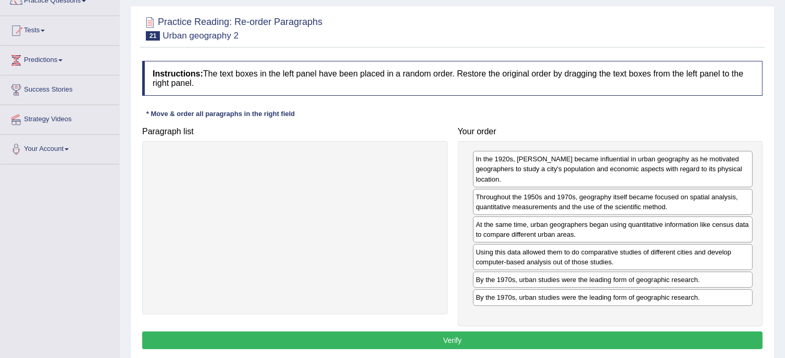
click at [522, 336] on button "Verify" at bounding box center [452, 341] width 620 height 18
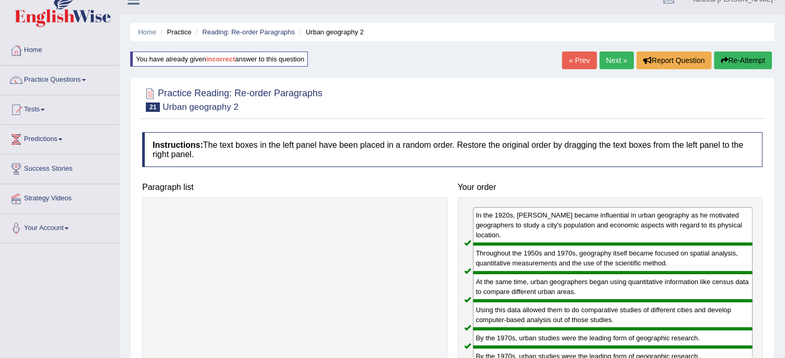
scroll to position [0, 0]
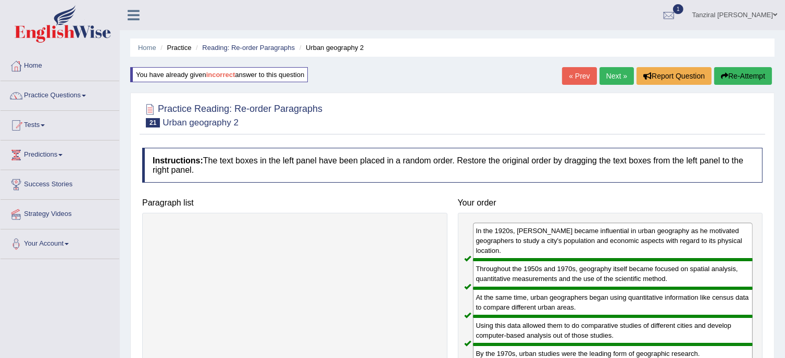
click at [610, 75] on link "Next »" at bounding box center [616, 76] width 34 height 18
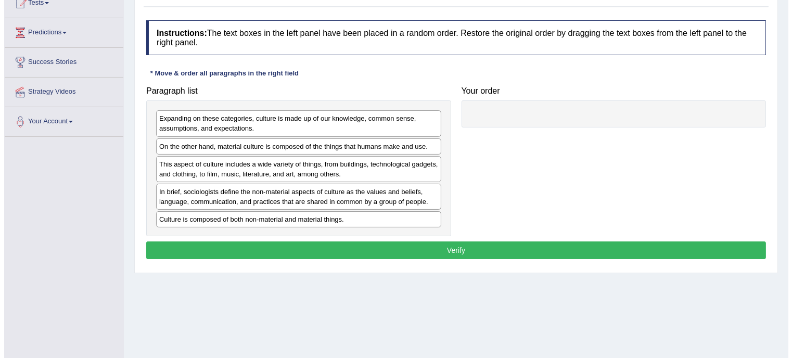
scroll to position [119, 0]
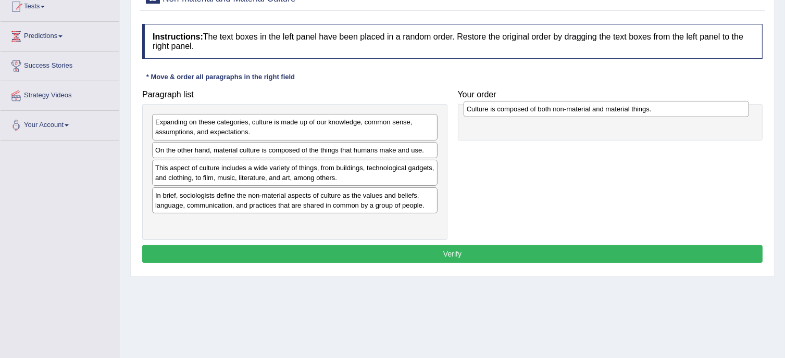
drag, startPoint x: 271, startPoint y: 222, endPoint x: 582, endPoint y: 110, distance: 331.0
click at [582, 110] on div "Culture is composed of both non-material and material things." at bounding box center [605, 109] width 285 height 16
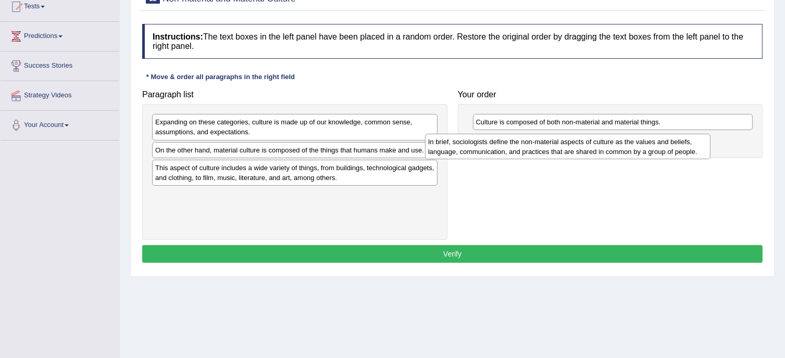
drag, startPoint x: 396, startPoint y: 193, endPoint x: 701, endPoint y: 137, distance: 310.6
click at [701, 137] on div "In brief, sociologists define the non-material aspects of culture as the values…" at bounding box center [567, 147] width 285 height 26
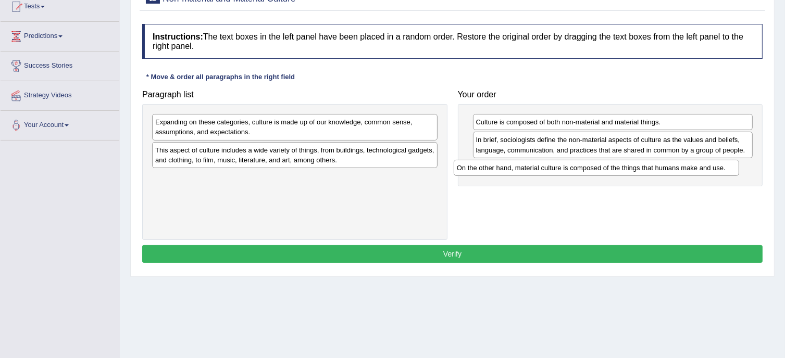
drag, startPoint x: 294, startPoint y: 147, endPoint x: 613, endPoint y: 166, distance: 319.7
click at [613, 166] on div "On the other hand, material culture is composed of the things that humans make …" at bounding box center [595, 168] width 285 height 16
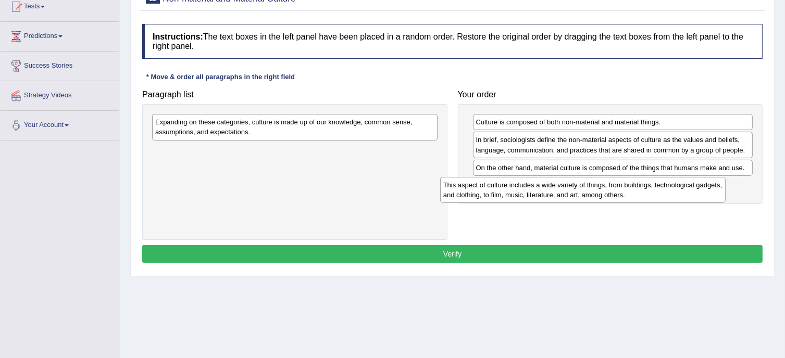
drag, startPoint x: 370, startPoint y: 151, endPoint x: 658, endPoint y: 187, distance: 290.1
click at [658, 187] on div "This aspect of culture includes a wide variety of things, from buildings, techn…" at bounding box center [582, 190] width 285 height 26
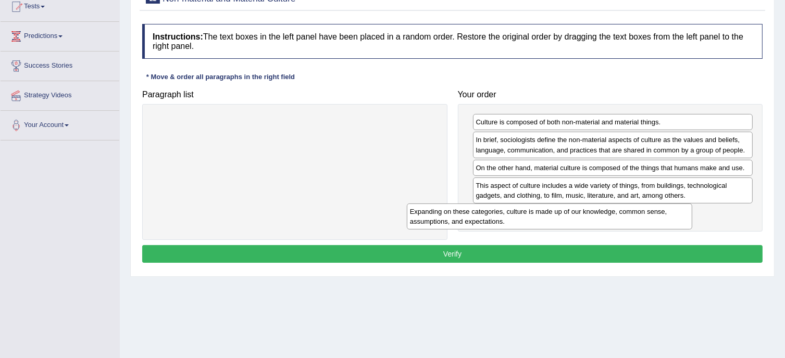
drag, startPoint x: 376, startPoint y: 129, endPoint x: 639, endPoint y: 218, distance: 277.7
click at [639, 218] on div "Expanding on these categories, culture is made up of our knowledge, common sens…" at bounding box center [549, 217] width 285 height 26
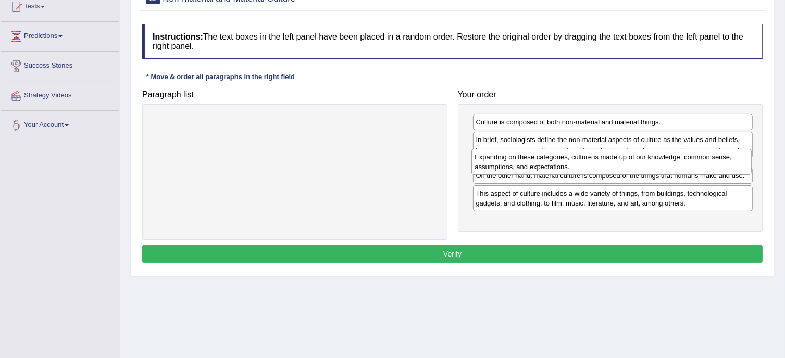
drag, startPoint x: 573, startPoint y: 221, endPoint x: 572, endPoint y: 166, distance: 54.7
click at [572, 166] on div "Expanding on these categories, culture is made up of our knowledge, common sens…" at bounding box center [611, 162] width 280 height 26
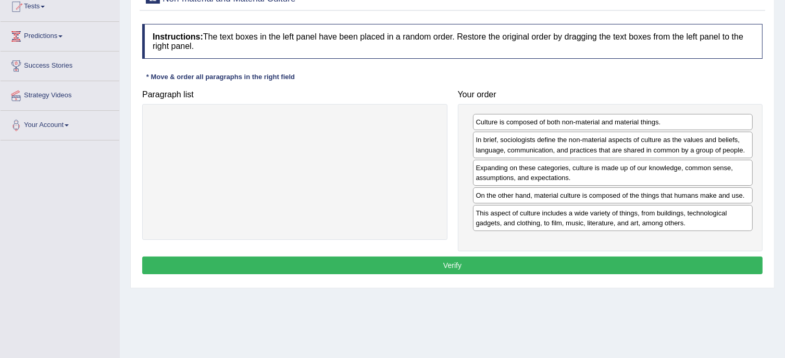
click at [549, 262] on button "Verify" at bounding box center [452, 266] width 620 height 18
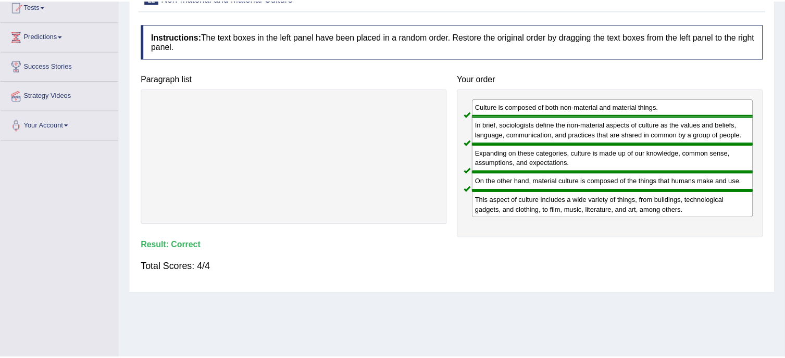
scroll to position [0, 0]
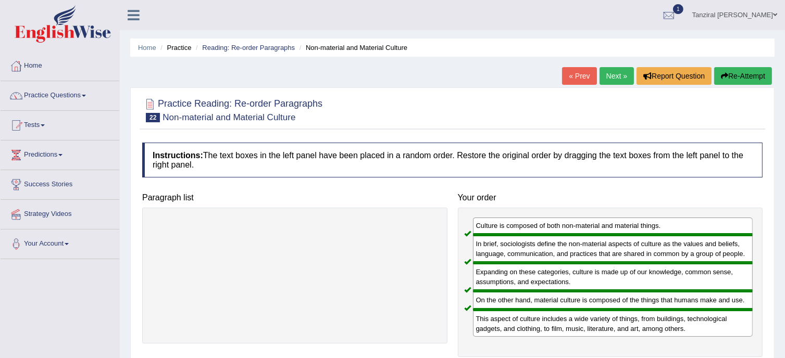
click at [614, 82] on link "Next »" at bounding box center [616, 76] width 34 height 18
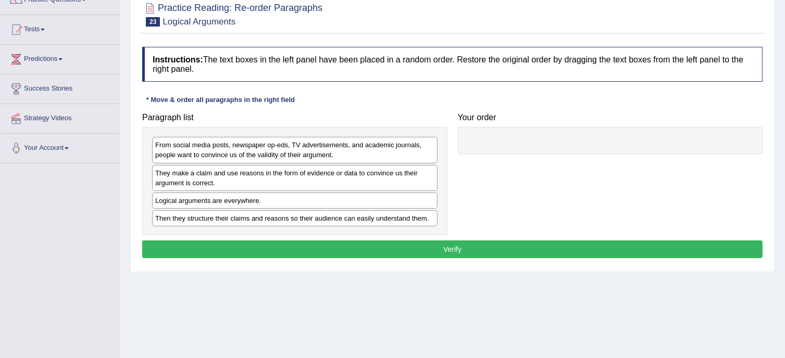
scroll to position [104, 0]
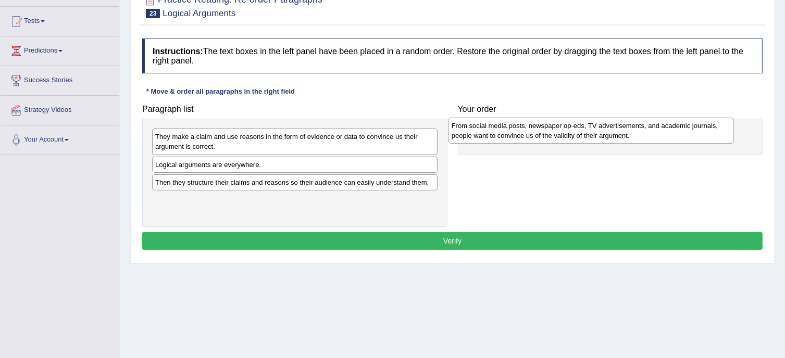
drag, startPoint x: 277, startPoint y: 144, endPoint x: 574, endPoint y: 133, distance: 296.4
click at [574, 133] on div "From social media posts, newspaper op-eds, TV advertisements, and academic jour…" at bounding box center [590, 131] width 285 height 26
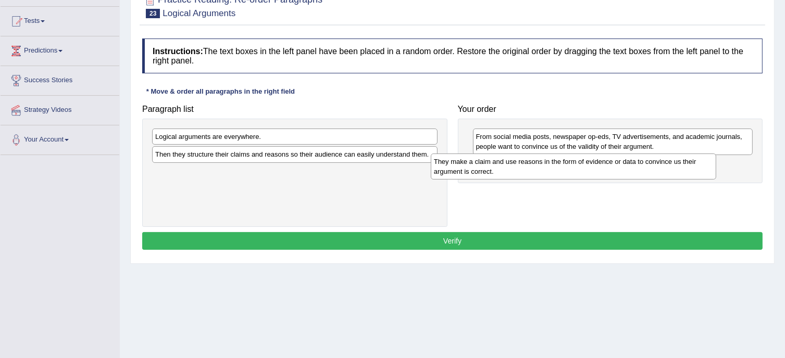
drag, startPoint x: 402, startPoint y: 141, endPoint x: 680, endPoint y: 166, distance: 279.6
click at [680, 166] on div "They make a claim and use reasons in the form of evidence or data to convince u…" at bounding box center [573, 167] width 285 height 26
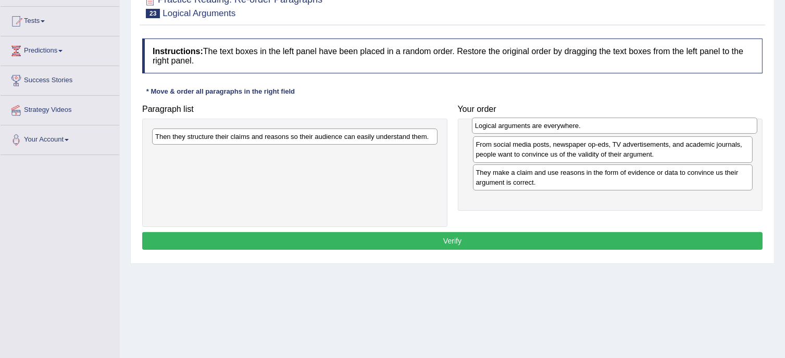
drag, startPoint x: 408, startPoint y: 135, endPoint x: 728, endPoint y: 124, distance: 319.8
click at [728, 124] on div "Logical arguments are everywhere." at bounding box center [614, 126] width 285 height 16
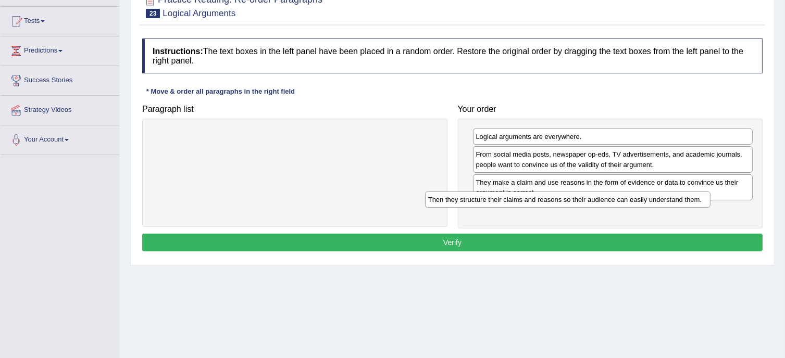
drag, startPoint x: 414, startPoint y: 137, endPoint x: 716, endPoint y: 203, distance: 308.5
click at [710, 203] on div "Then they structure their claims and reasons so their audience can easily under…" at bounding box center [567, 200] width 285 height 16
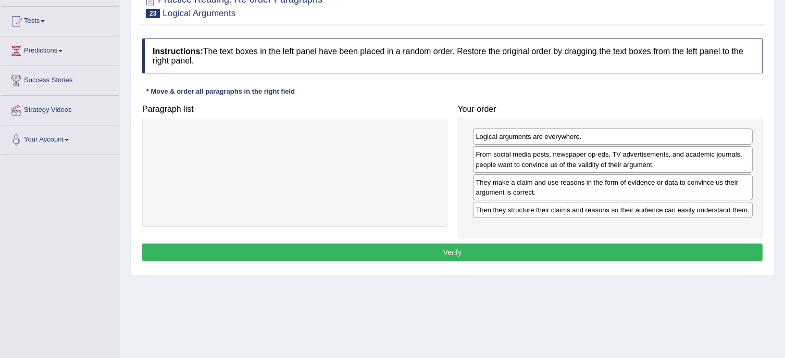
click at [606, 257] on button "Verify" at bounding box center [452, 253] width 620 height 18
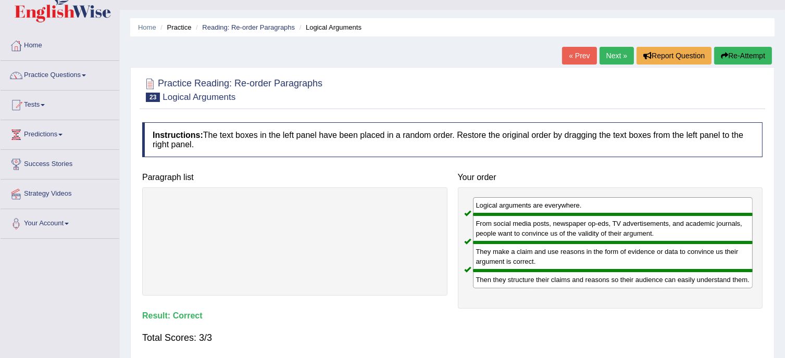
scroll to position [5, 0]
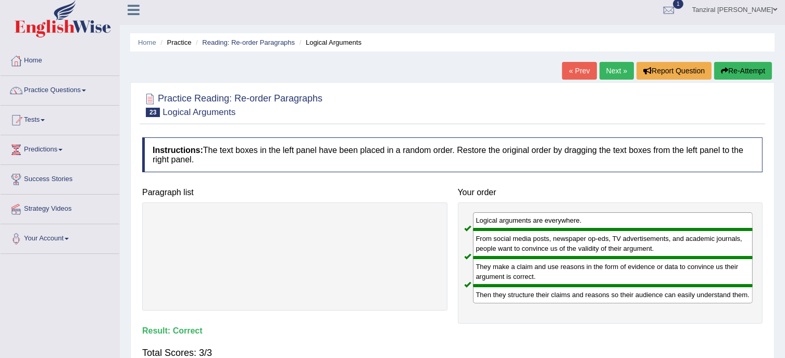
click at [611, 64] on link "Next »" at bounding box center [616, 71] width 34 height 18
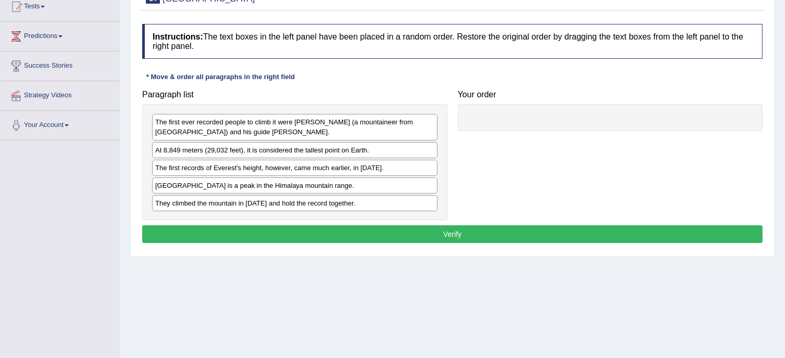
scroll to position [120, 0]
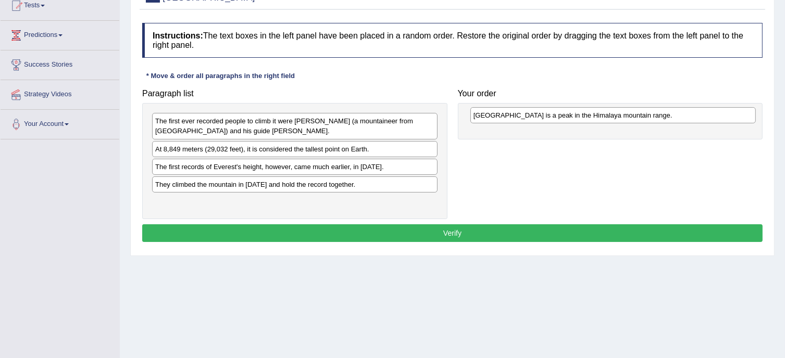
drag, startPoint x: 306, startPoint y: 184, endPoint x: 628, endPoint y: 116, distance: 329.9
click at [628, 116] on div "[GEOGRAPHIC_DATA] is a peak in the Himalaya mountain range." at bounding box center [612, 115] width 285 height 16
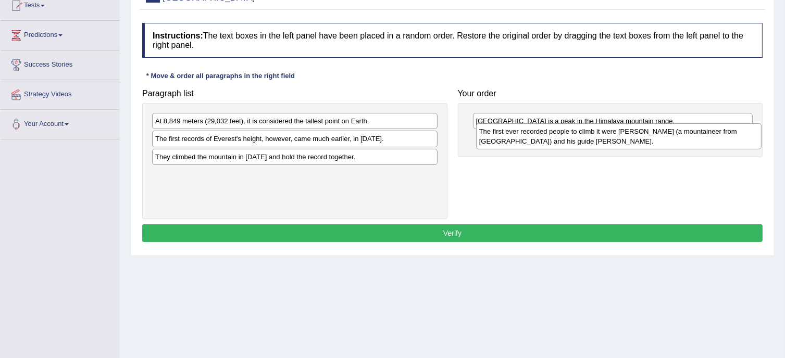
drag, startPoint x: 301, startPoint y: 126, endPoint x: 625, endPoint y: 136, distance: 324.0
click at [625, 136] on div "The first ever recorded people to climb it were [PERSON_NAME] (a mountaineer fr…" at bounding box center [618, 136] width 285 height 26
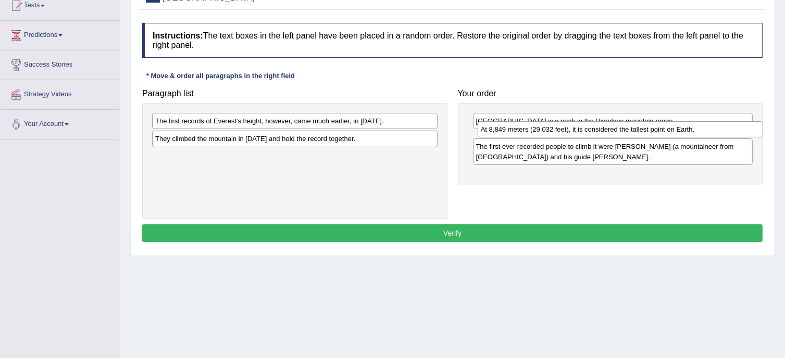
drag, startPoint x: 404, startPoint y: 120, endPoint x: 738, endPoint y: 129, distance: 333.8
click at [738, 129] on div "At 8,849 meters (29,032 feet), it is considered the tallest point on Earth." at bounding box center [619, 129] width 285 height 16
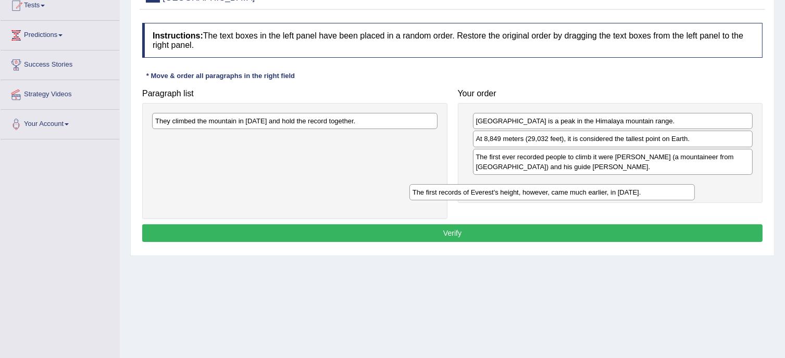
drag, startPoint x: 408, startPoint y: 119, endPoint x: 665, endPoint y: 191, distance: 266.9
click at [665, 191] on div "The first records of Everest's height, however, came much earlier, in [DATE]." at bounding box center [551, 192] width 285 height 16
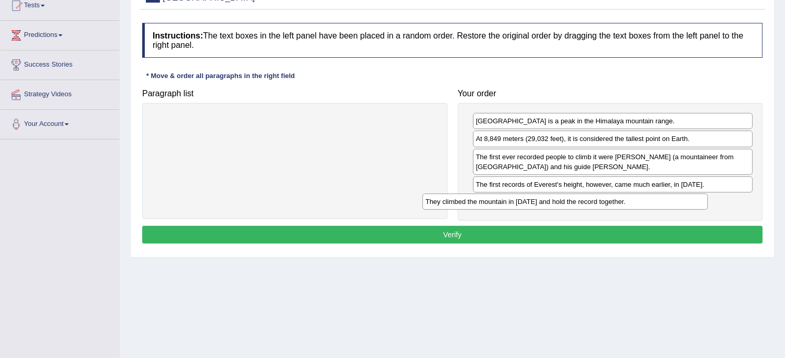
drag, startPoint x: 319, startPoint y: 117, endPoint x: 589, endPoint y: 197, distance: 282.0
click at [589, 197] on div "They climbed the mountain in [DATE] and hold the record together." at bounding box center [564, 202] width 285 height 16
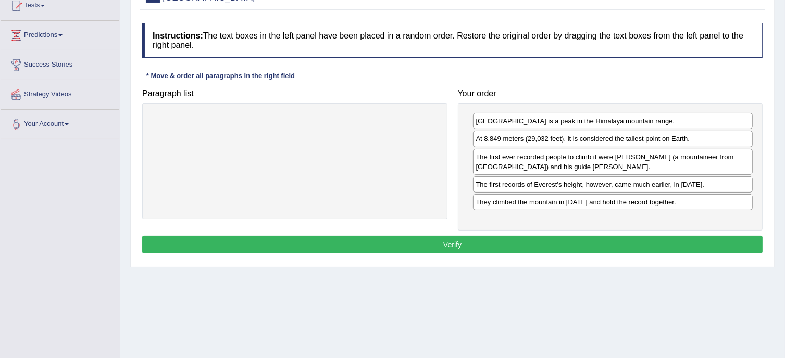
click at [504, 239] on button "Verify" at bounding box center [452, 245] width 620 height 18
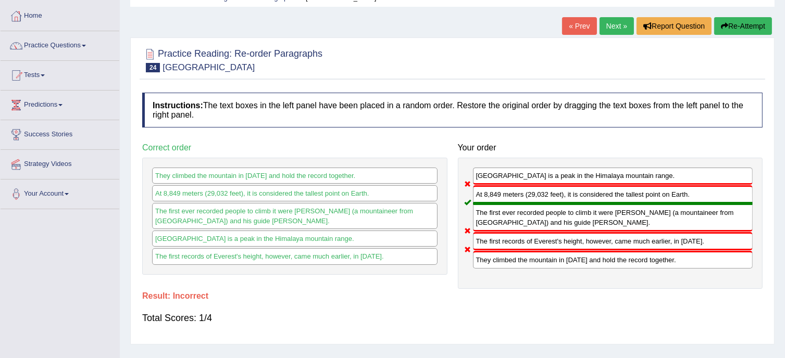
scroll to position [46, 0]
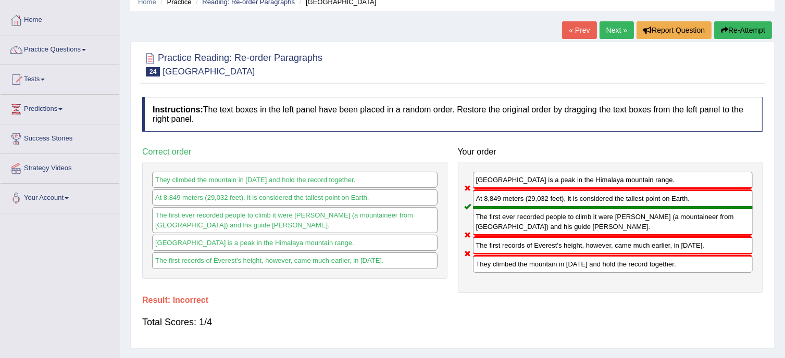
click at [757, 27] on button "Re-Attempt" at bounding box center [743, 30] width 58 height 18
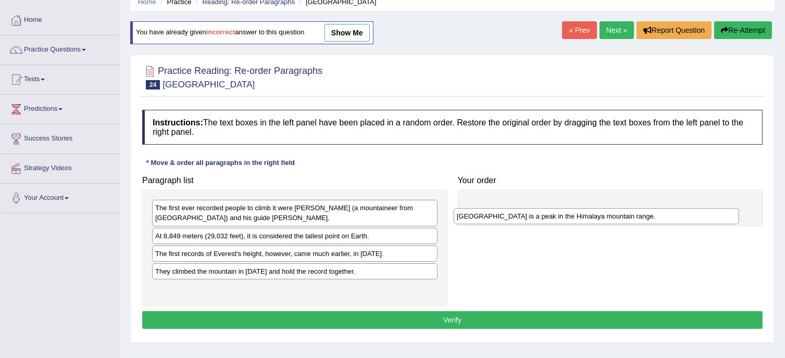
drag, startPoint x: 330, startPoint y: 267, endPoint x: 652, endPoint y: 208, distance: 327.5
click at [652, 208] on div "[GEOGRAPHIC_DATA] is a peak in the Himalaya mountain range." at bounding box center [595, 216] width 285 height 16
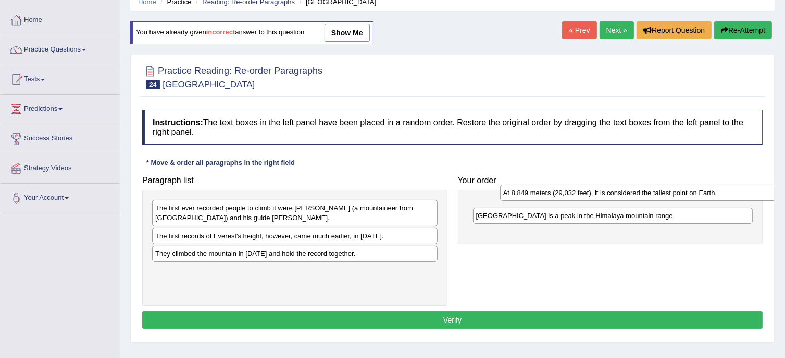
drag, startPoint x: 253, startPoint y: 237, endPoint x: 583, endPoint y: 205, distance: 331.1
click at [583, 201] on div "At 8,849 meters (29,032 feet), it is considered the tallest point on Earth." at bounding box center [642, 193] width 285 height 16
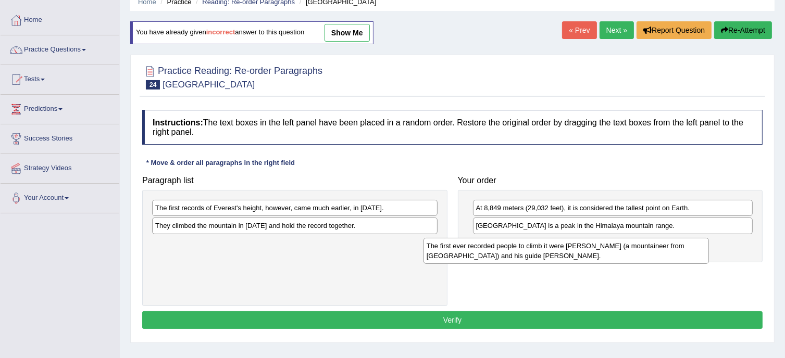
drag, startPoint x: 400, startPoint y: 218, endPoint x: 671, endPoint y: 256, distance: 273.9
click at [671, 256] on div "The first ever recorded people to climb it were Edmund Hillary (a mountaineer f…" at bounding box center [565, 251] width 285 height 26
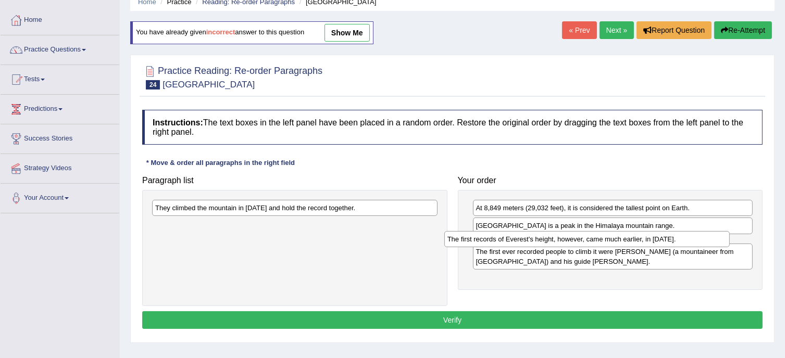
drag, startPoint x: 391, startPoint y: 211, endPoint x: 710, endPoint y: 241, distance: 320.5
click at [710, 241] on div "The first records of Everest's height, however, came much earlier, in 1856." at bounding box center [586, 239] width 285 height 16
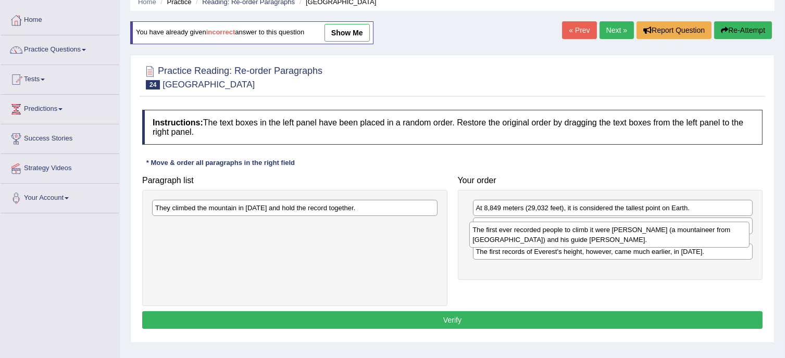
drag, startPoint x: 623, startPoint y: 272, endPoint x: 619, endPoint y: 242, distance: 30.9
click at [619, 242] on div "The first ever recorded people to climb it were Edmund Hillary (a mountaineer f…" at bounding box center [609, 235] width 280 height 26
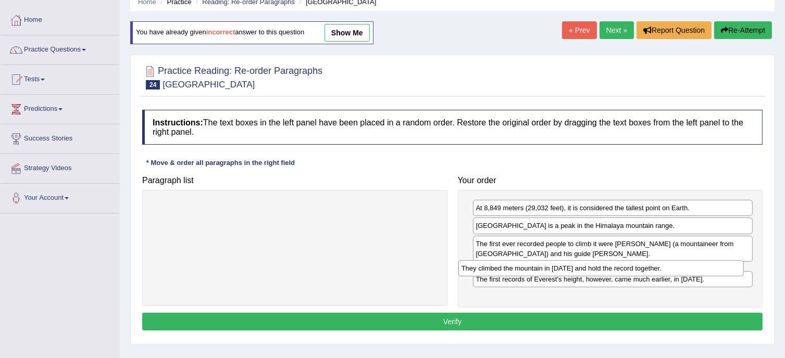
drag, startPoint x: 337, startPoint y: 206, endPoint x: 643, endPoint y: 266, distance: 312.0
click at [643, 266] on div "They climbed the mountain in 1953 and hold the record together." at bounding box center [600, 268] width 285 height 16
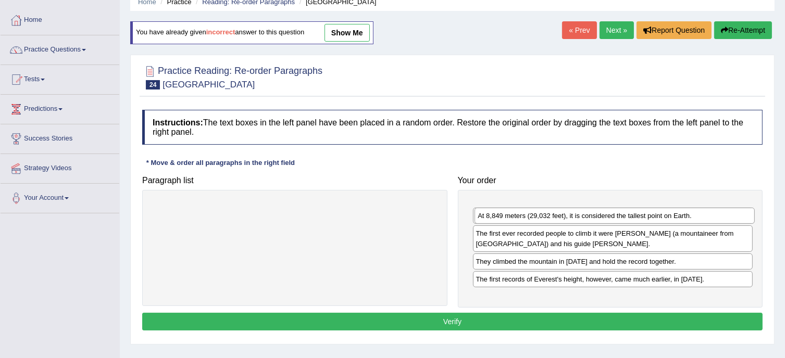
drag, startPoint x: 564, startPoint y: 206, endPoint x: 567, endPoint y: 216, distance: 9.9
click at [567, 216] on div "At 8,849 meters (29,032 feet), it is considered the tallest point on Earth." at bounding box center [614, 216] width 280 height 16
drag, startPoint x: 573, startPoint y: 223, endPoint x: 567, endPoint y: 197, distance: 26.8
click at [567, 197] on div "Mount Everest is a peak in the Himalaya mountain range." at bounding box center [607, 201] width 280 height 16
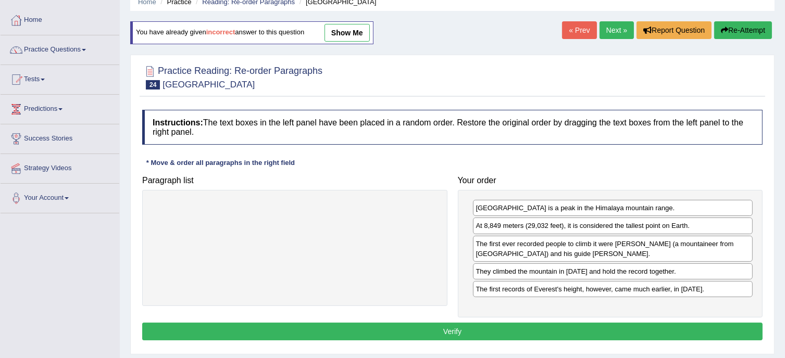
click at [507, 323] on button "Verify" at bounding box center [452, 332] width 620 height 18
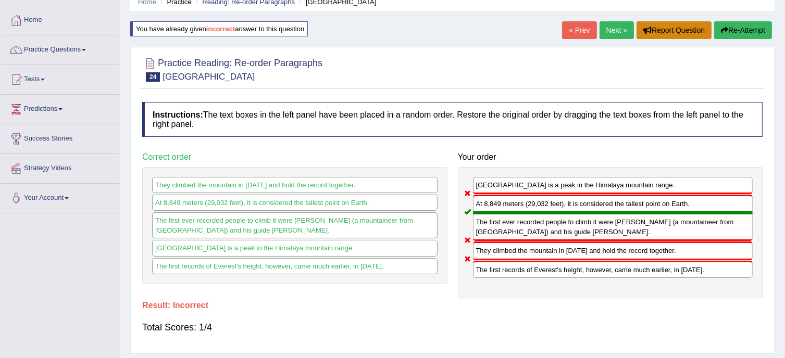
click at [691, 33] on button "Report Question" at bounding box center [673, 30] width 75 height 18
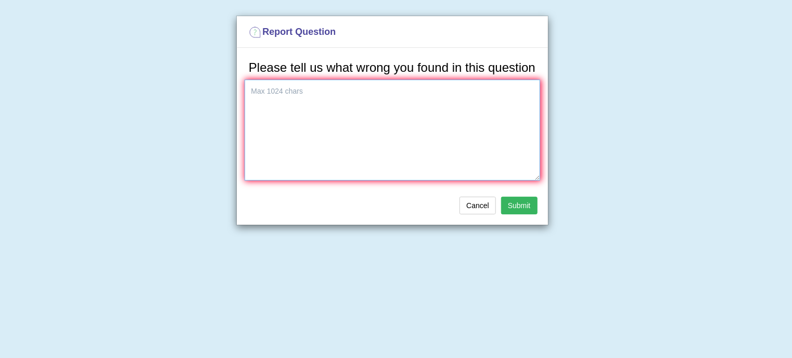
click at [360, 106] on textarea at bounding box center [393, 130] width 296 height 101
type textarea "The answer sequence does not seem correct, please check."
click at [519, 204] on button "Submit" at bounding box center [519, 206] width 36 height 18
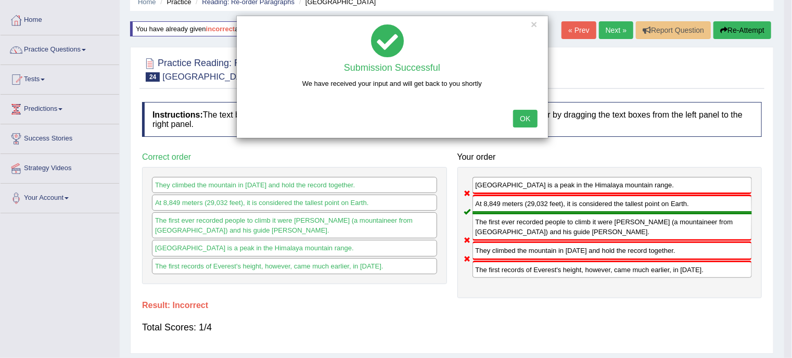
click at [530, 121] on button "OK" at bounding box center [525, 119] width 24 height 18
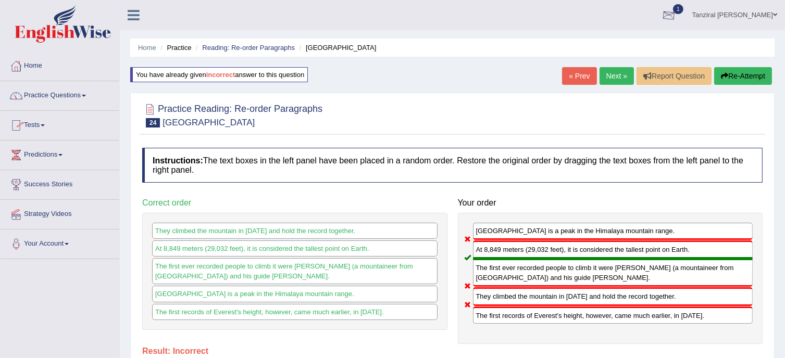
click at [665, 10] on ul "Tanziral Zahara Zabin Toggle navigation Username: Tanziral Access Type: Online …" at bounding box center [551, 15] width 465 height 30
click at [675, 13] on div at bounding box center [669, 16] width 16 height 16
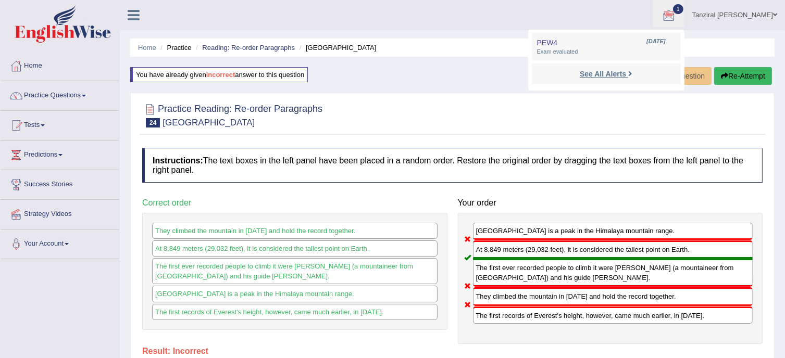
click at [609, 74] on strong "See All Alerts" at bounding box center [602, 74] width 46 height 8
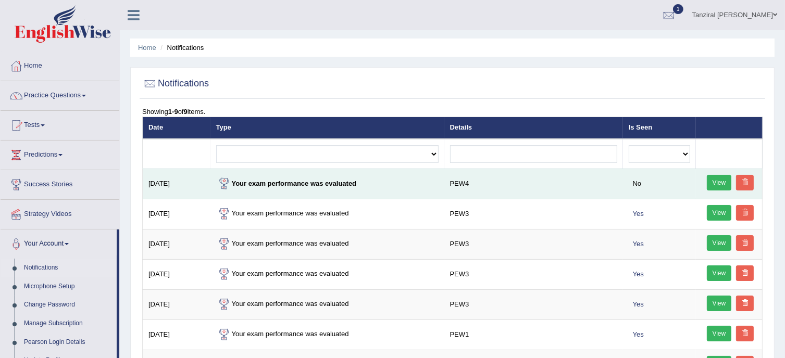
click at [721, 182] on link "View" at bounding box center [718, 183] width 25 height 16
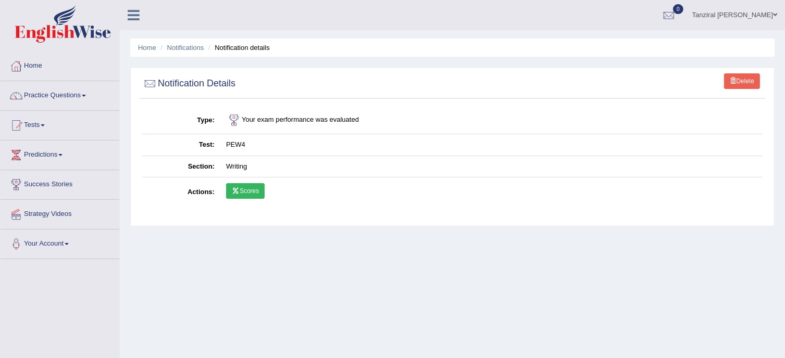
click at [249, 192] on link "Scores" at bounding box center [245, 191] width 39 height 16
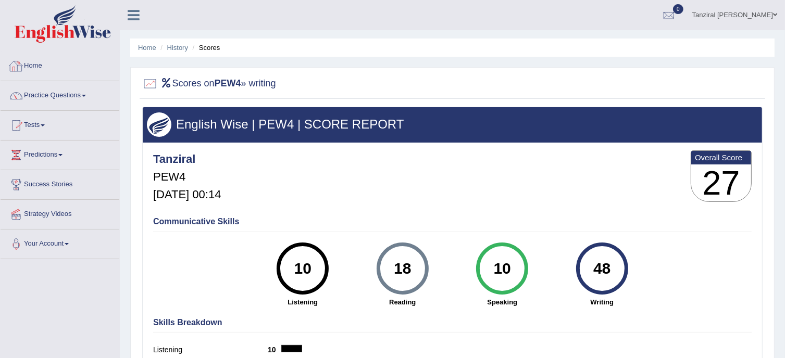
click at [36, 65] on link "Home" at bounding box center [60, 65] width 119 height 26
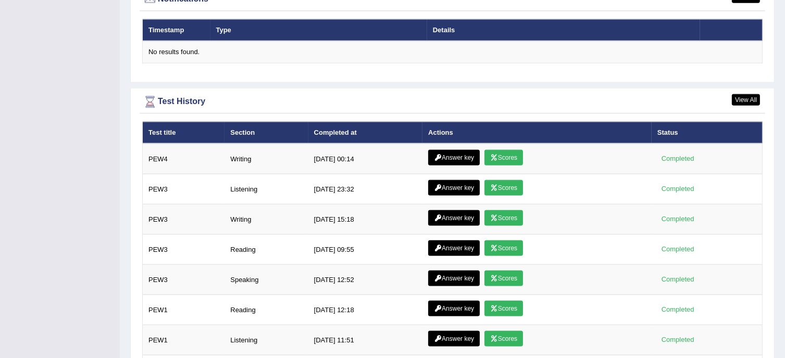
scroll to position [1361, 0]
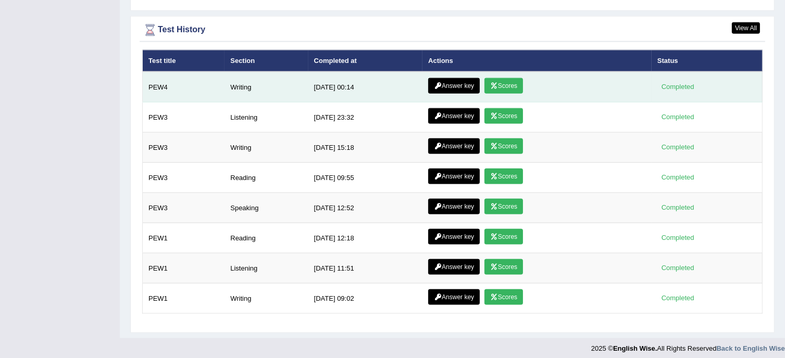
click at [449, 83] on link "Answer key" at bounding box center [454, 86] width 52 height 16
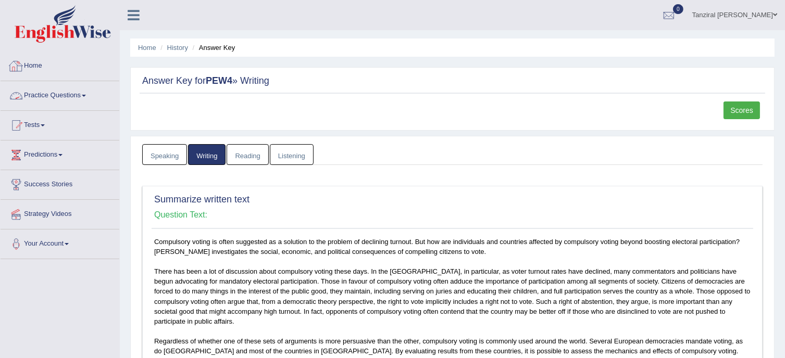
click at [46, 60] on link "Home" at bounding box center [60, 65] width 119 height 26
